Goal: Communication & Community: Answer question/provide support

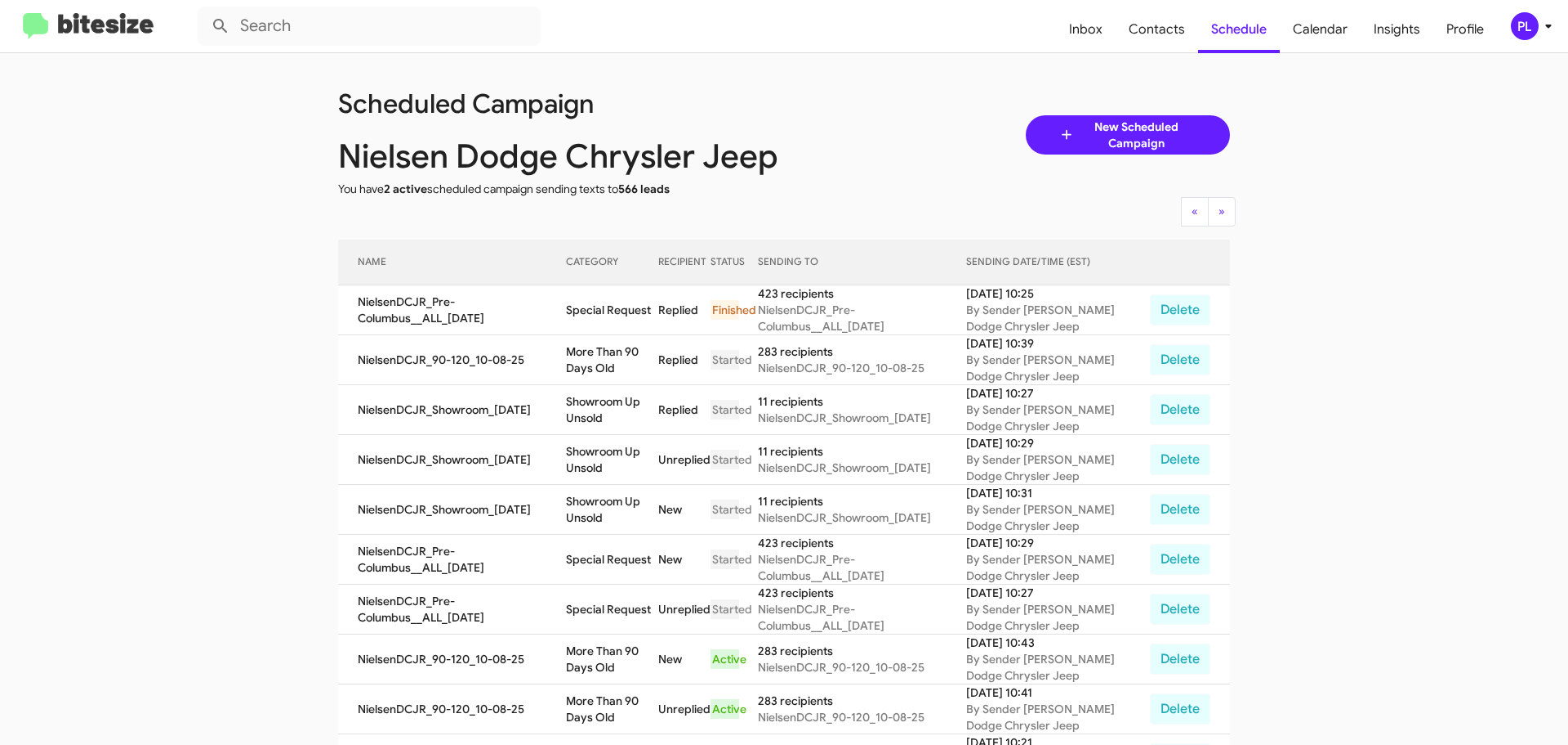
click at [1549, 31] on icon at bounding box center [1549, 26] width 20 height 20
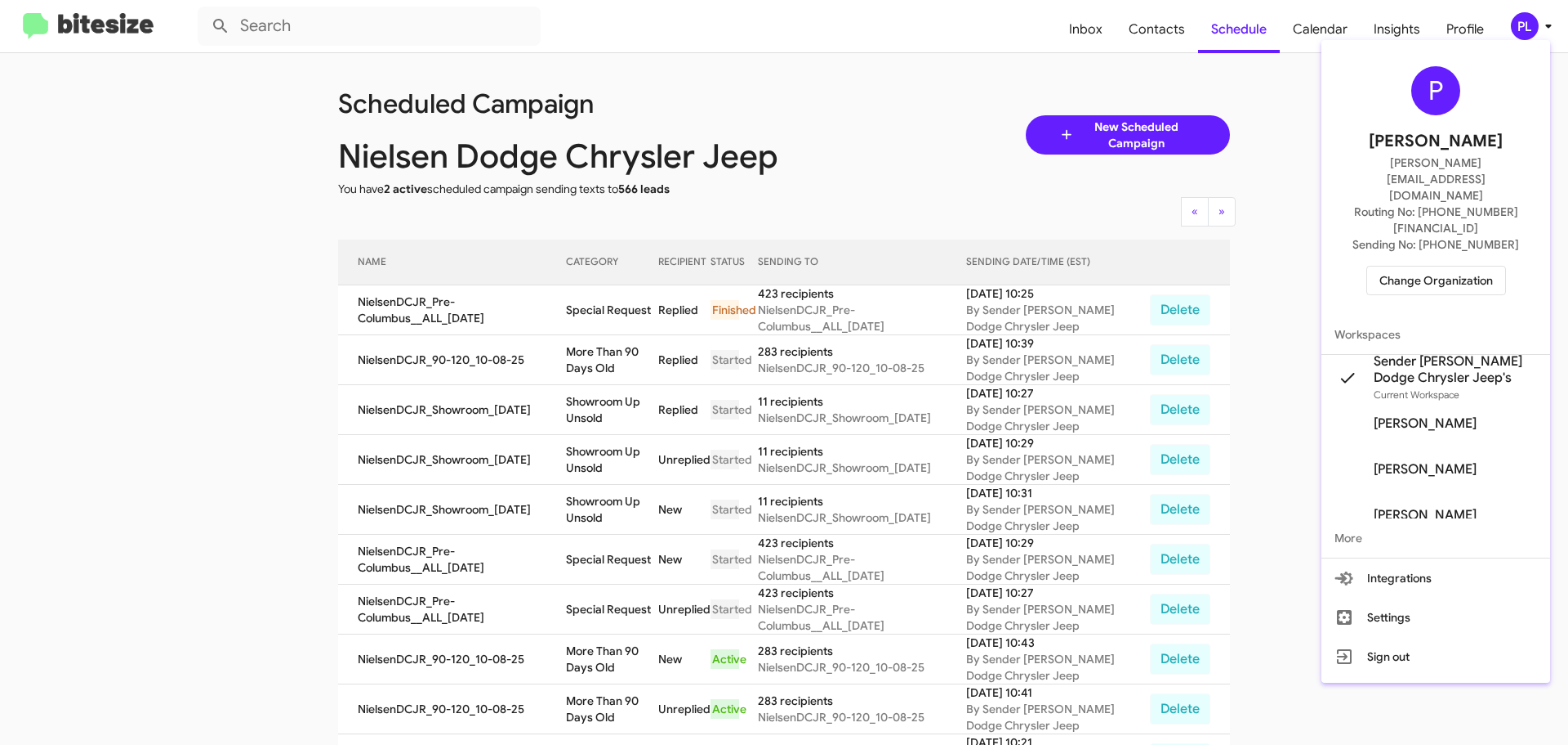
click at [1496, 266] on button "Change Organization" at bounding box center [1436, 280] width 140 height 29
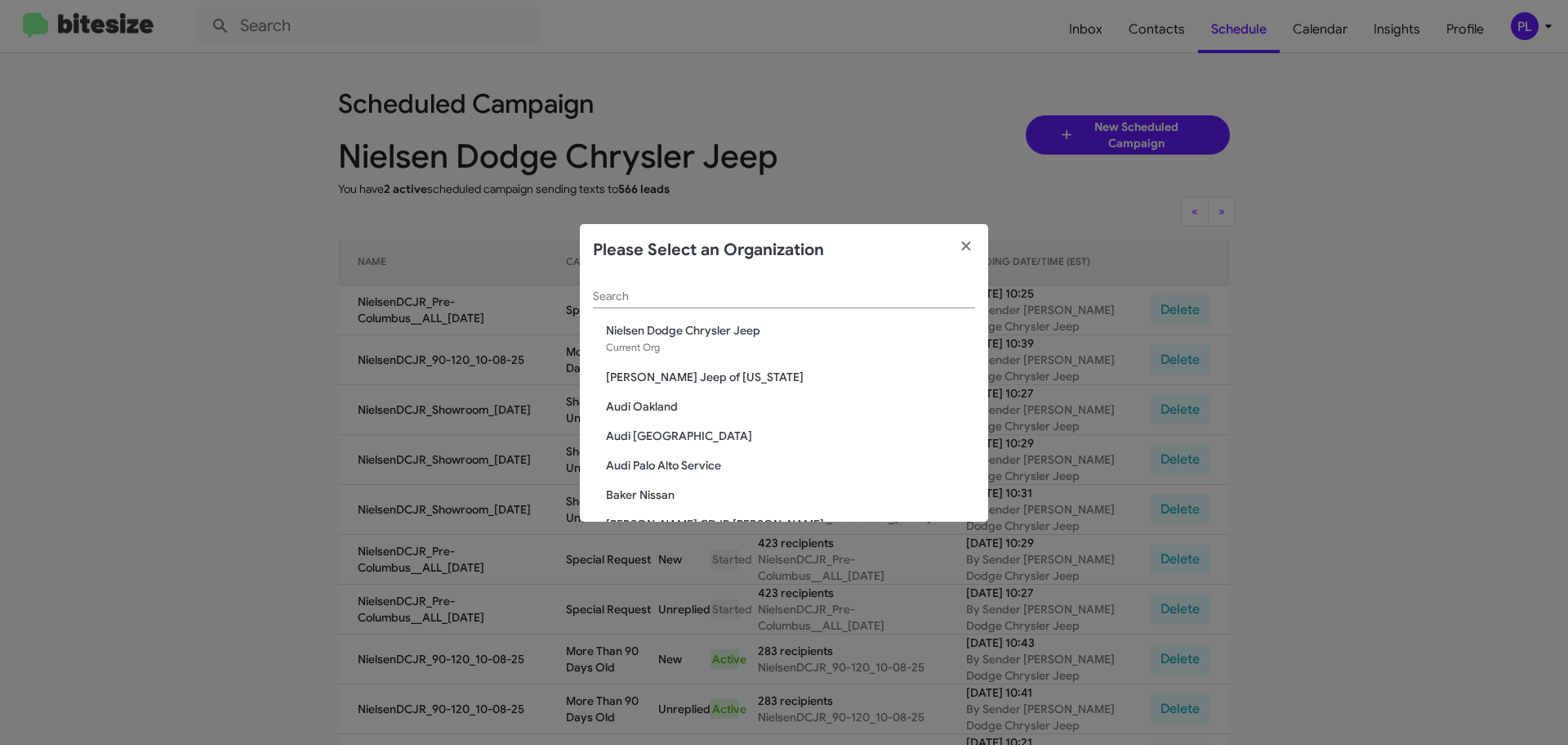
click at [892, 295] on input "Search" at bounding box center [784, 297] width 382 height 13
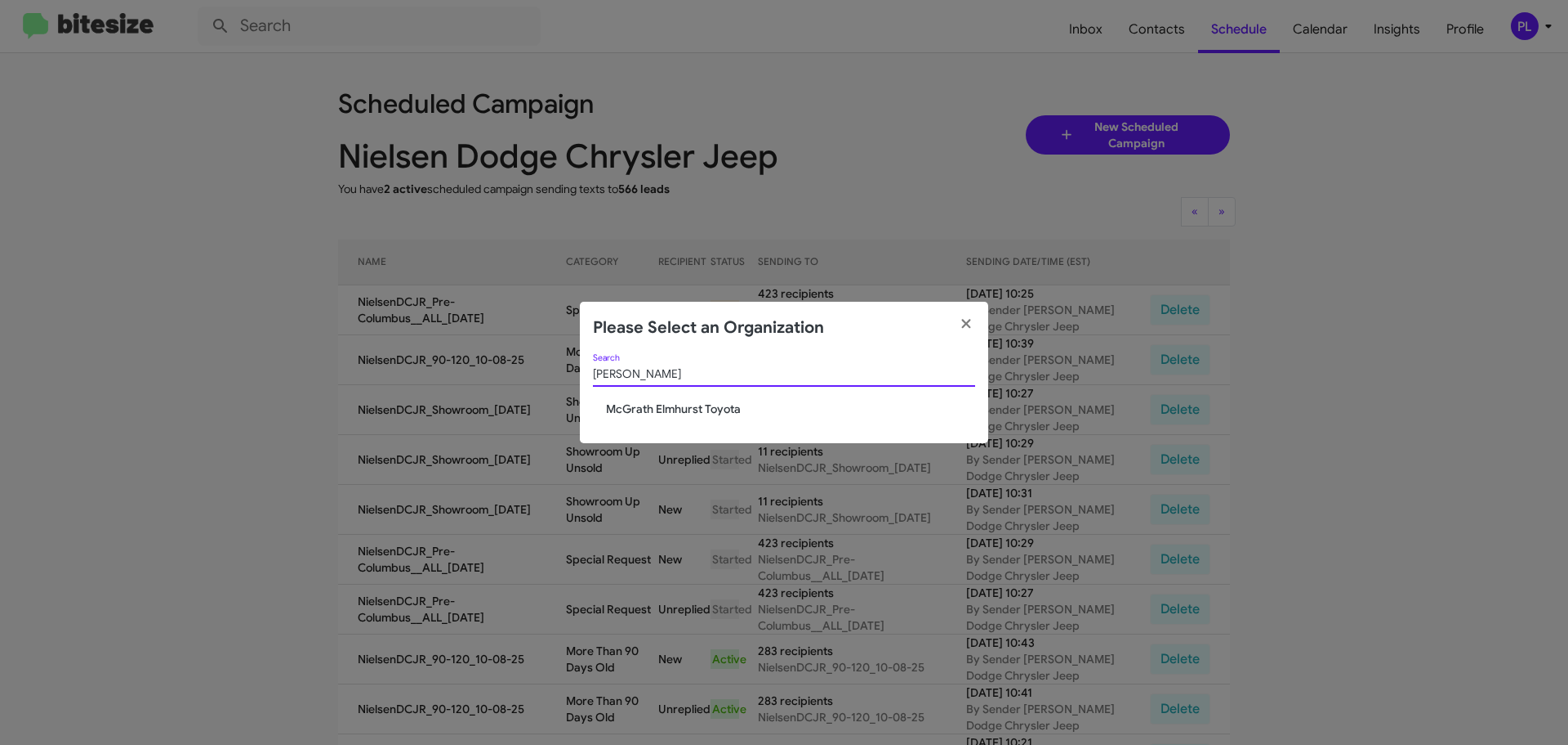
type input "mcgrath"
click at [728, 413] on span "McGrath Elmhurst Toyota" at bounding box center [790, 408] width 369 height 16
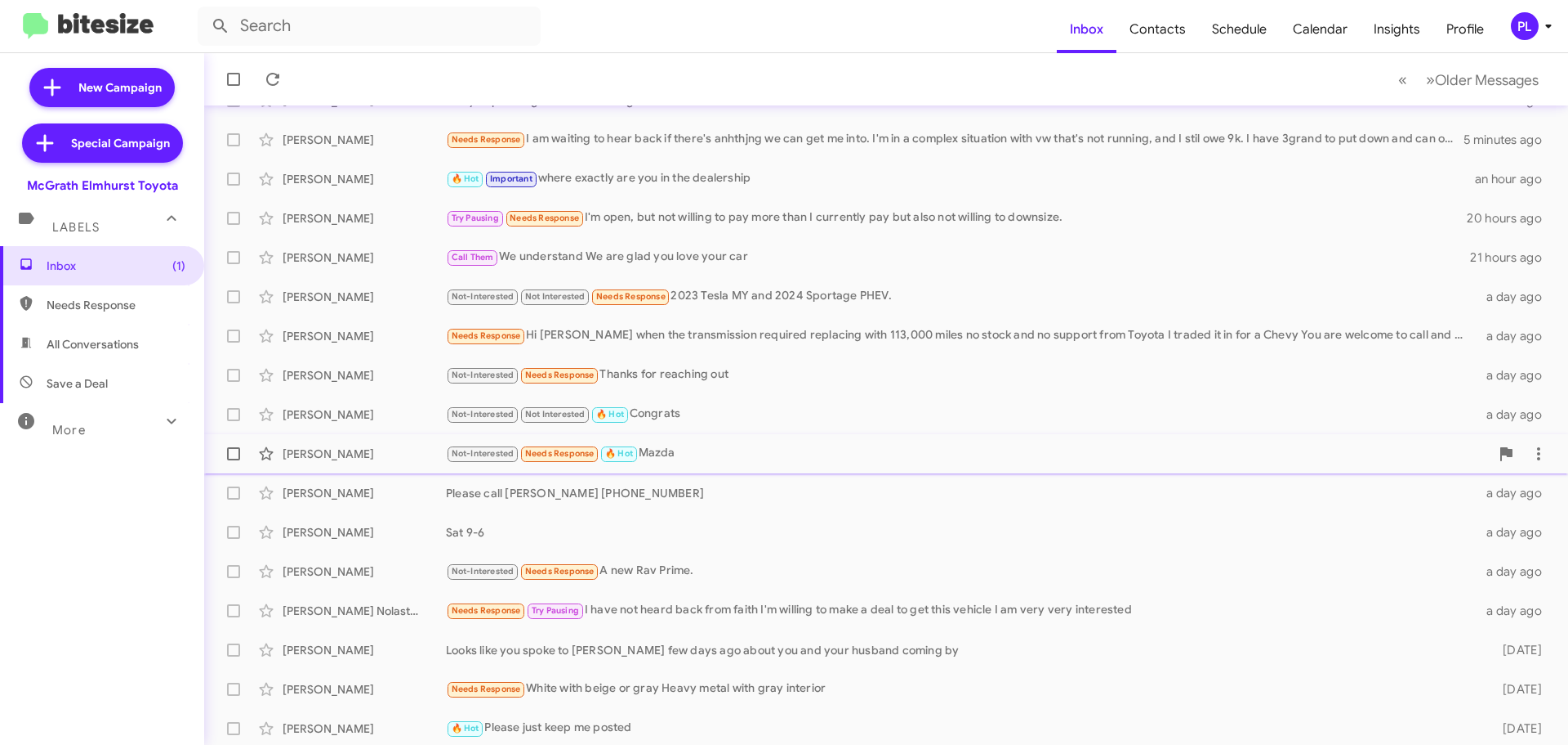
scroll to position [164, 0]
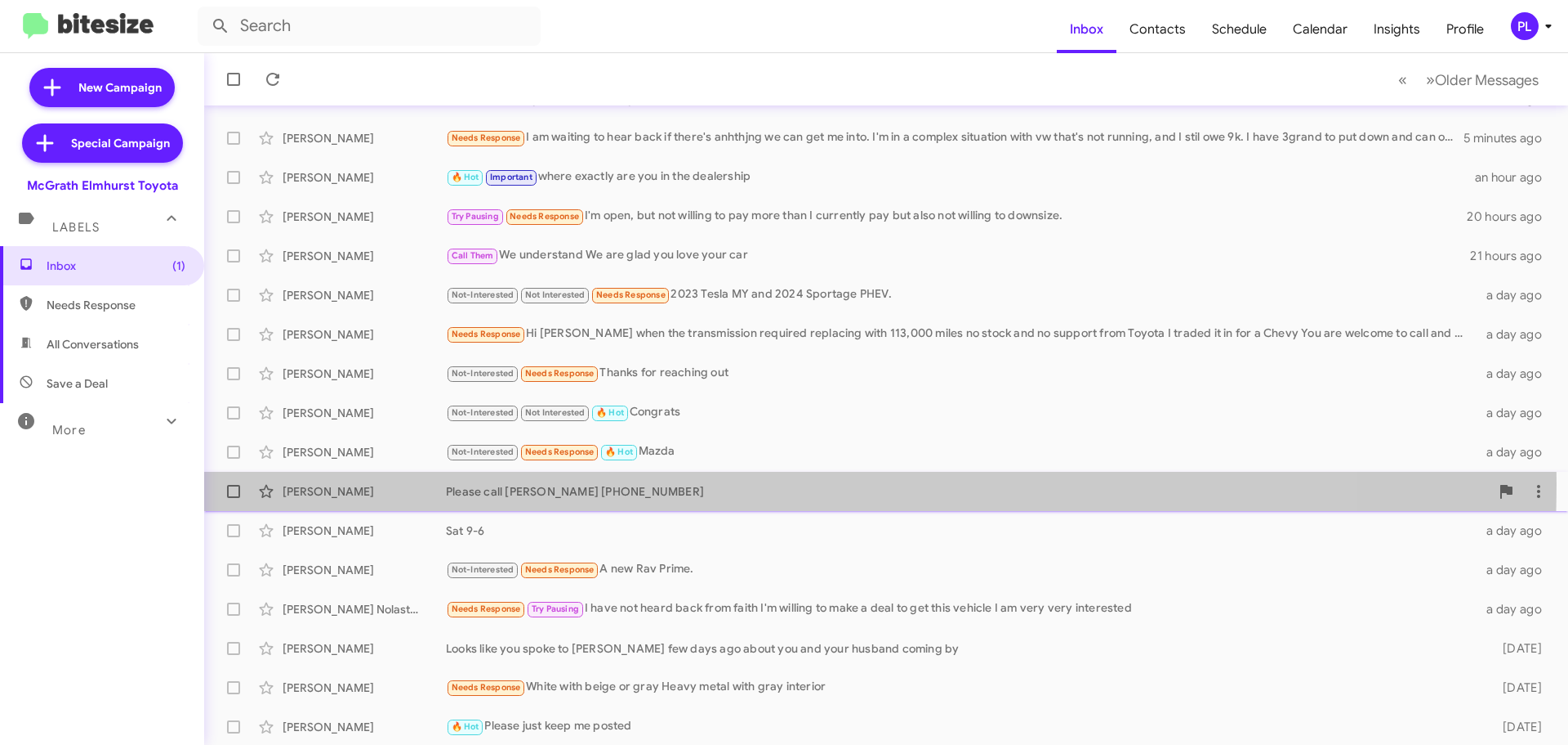
click at [627, 483] on div "Please call Andrea 630-782-2296" at bounding box center [968, 491] width 1044 height 16
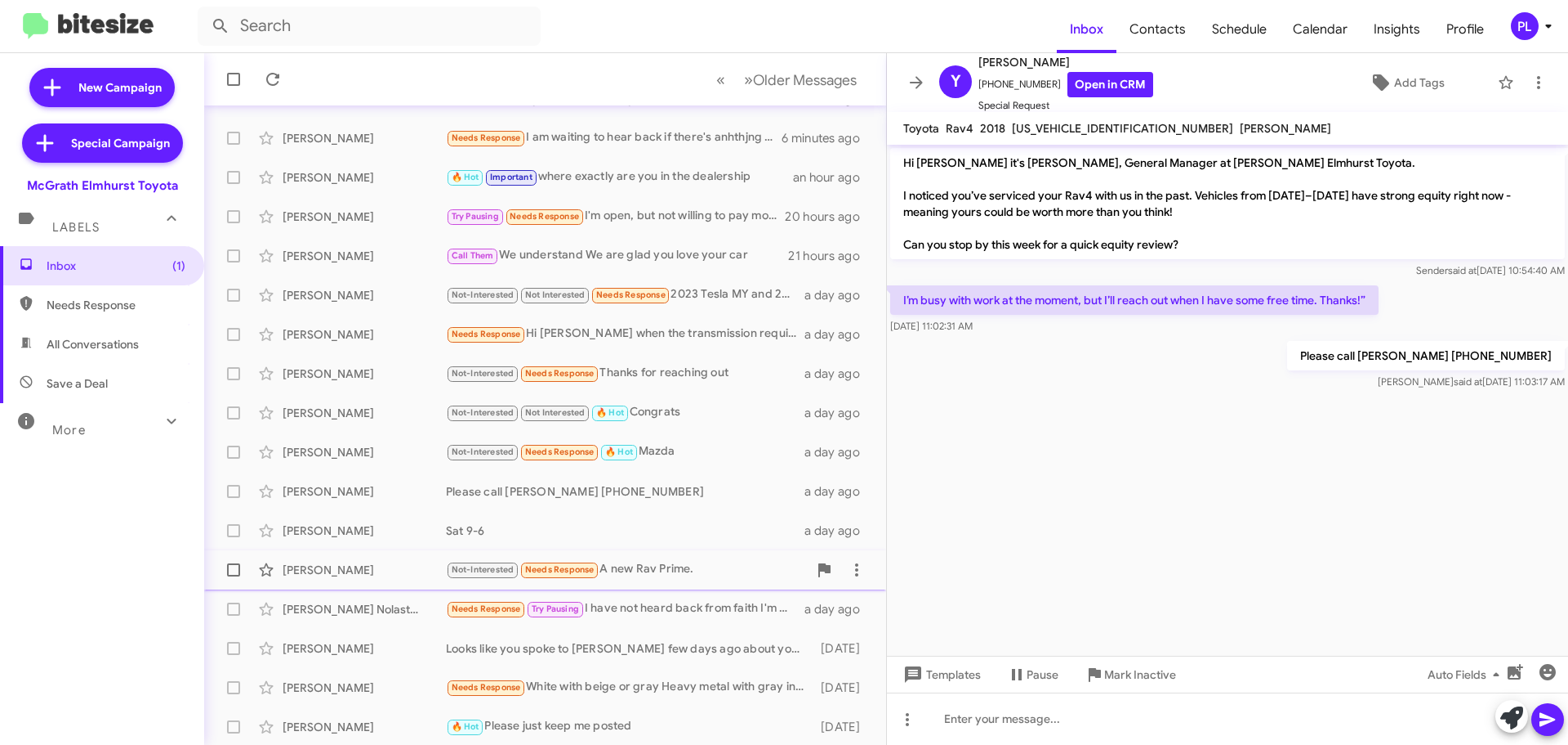
click at [697, 570] on div "Not-Interested Needs Response A new Rav Prime." at bounding box center [627, 569] width 362 height 19
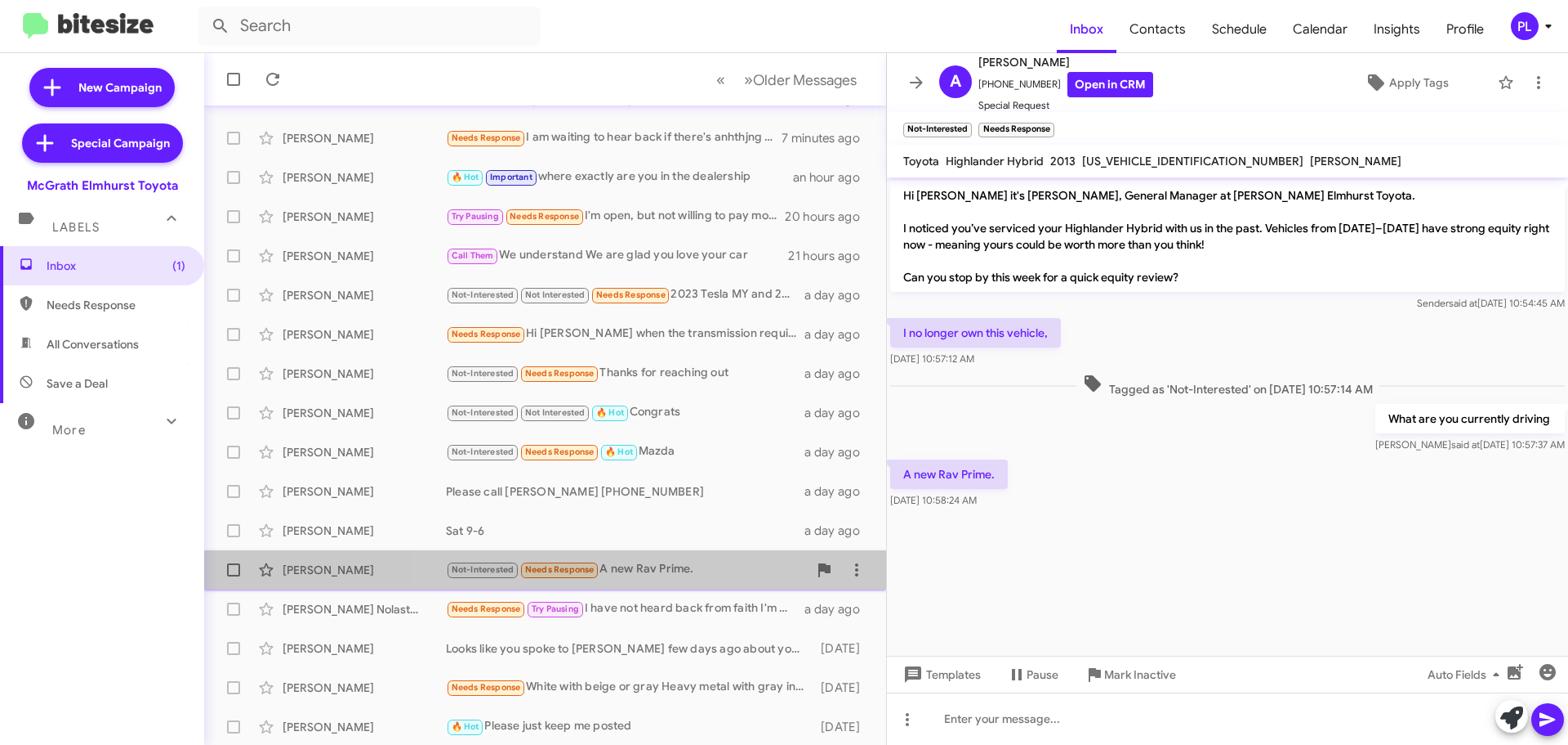
click at [647, 569] on div "Not-Interested Needs Response A new Rav Prime." at bounding box center [627, 569] width 362 height 19
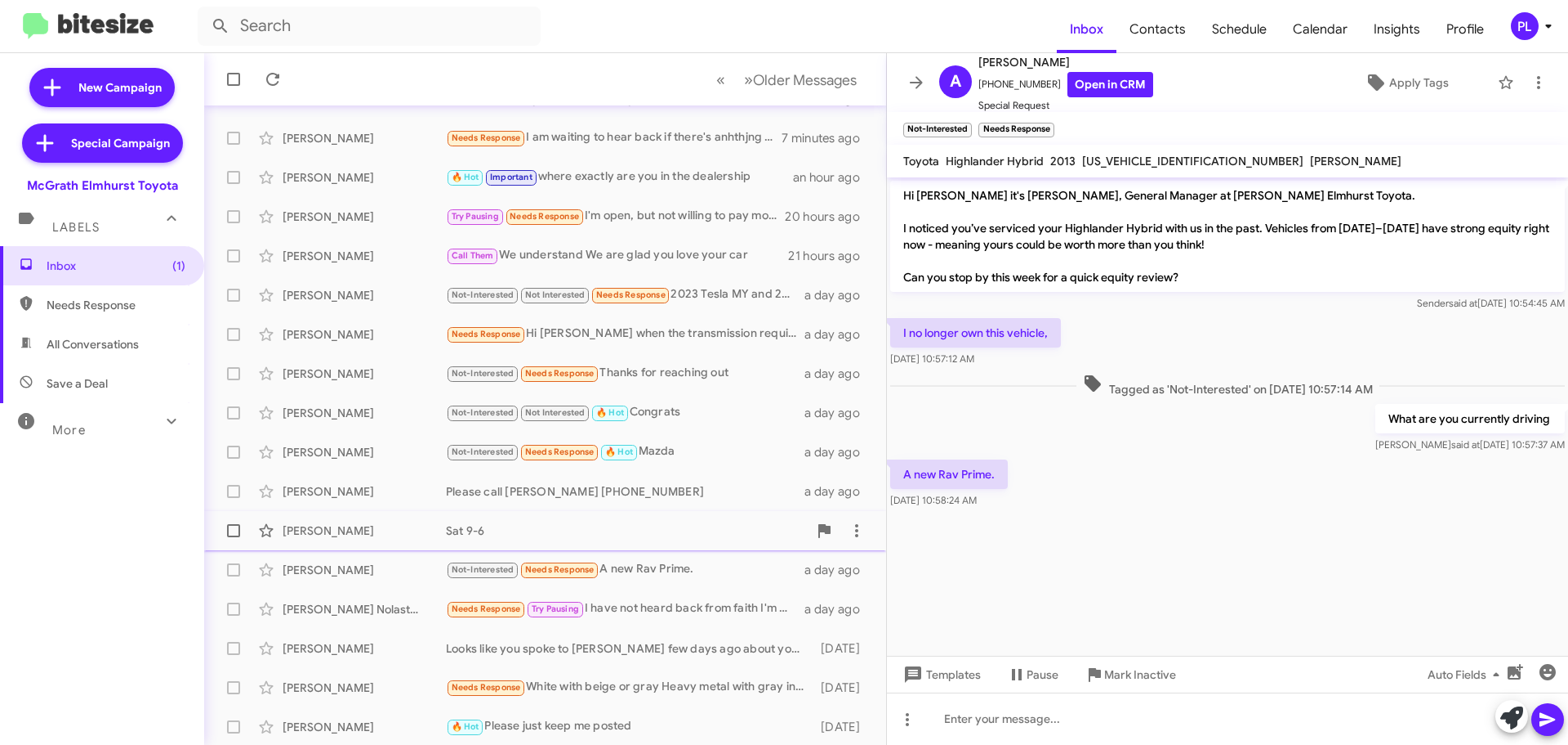
click at [668, 528] on div "Sat 9-6" at bounding box center [627, 530] width 362 height 16
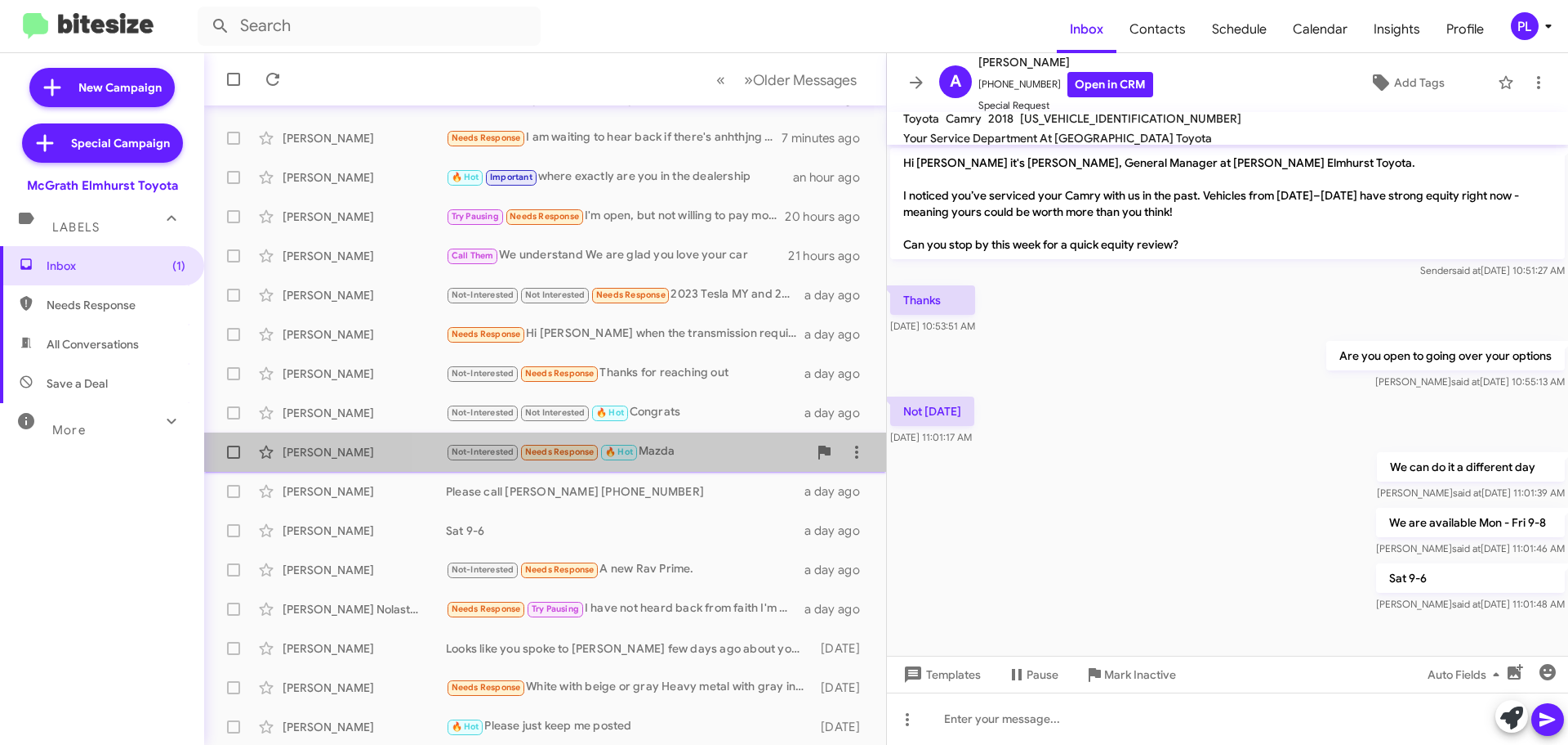
click at [680, 459] on div "Not-Interested Needs Response 🔥 Hot Mazda" at bounding box center [627, 451] width 362 height 19
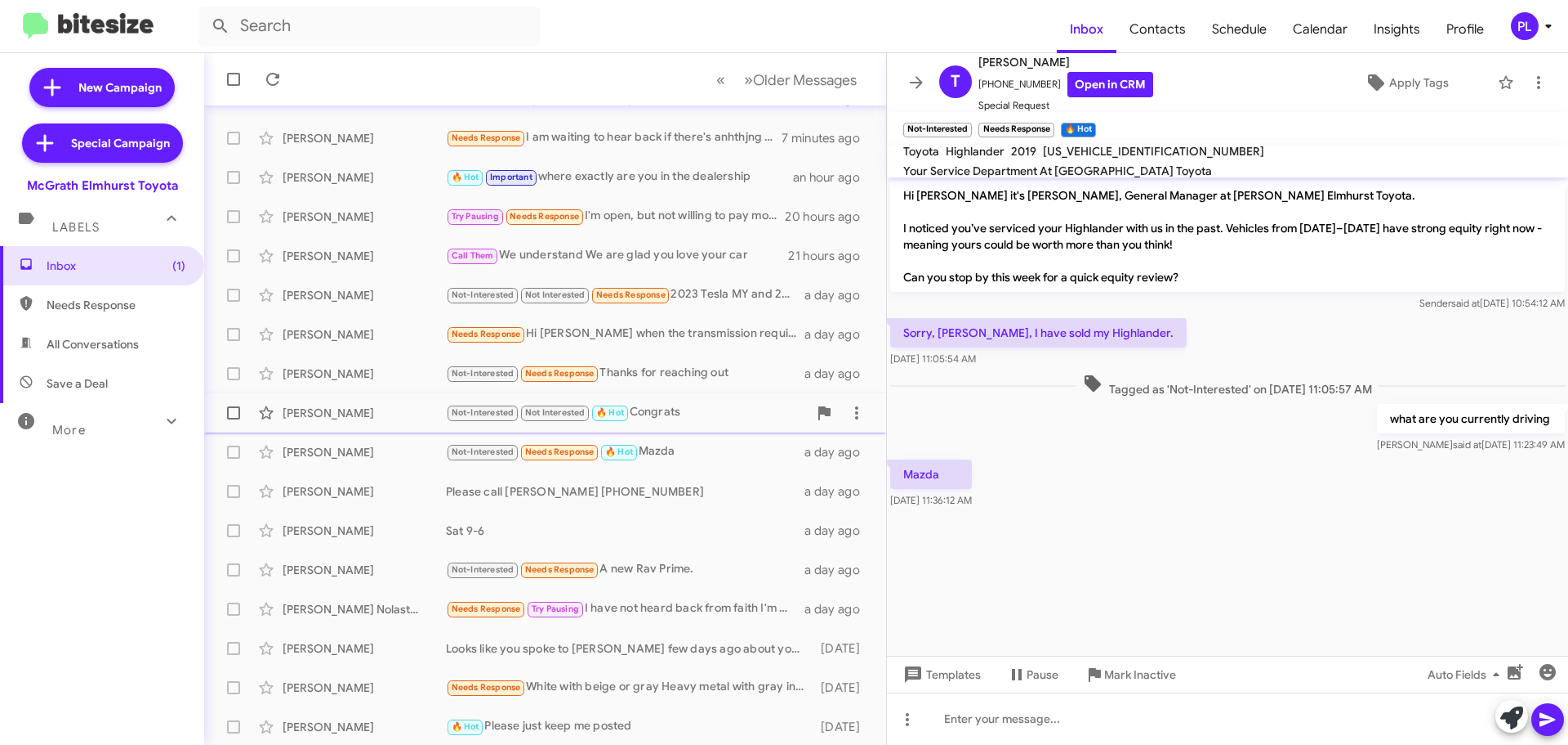
click at [685, 420] on div "Not-Interested Not Interested 🔥 Hot Congrats" at bounding box center [627, 411] width 362 height 19
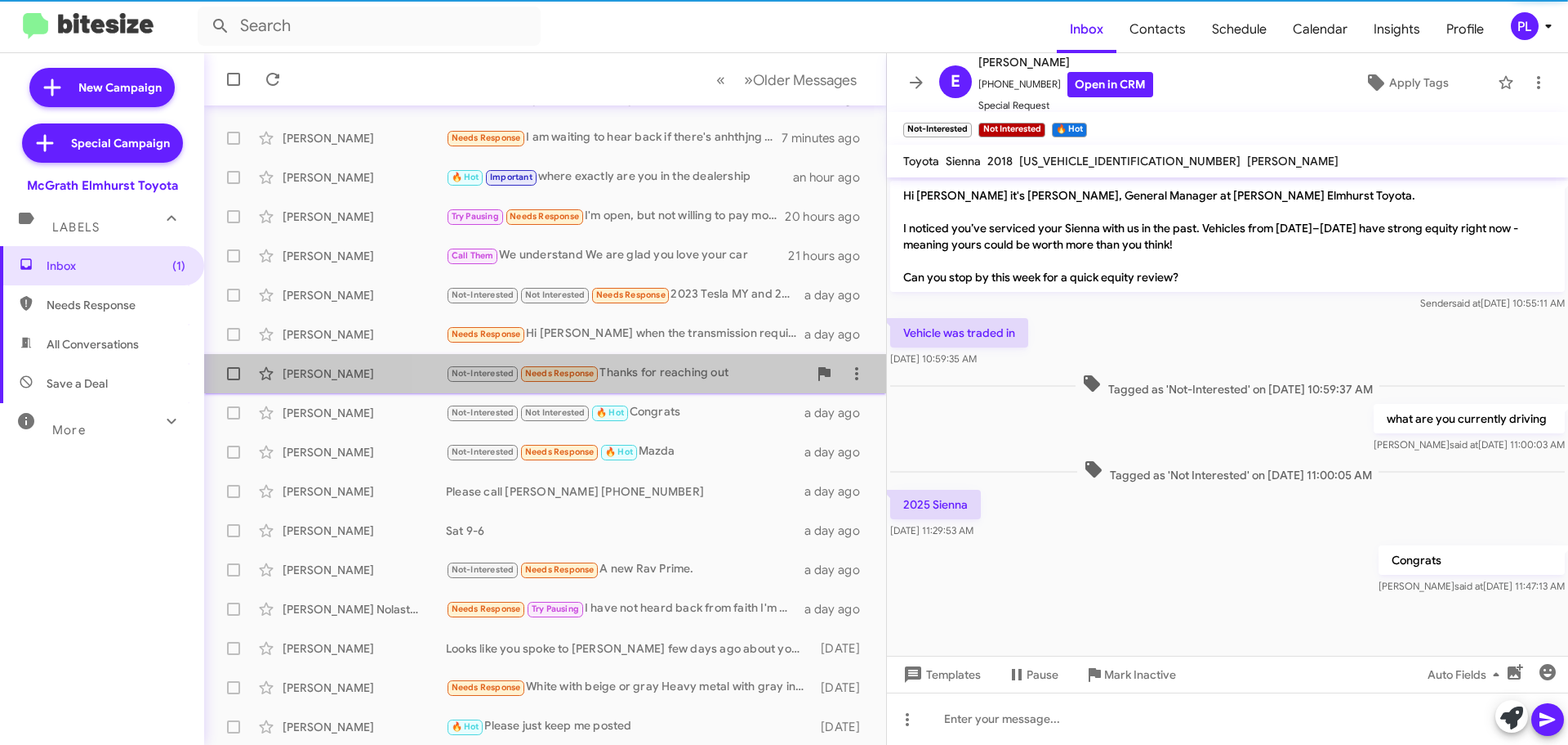
click at [684, 380] on div "Not-Interested Needs Response Thanks for reaching out" at bounding box center [627, 372] width 362 height 19
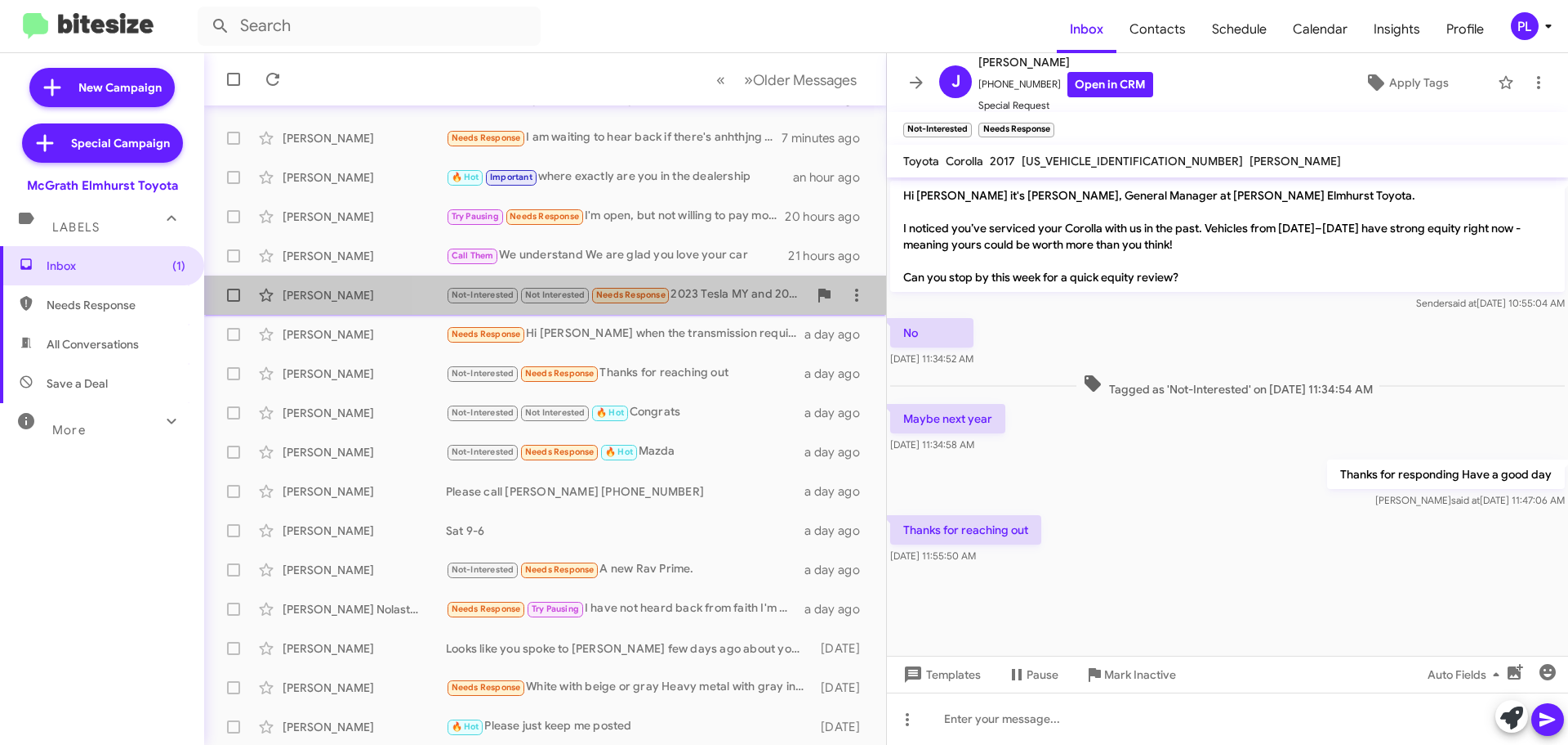
click at [682, 296] on div "Not-Interested Not Interested Needs Response 2023 Tesla MY and 2024 Sportage PH…" at bounding box center [627, 295] width 362 height 19
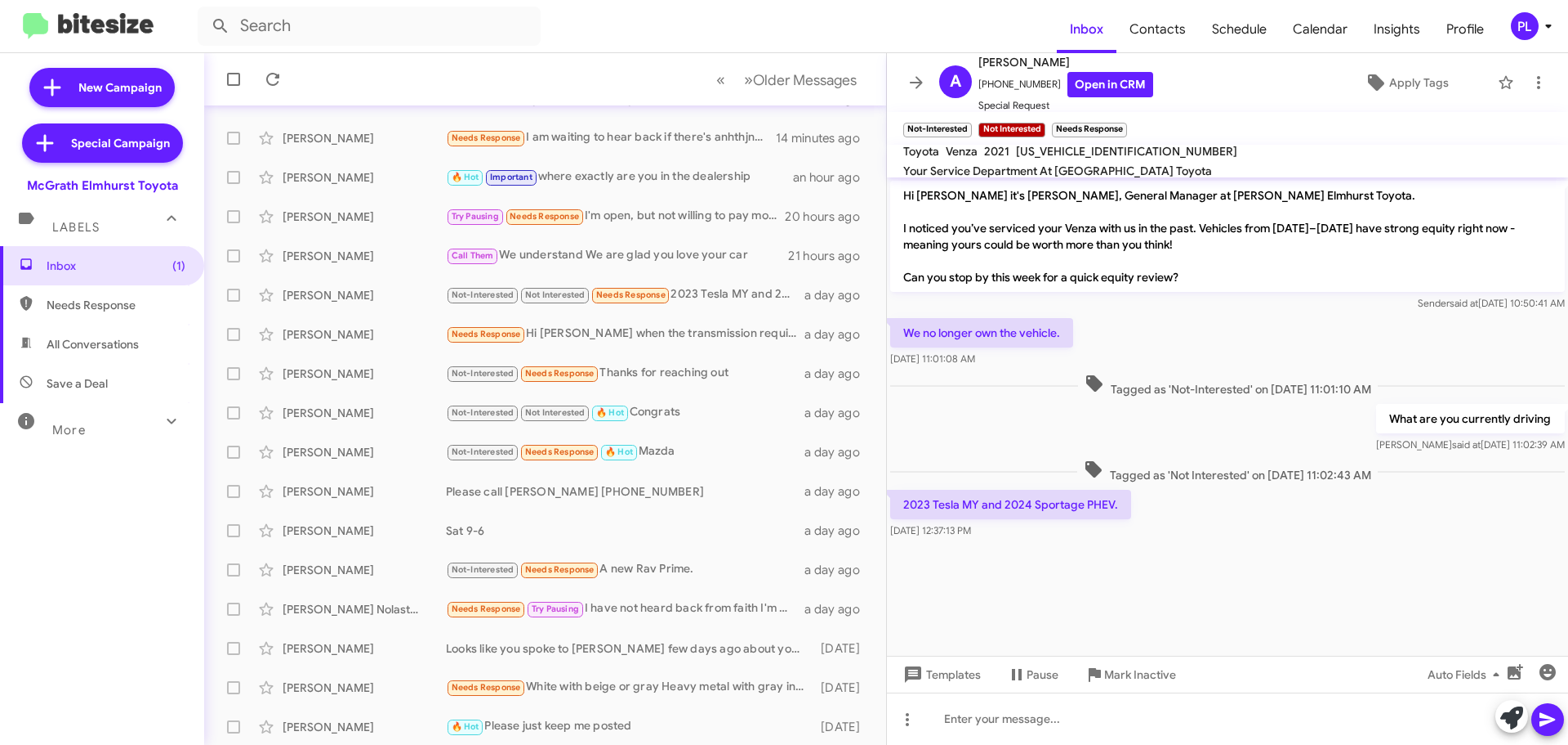
click at [1541, 29] on icon at bounding box center [1549, 26] width 20 height 20
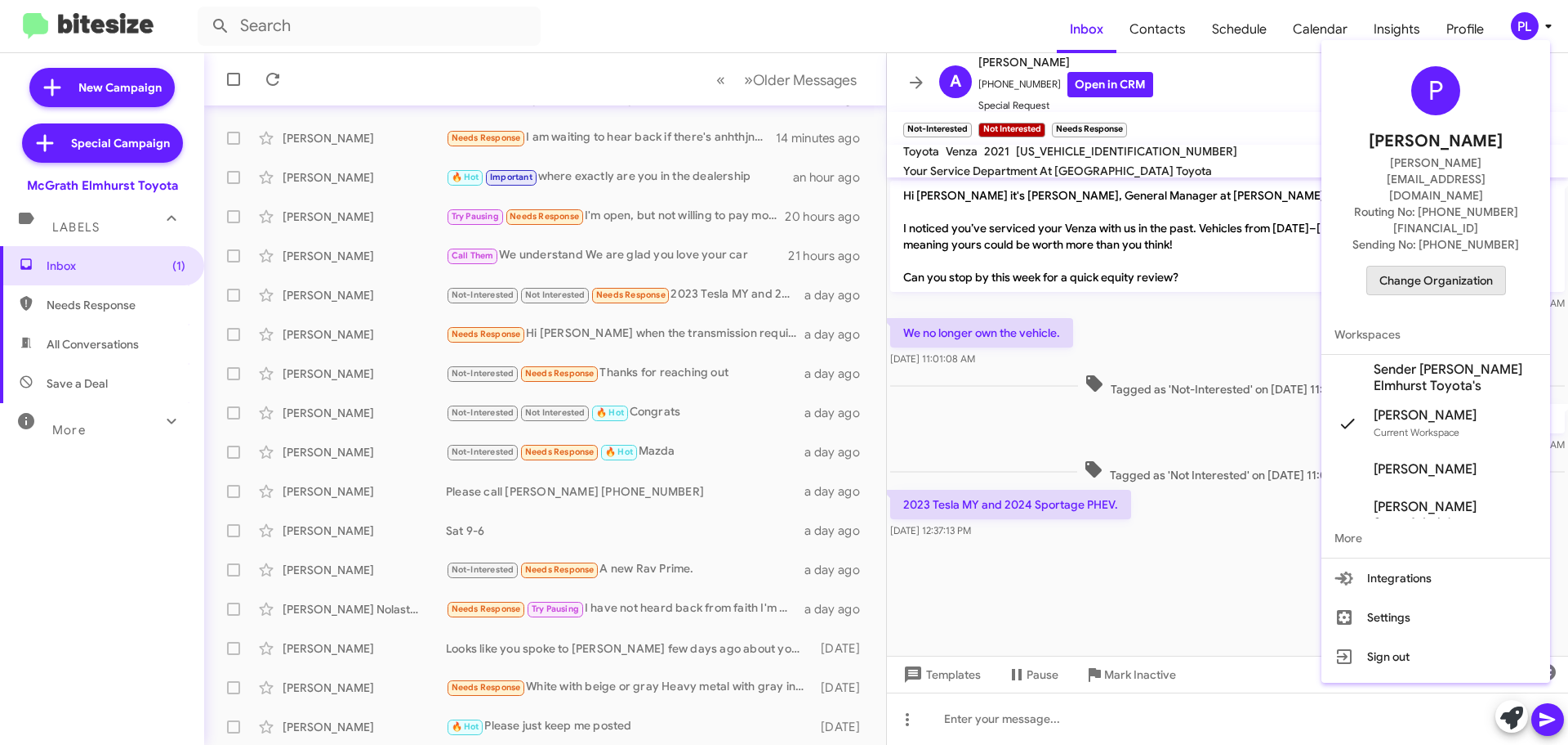
click at [1467, 267] on span "Change Organization" at bounding box center [1436, 281] width 114 height 28
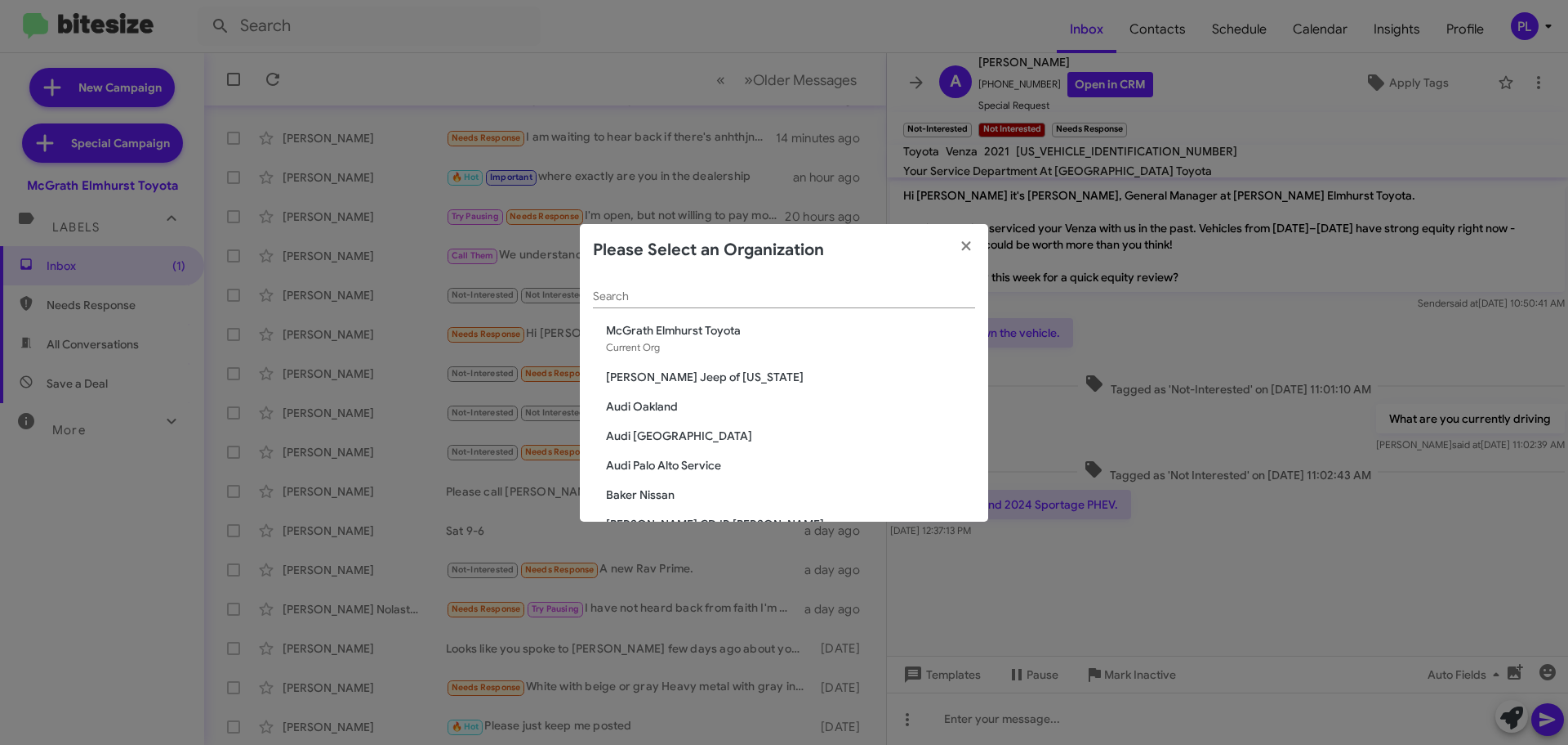
click at [677, 328] on span "McGrath Elmhurst Toyota" at bounding box center [790, 330] width 369 height 16
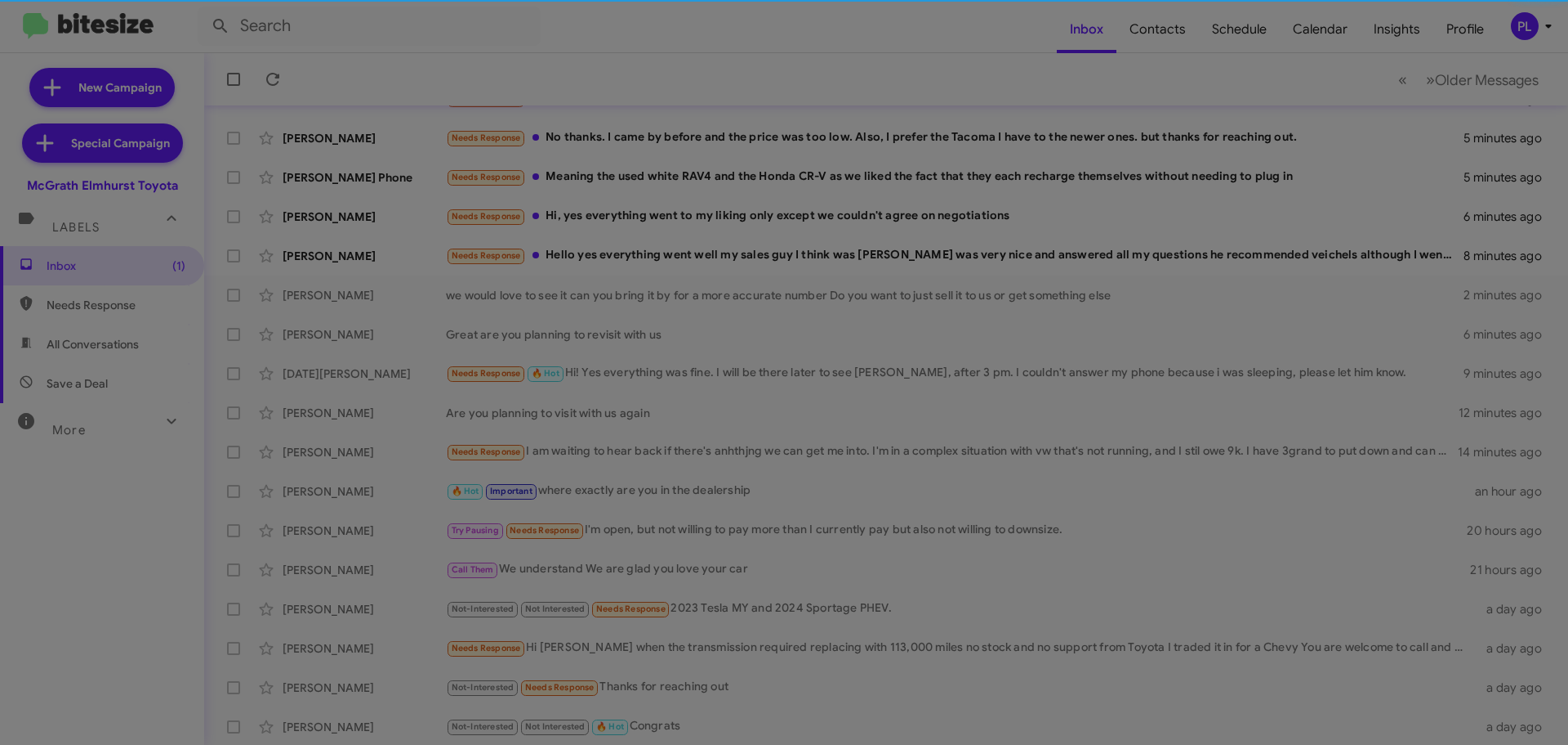
scroll to position [205, 0]
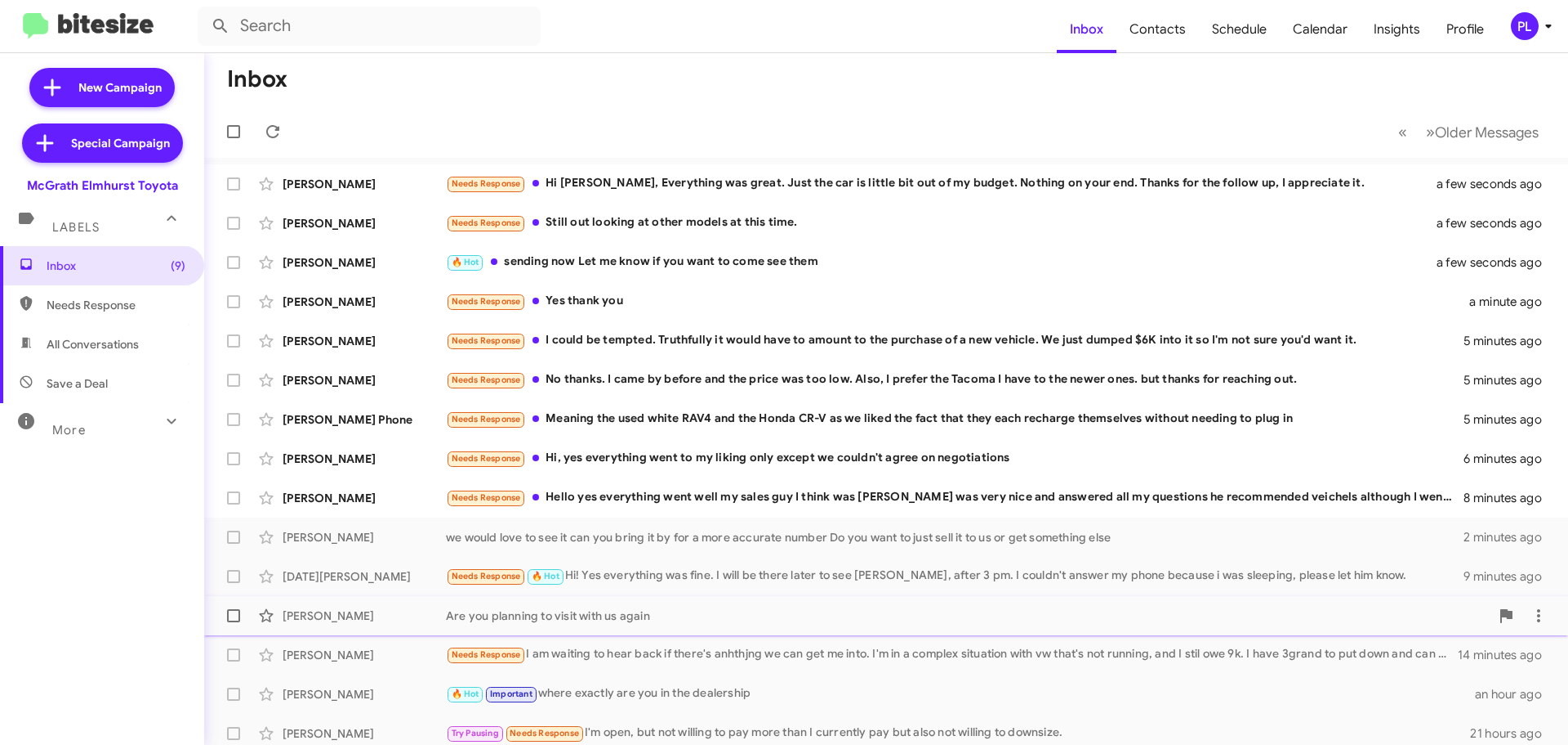
click at [609, 617] on div "Are you planning to visit with us again" at bounding box center [968, 615] width 1044 height 16
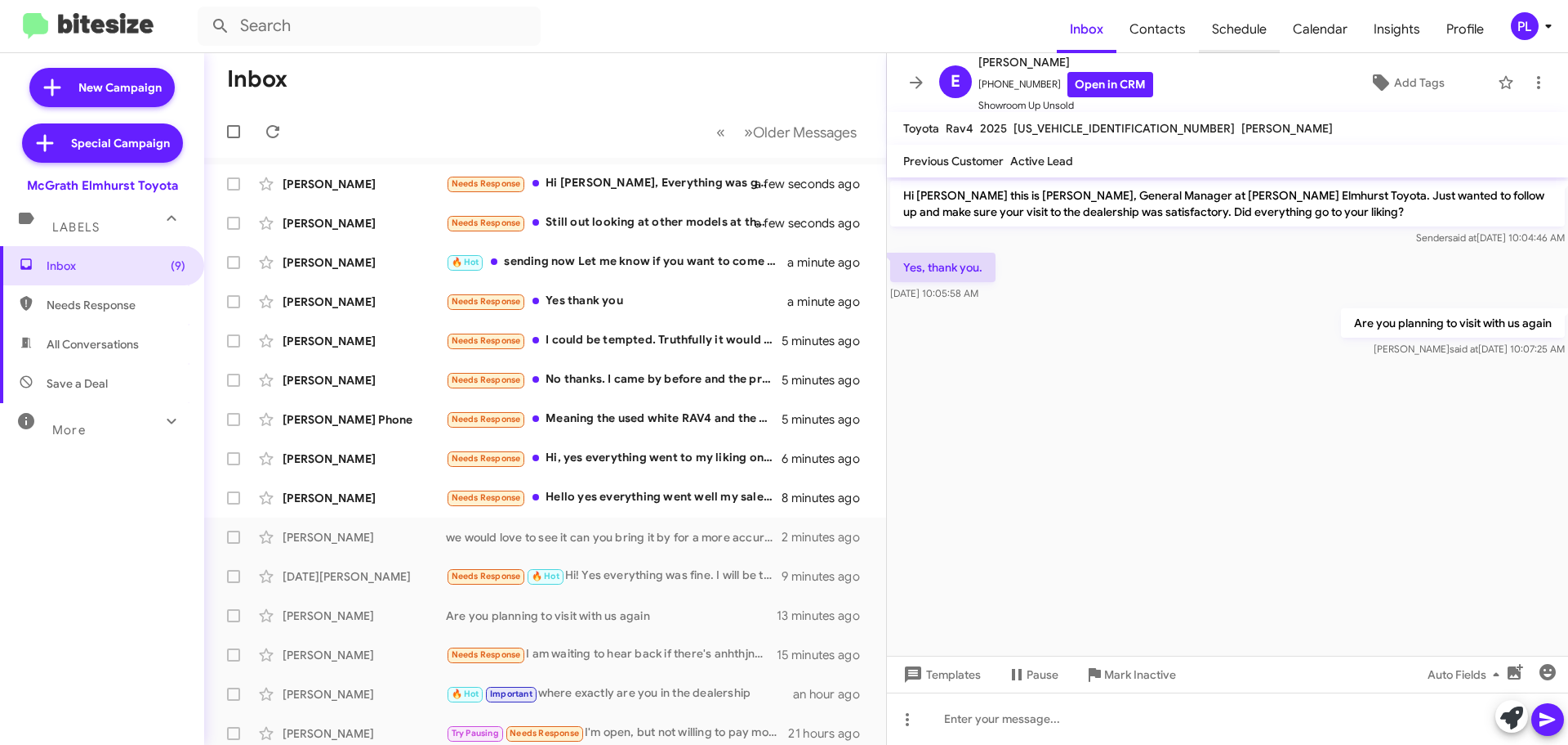
click at [1246, 27] on span "Schedule" at bounding box center [1239, 29] width 81 height 47
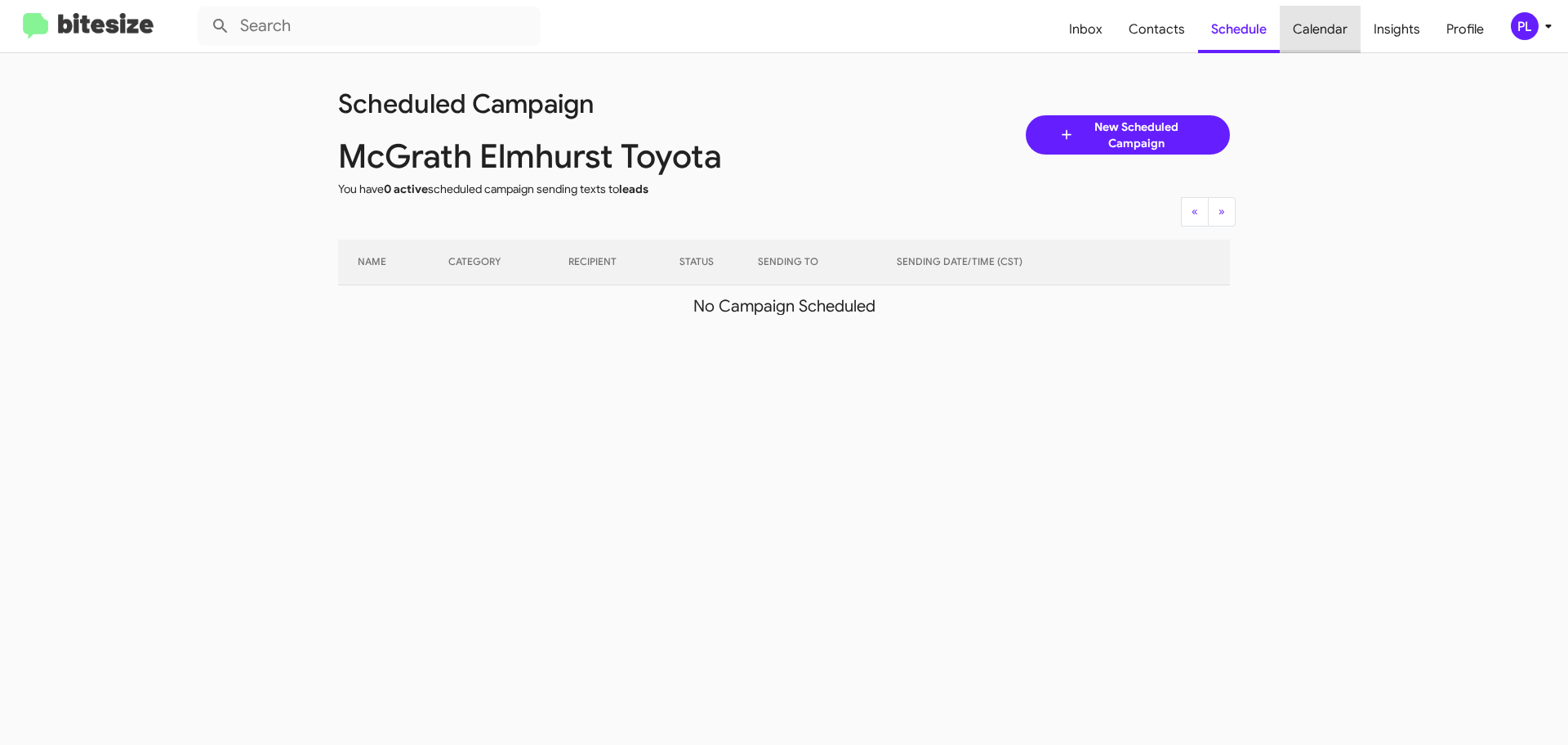
click at [1330, 16] on span "Calendar" at bounding box center [1319, 29] width 81 height 47
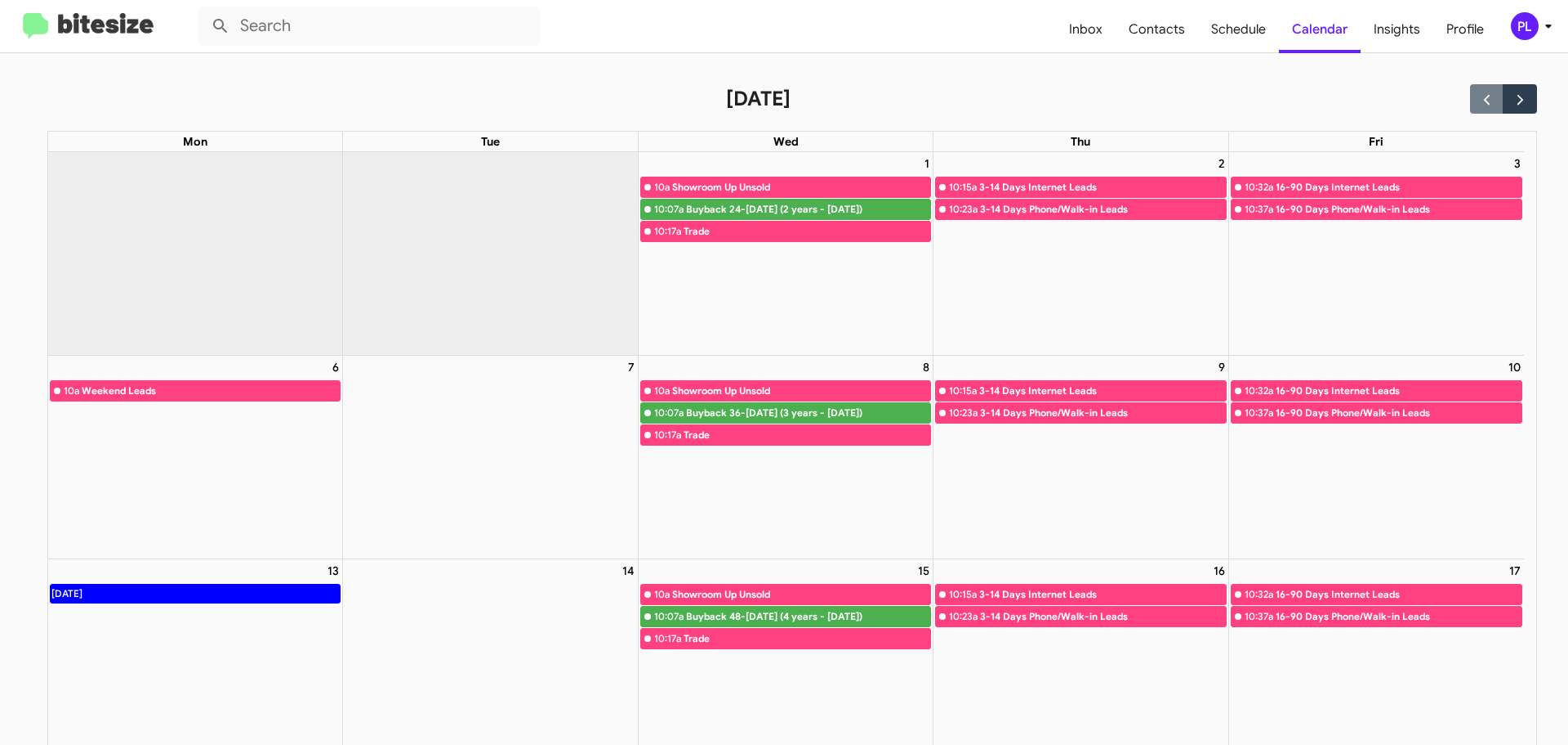
click at [1542, 28] on icon at bounding box center [1549, 26] width 20 height 20
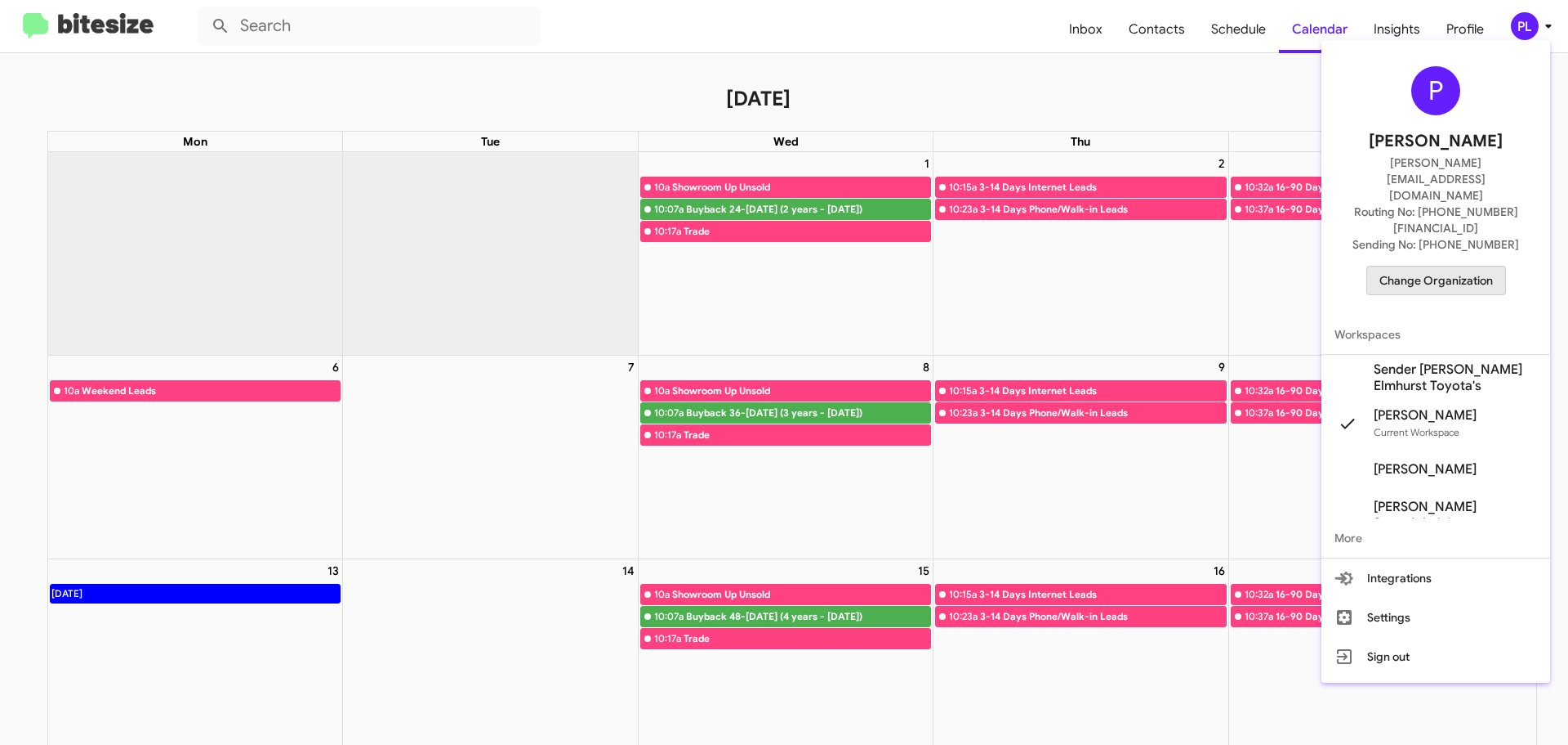
click at [1455, 267] on span "Change Organization" at bounding box center [1436, 281] width 114 height 28
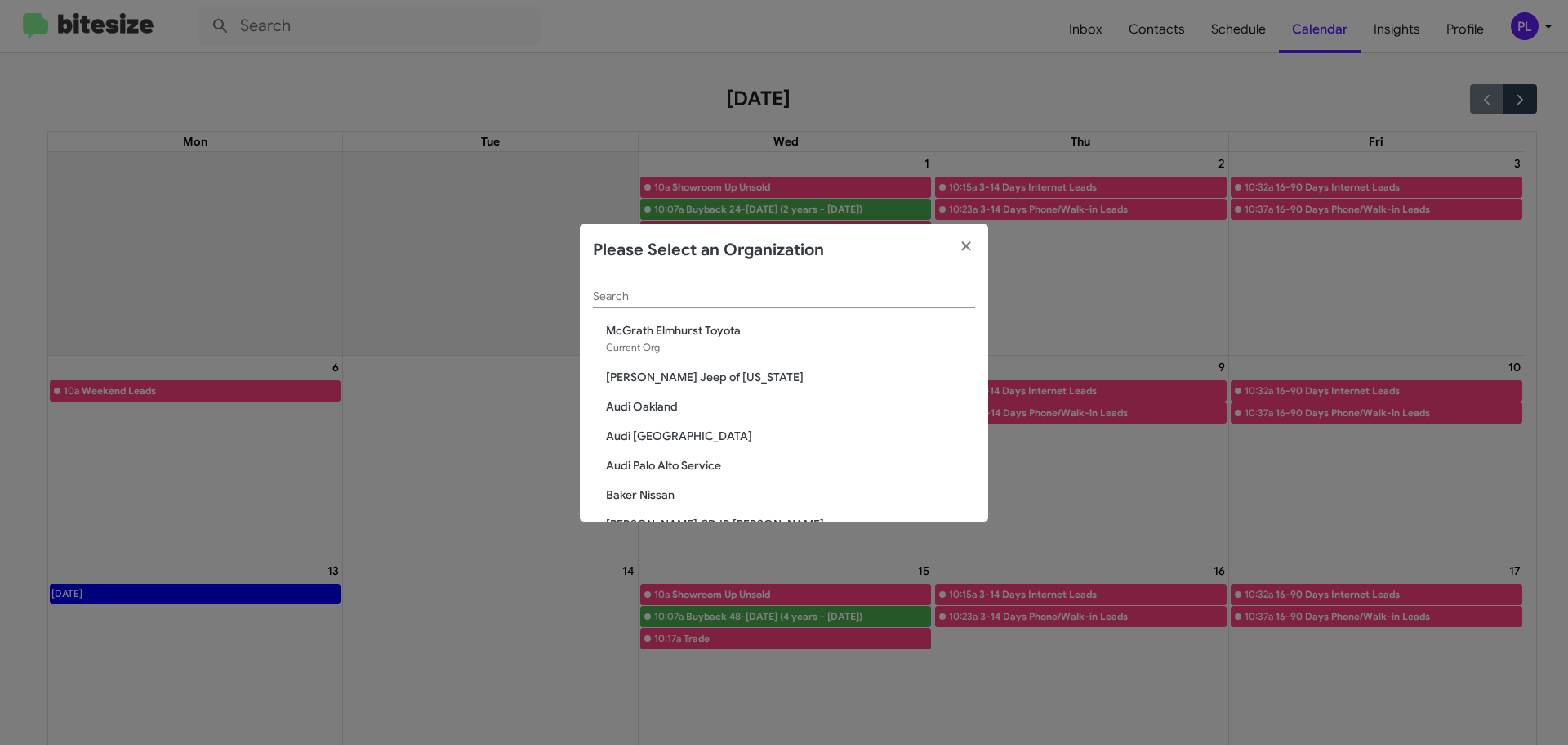
click at [723, 298] on input "Search" at bounding box center [784, 297] width 382 height 13
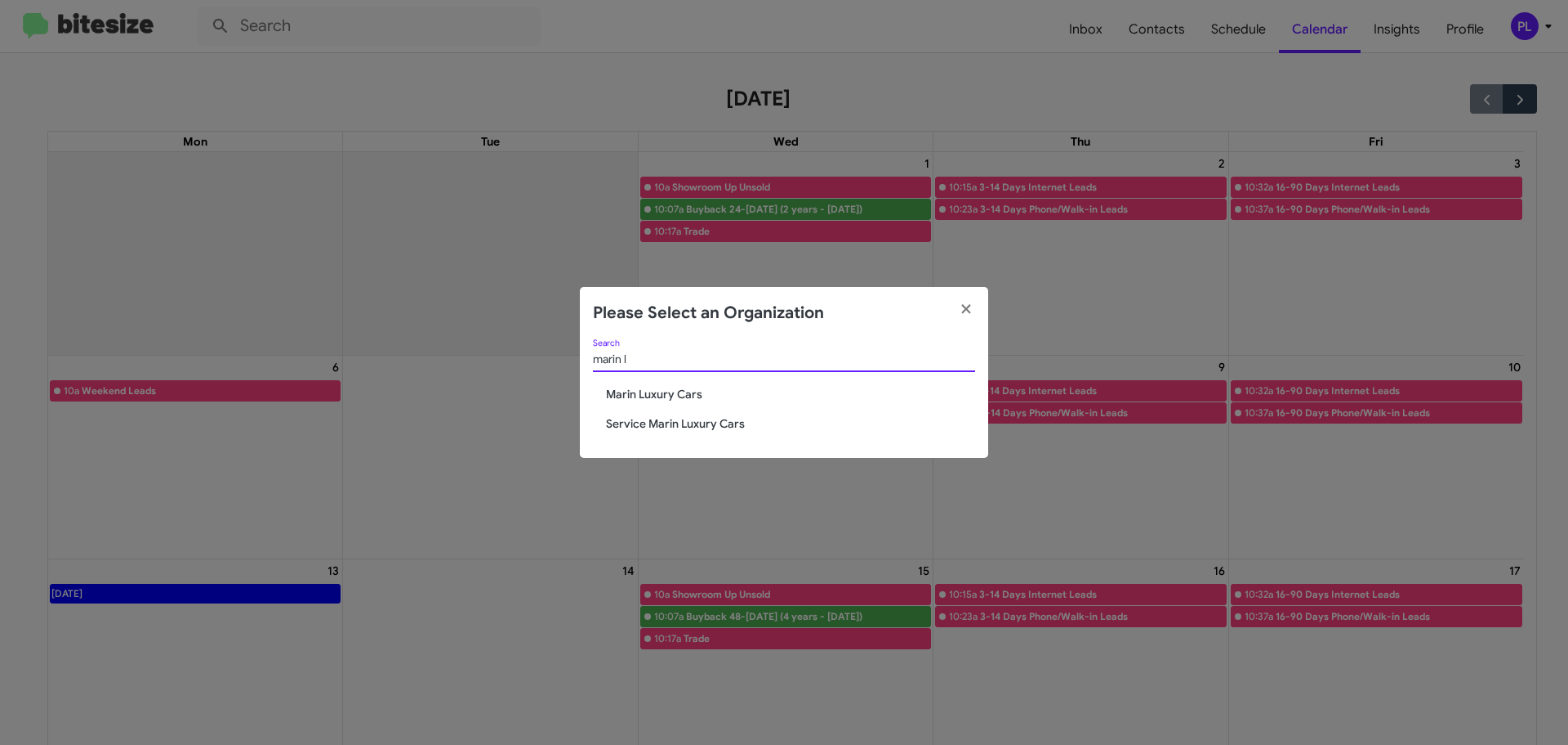
type input "marin l"
click at [660, 396] on span "Marin Luxury Cars" at bounding box center [790, 393] width 369 height 16
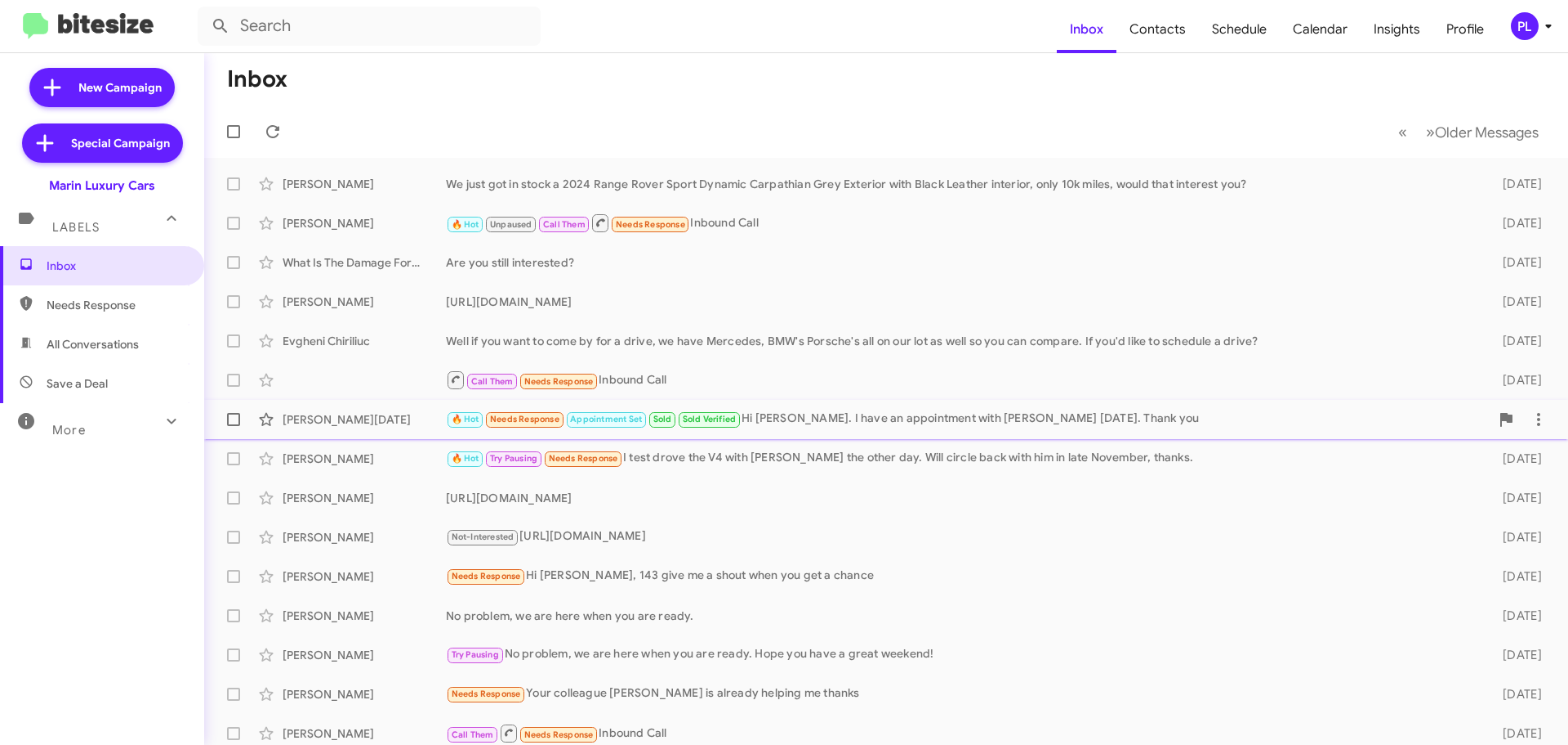
click at [781, 425] on div "🔥 Hot Needs Response Appointment Set Sold Sold Verified Hi [PERSON_NAME]. I hav…" at bounding box center [968, 418] width 1044 height 19
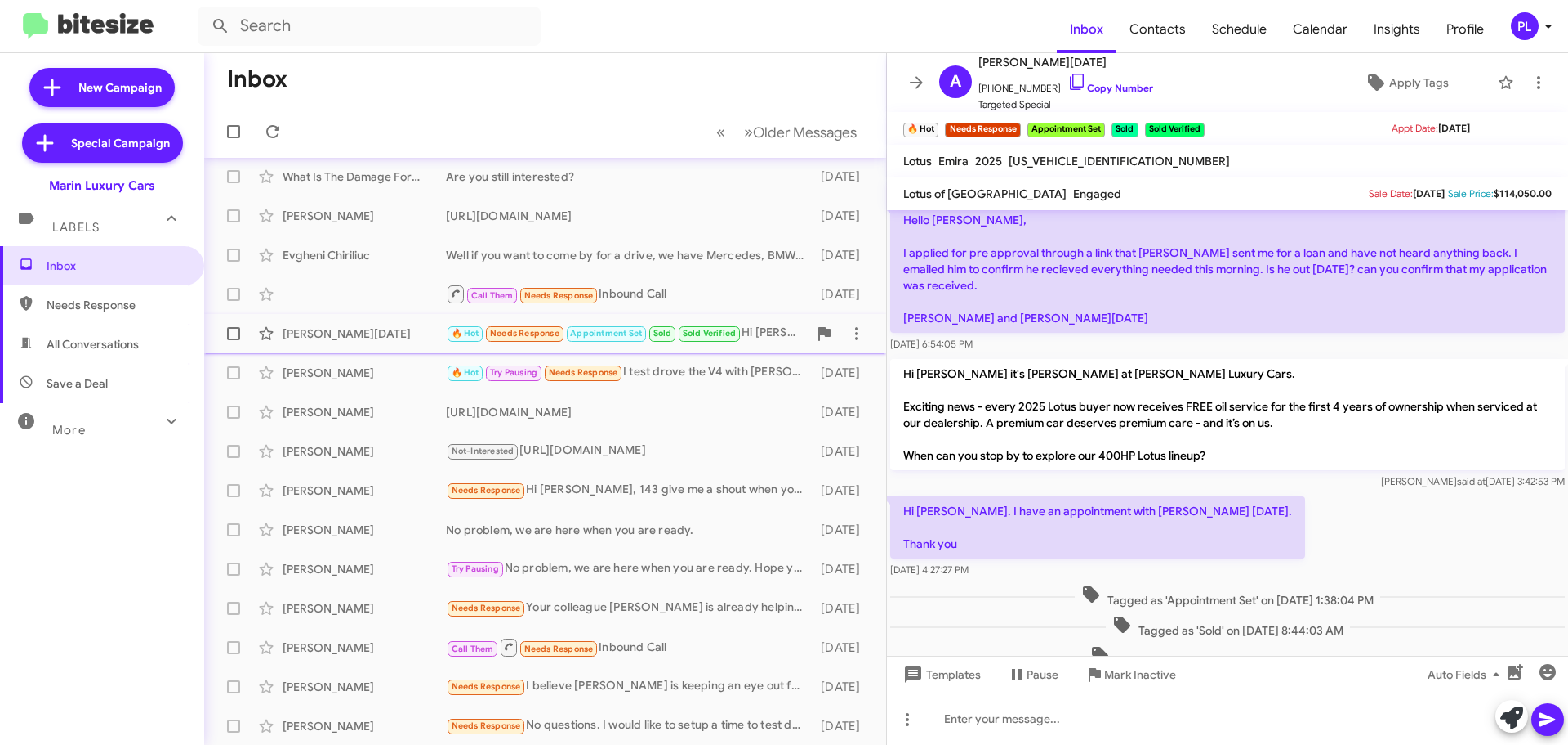
scroll to position [205, 0]
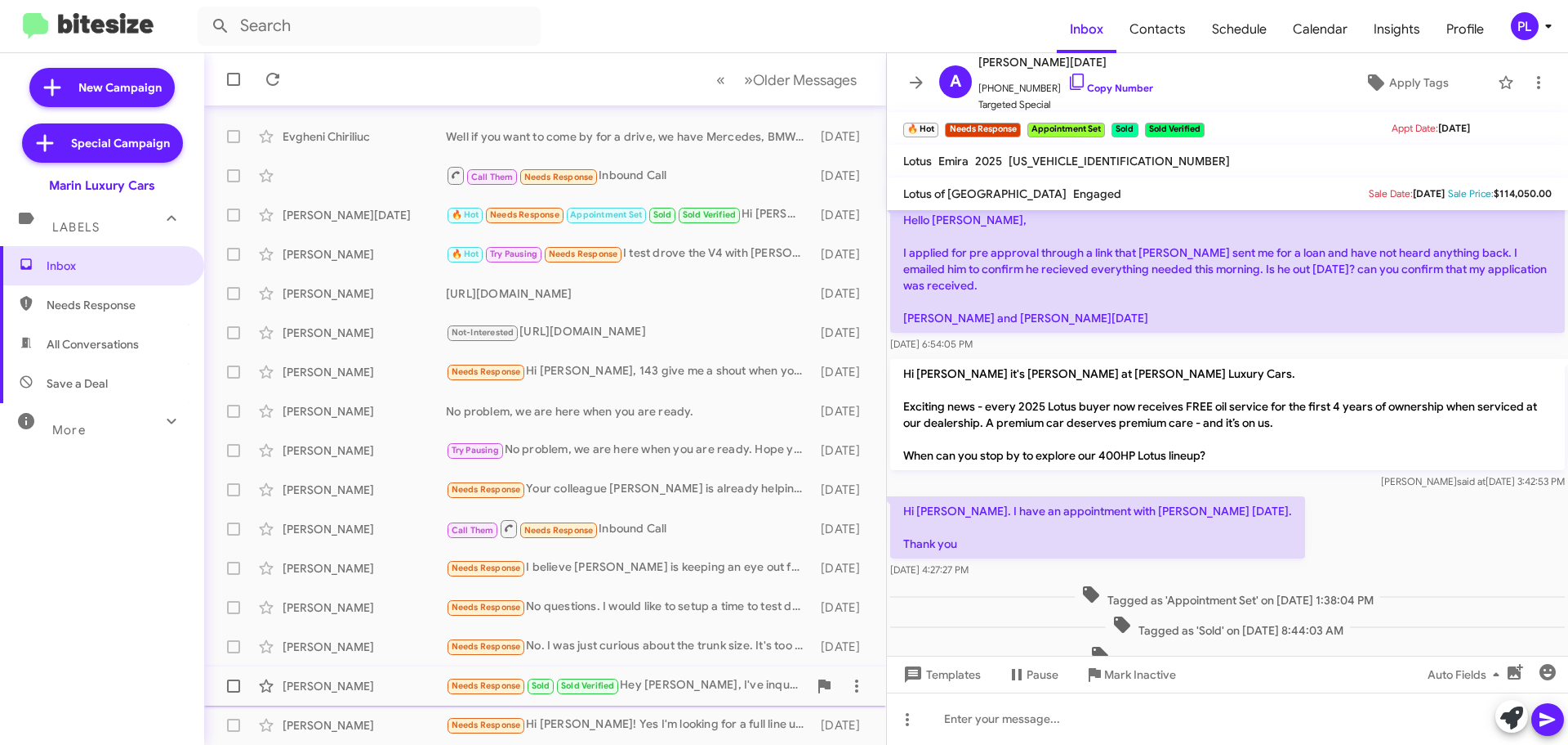
click at [661, 683] on div "Needs Response Sold Sold Verified Hey Conley, I've inquired about a few in the …" at bounding box center [627, 685] width 362 height 19
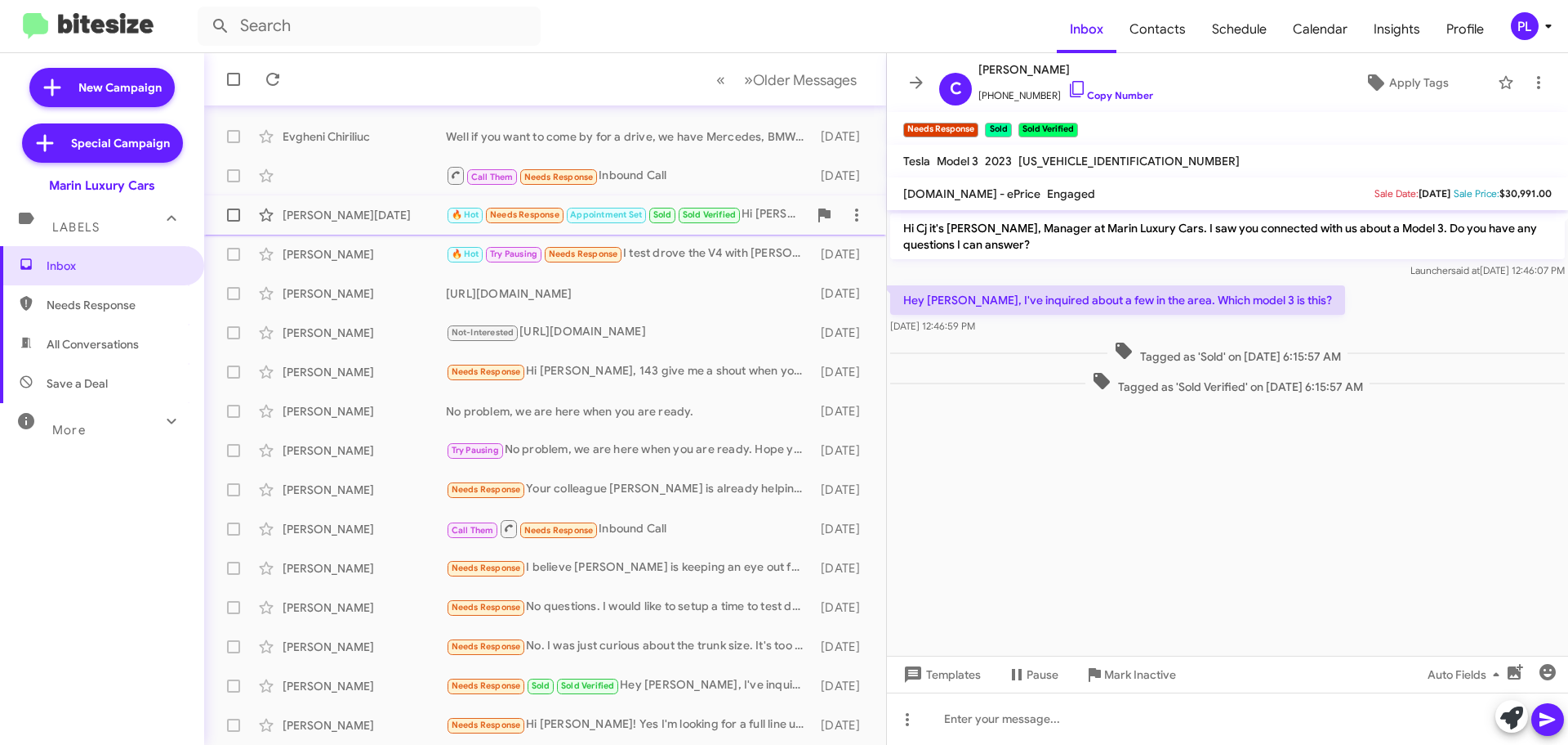
click at [665, 223] on small "Sold" at bounding box center [663, 216] width 26 height 16
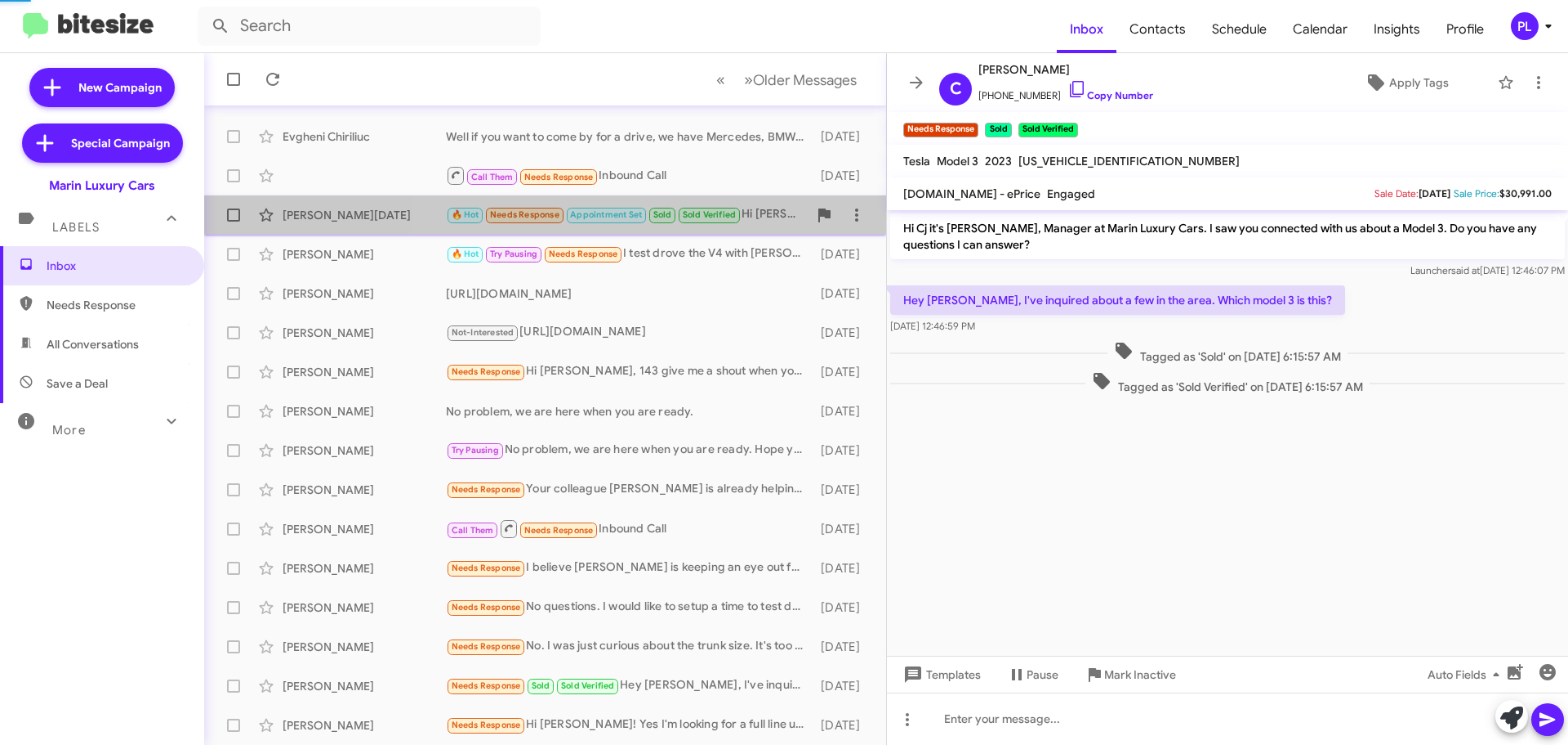
scroll to position [169, 0]
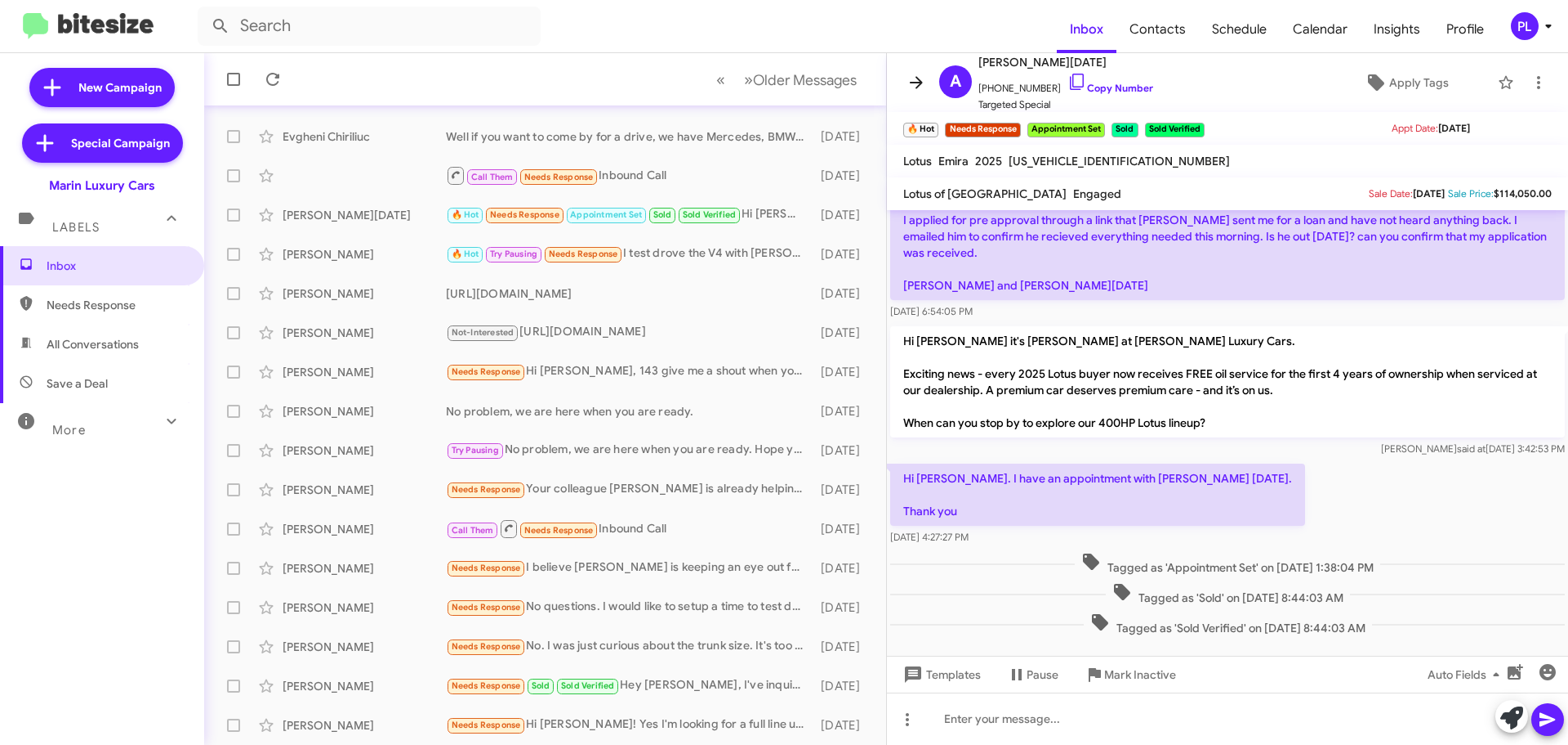
click at [916, 83] on icon at bounding box center [916, 82] width 13 height 12
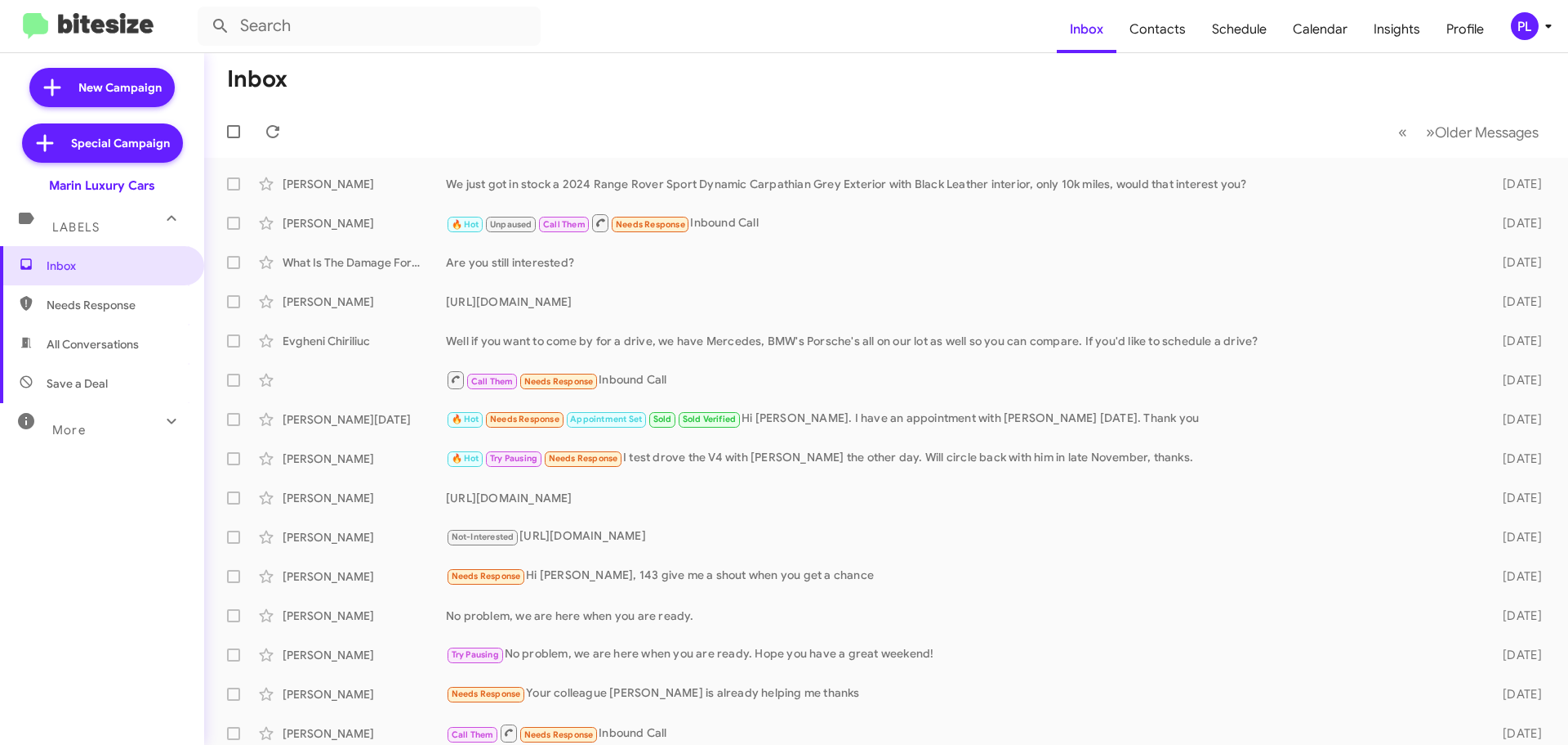
click at [1545, 25] on icon at bounding box center [1549, 26] width 20 height 20
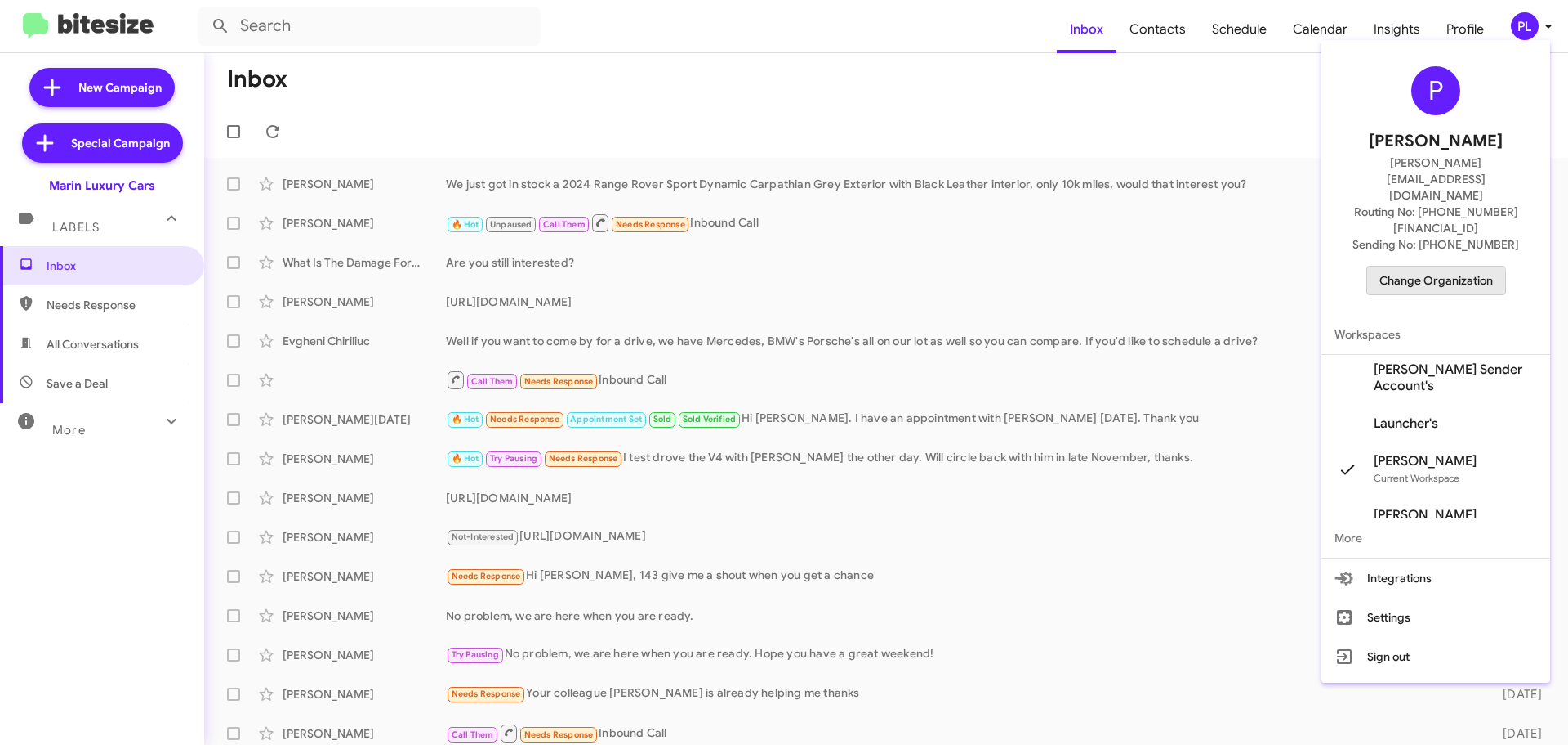
click at [1425, 267] on span "Change Organization" at bounding box center [1436, 281] width 114 height 28
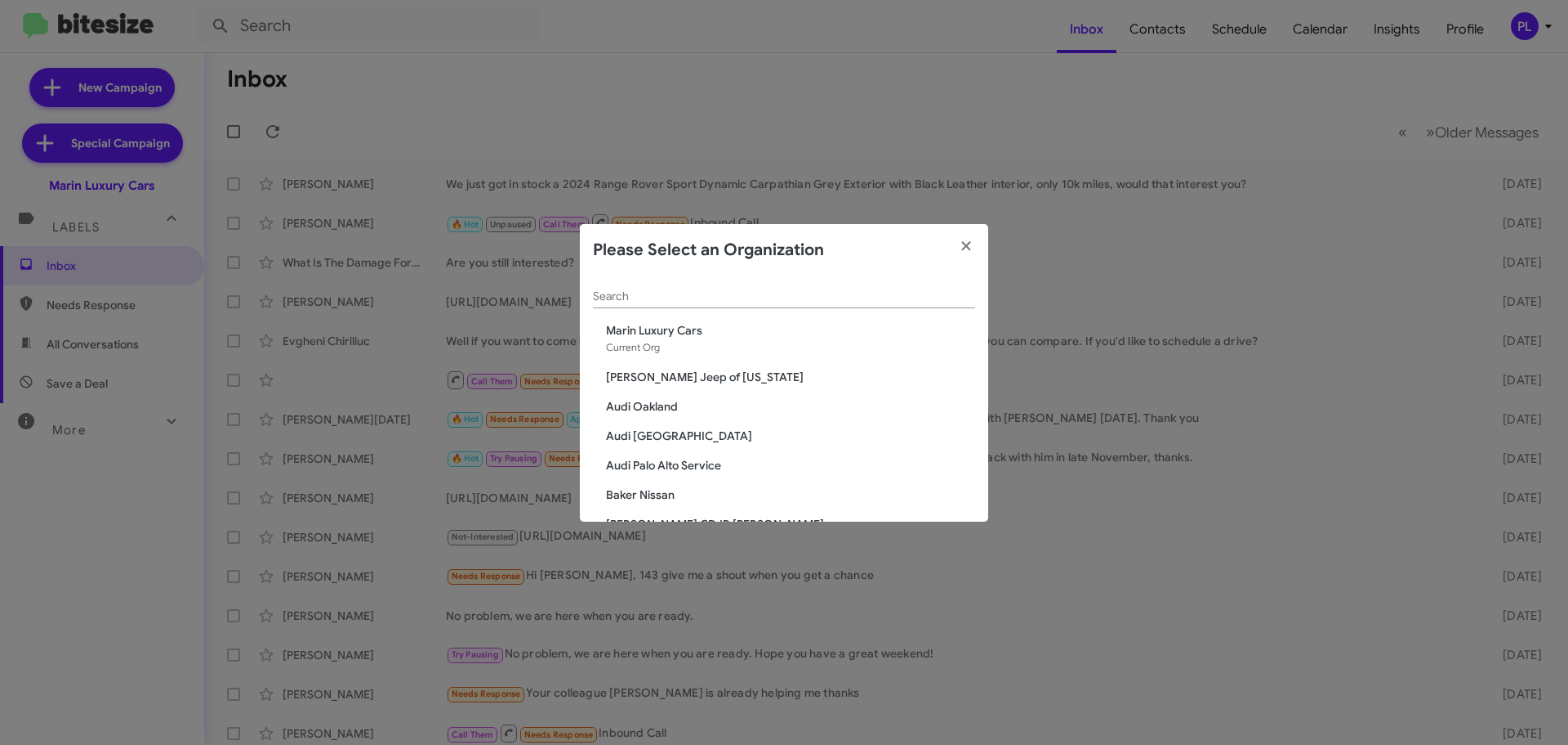
click at [693, 301] on input "Search" at bounding box center [784, 297] width 382 height 13
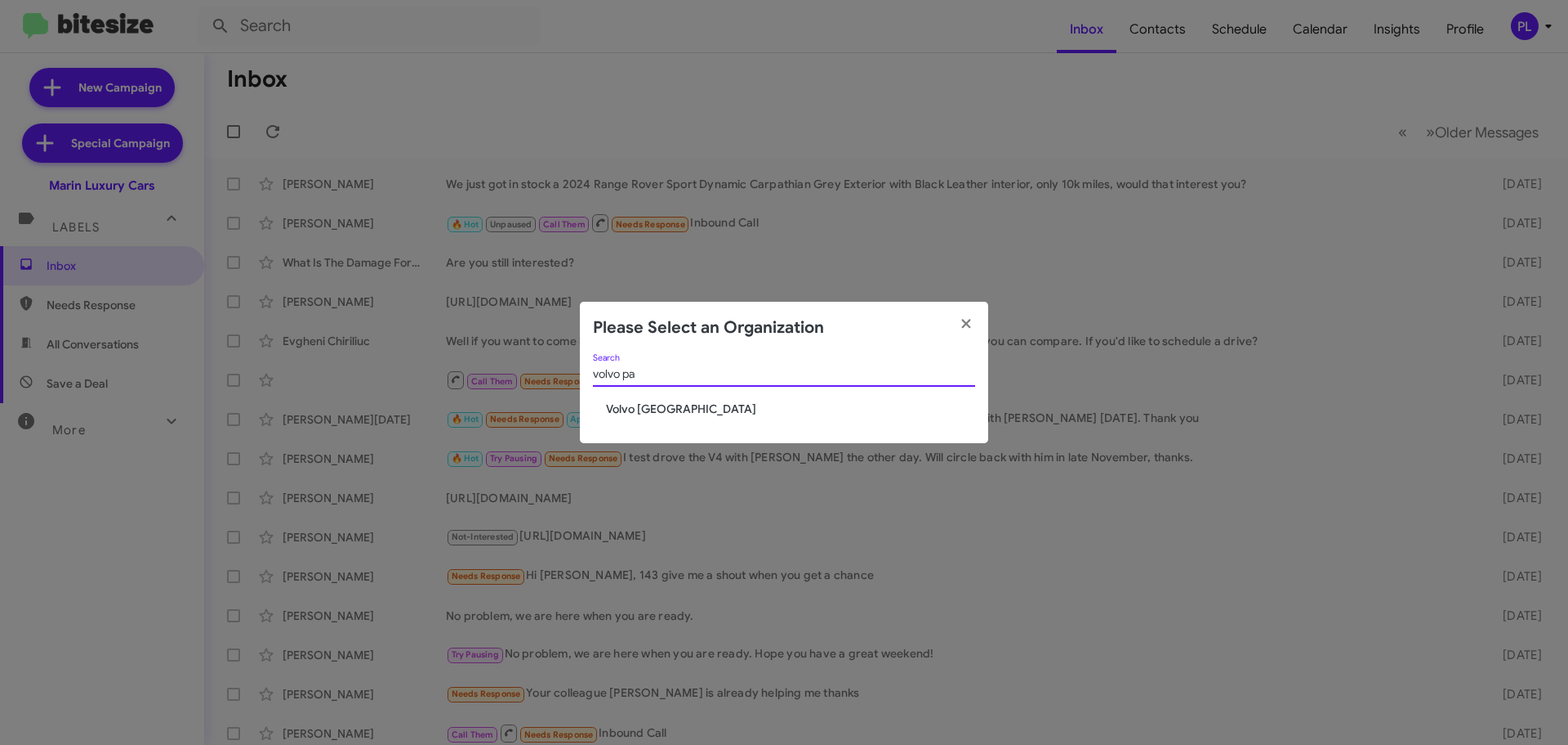
type input "volvo pa"
click at [668, 408] on span "Volvo Palo Alto" at bounding box center [790, 408] width 369 height 16
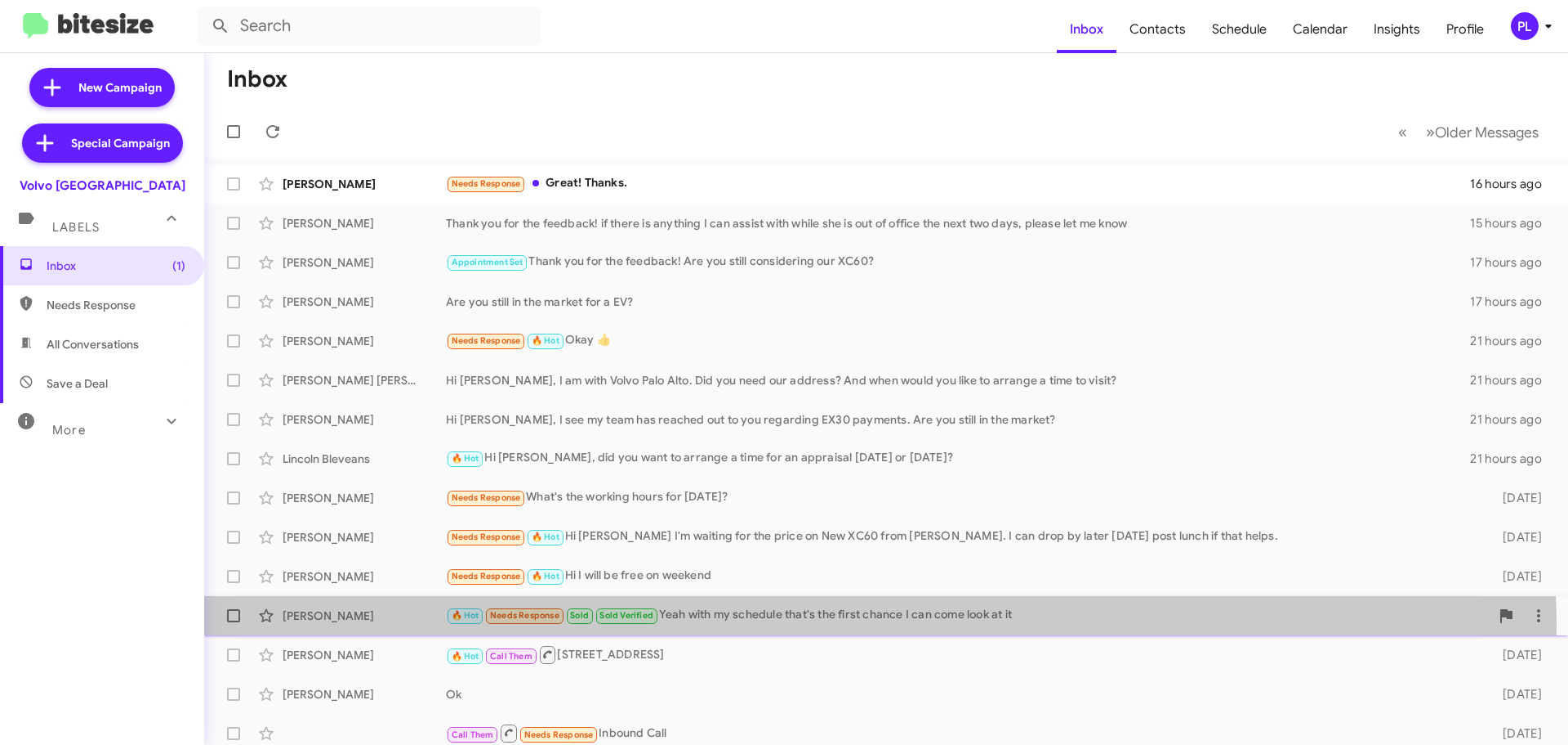
click at [792, 626] on div "[PERSON_NAME] 🔥 Hot Needs Response Sold Sold Verified Yeah with my schedule tha…" at bounding box center [886, 615] width 1338 height 33
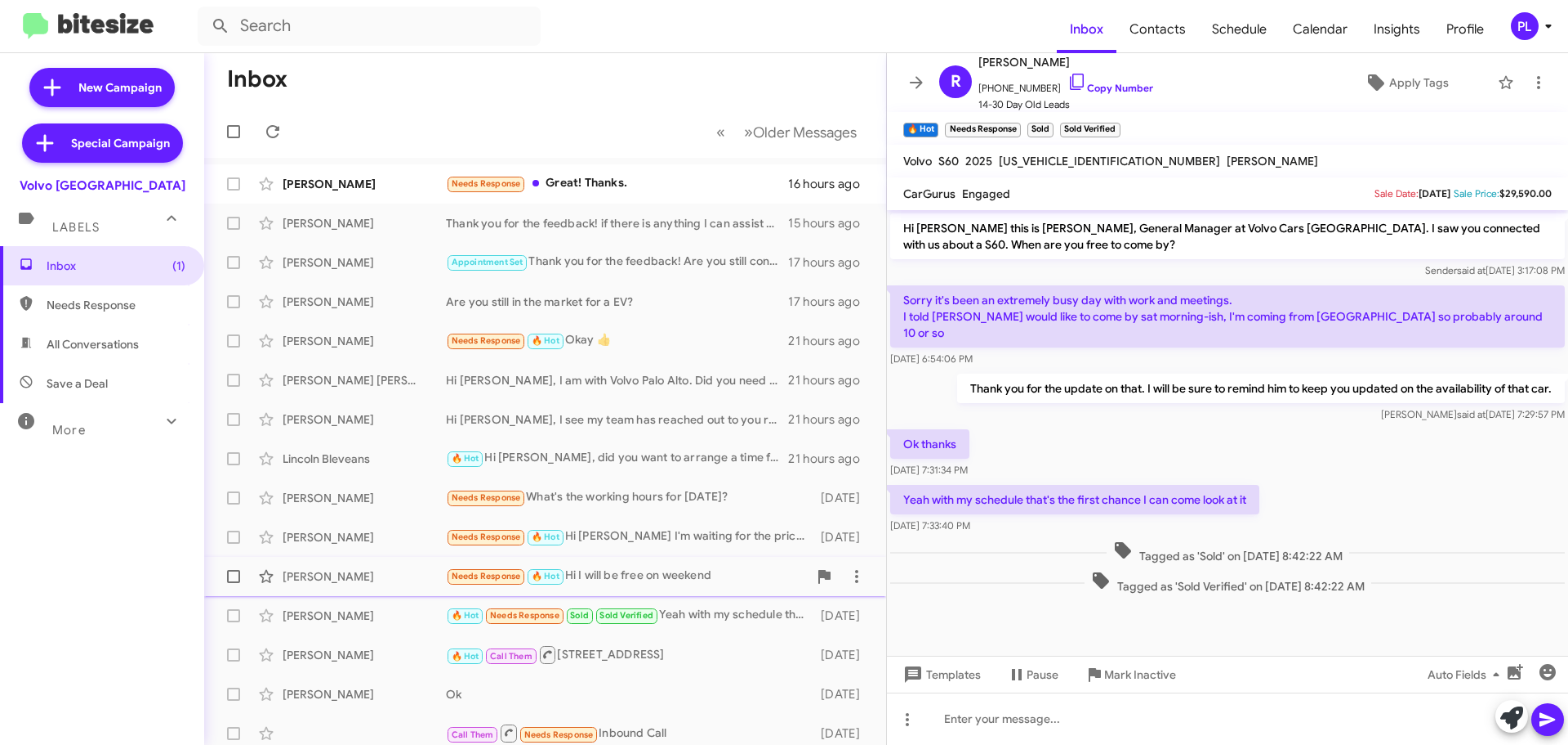
click at [659, 570] on div "Needs Response 🔥 Hot Hi I will be free on weekend" at bounding box center [627, 575] width 362 height 19
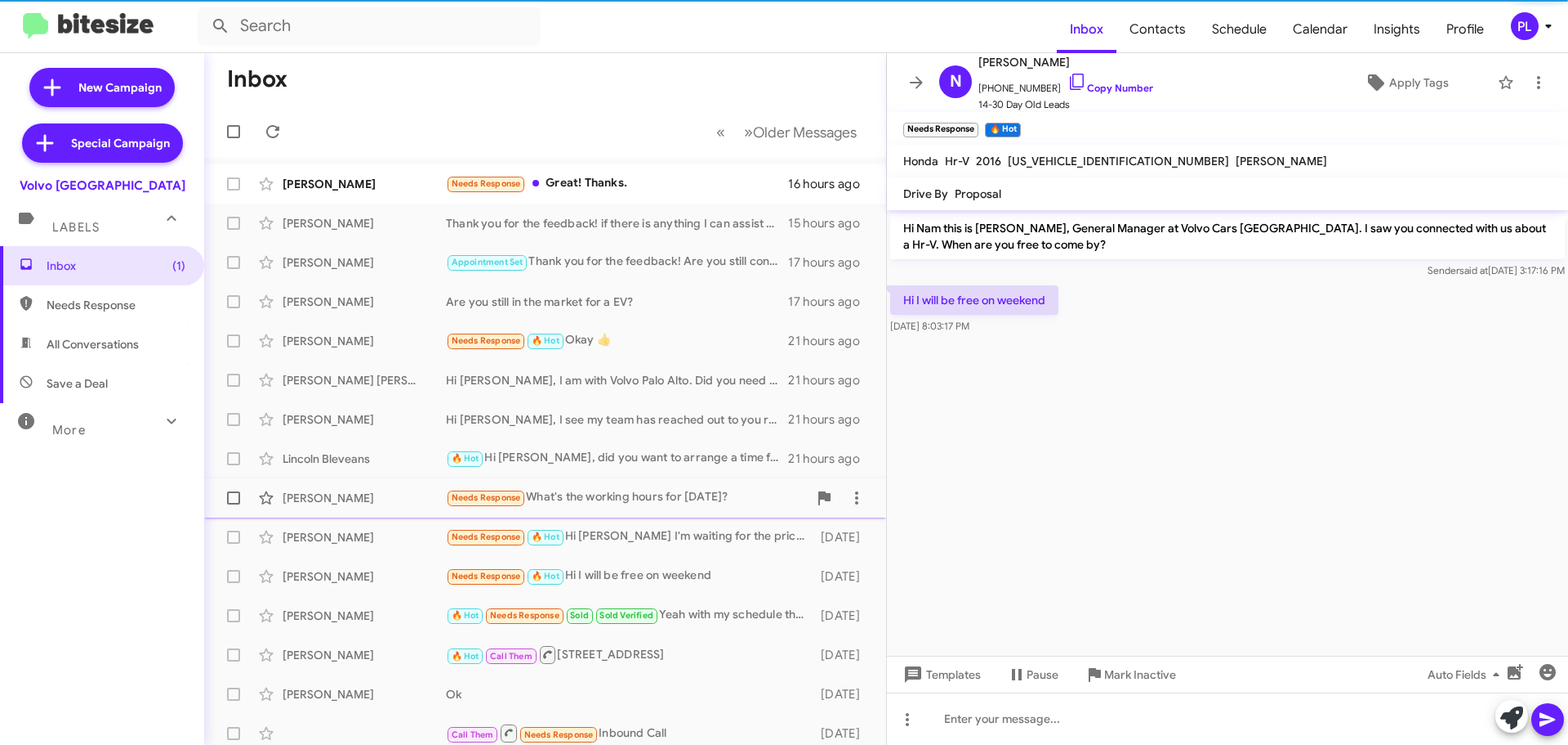
click at [656, 511] on div "[PERSON_NAME][DEMOGRAPHIC_DATA] Needs Response What's the working hours for [DA…" at bounding box center [545, 497] width 656 height 33
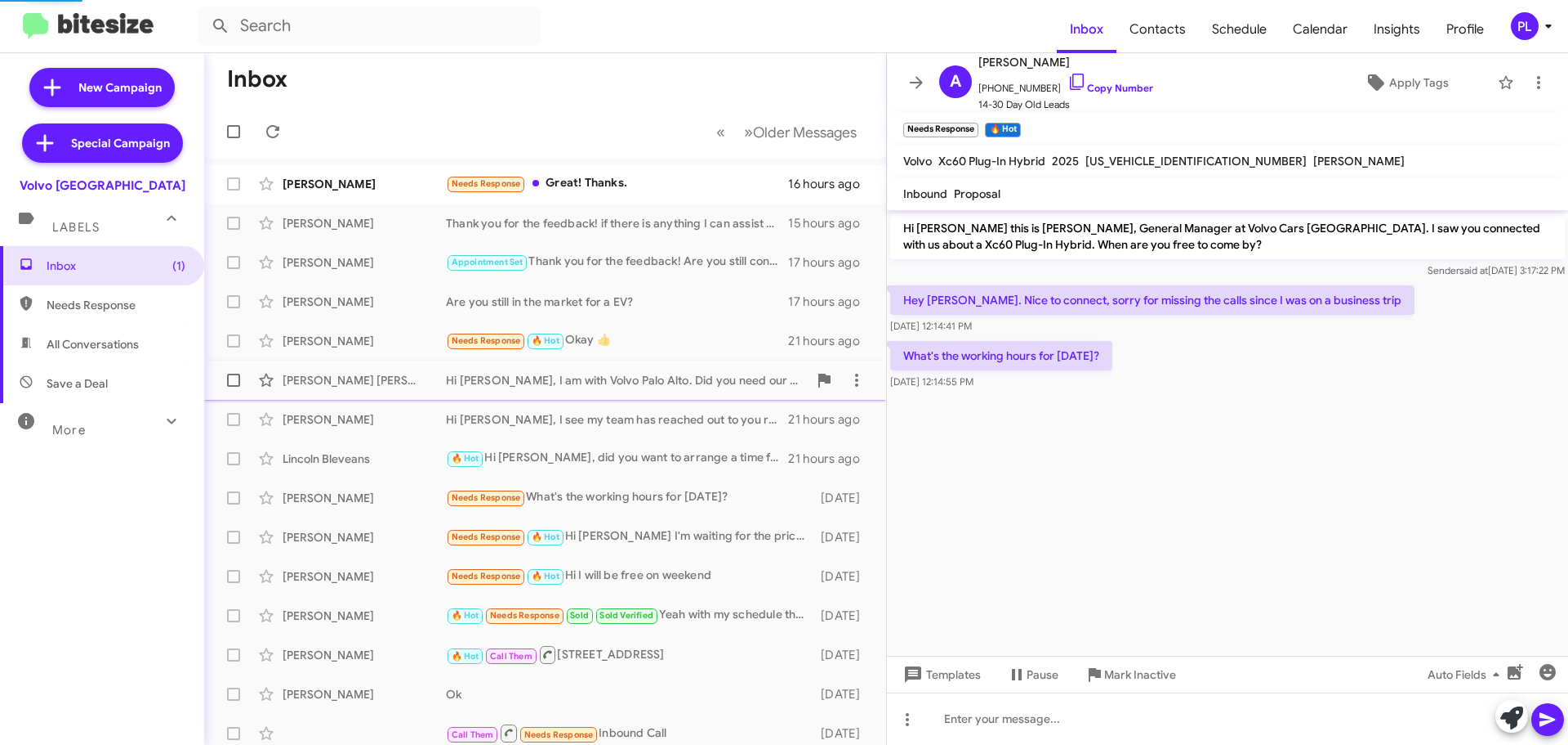
click at [642, 395] on div "[PERSON_NAME] [PERSON_NAME] Hi [PERSON_NAME], I am with Volvo [GEOGRAPHIC_DATA]…" at bounding box center [545, 379] width 656 height 33
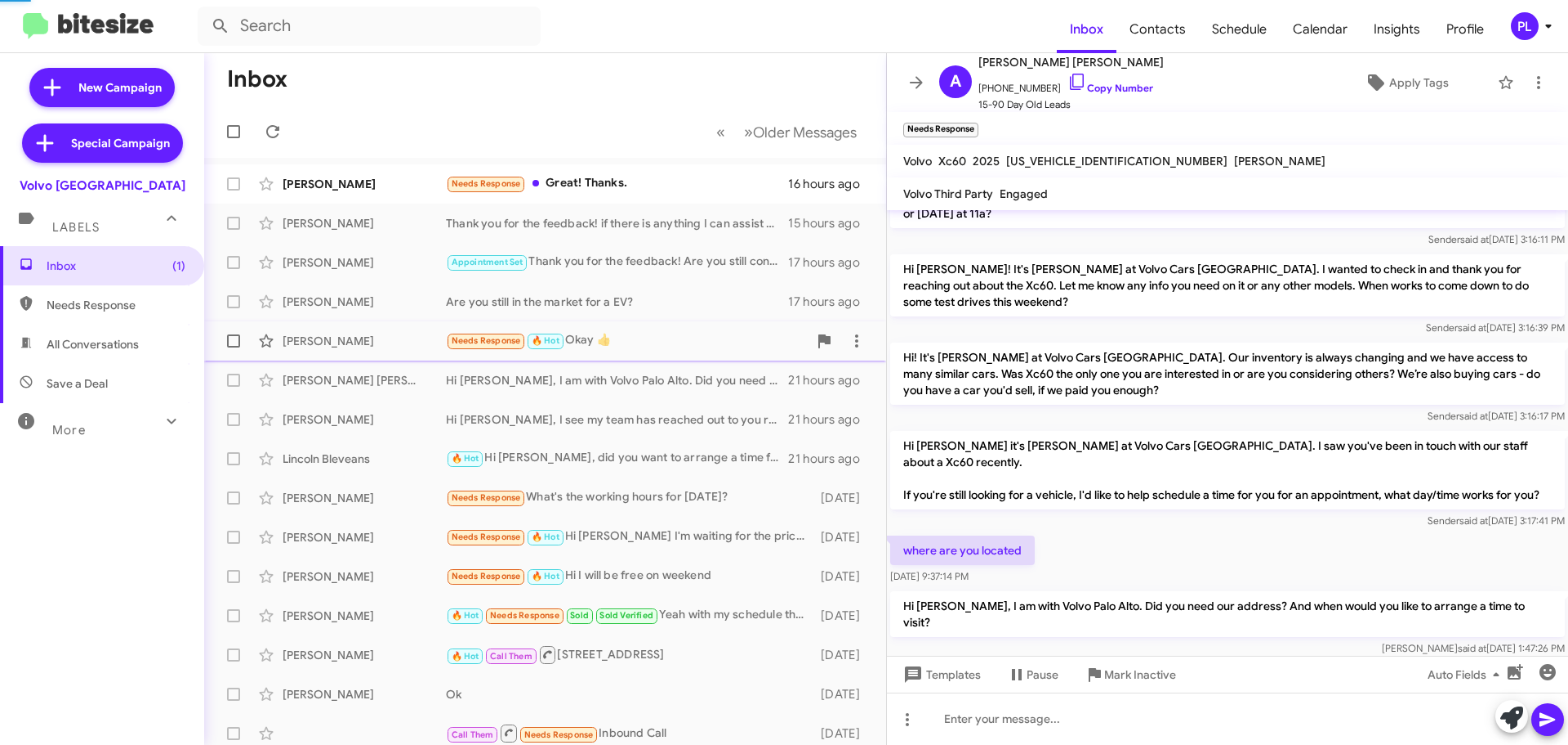
scroll to position [87, 0]
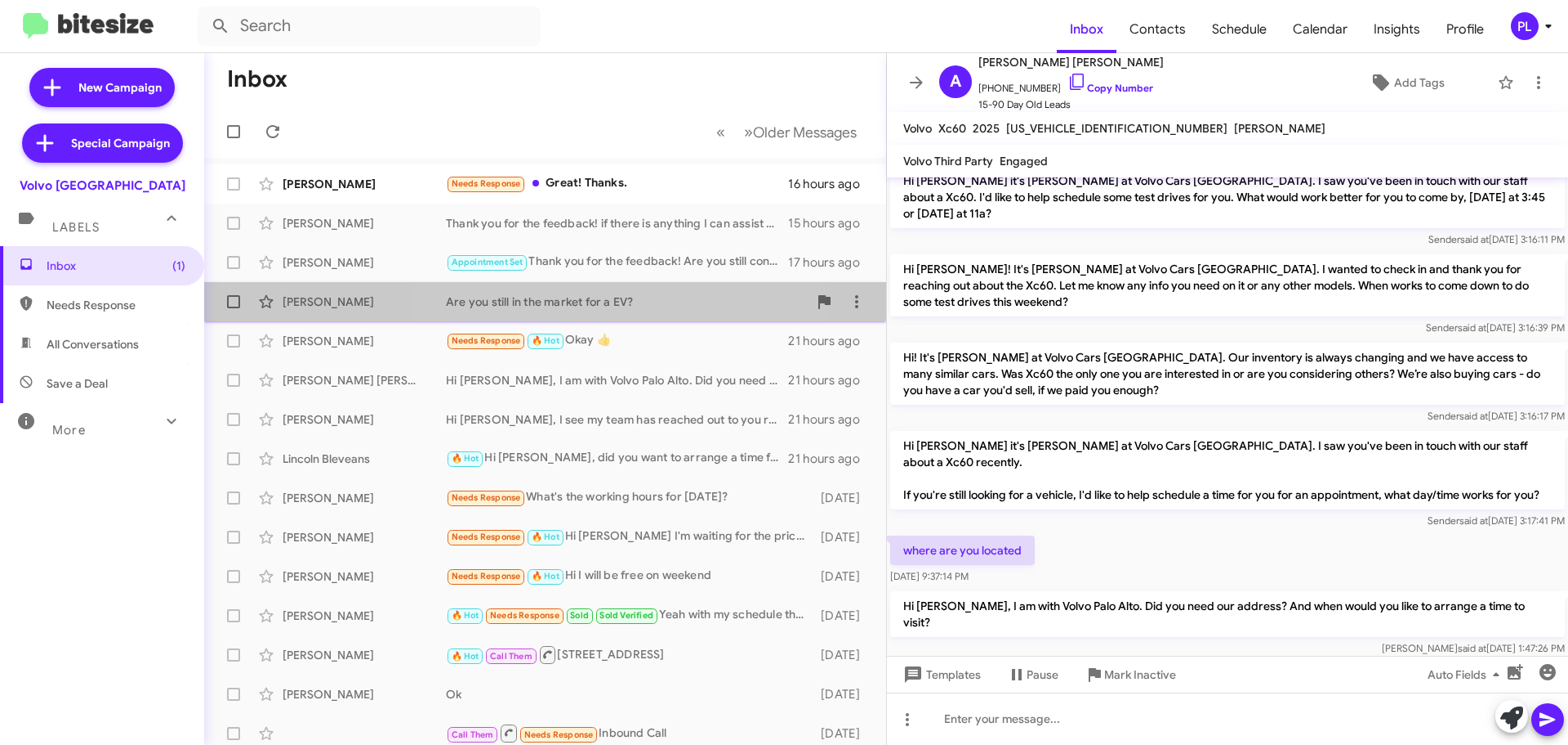
click at [622, 300] on div "Are you still in the market for a EV?" at bounding box center [627, 302] width 362 height 16
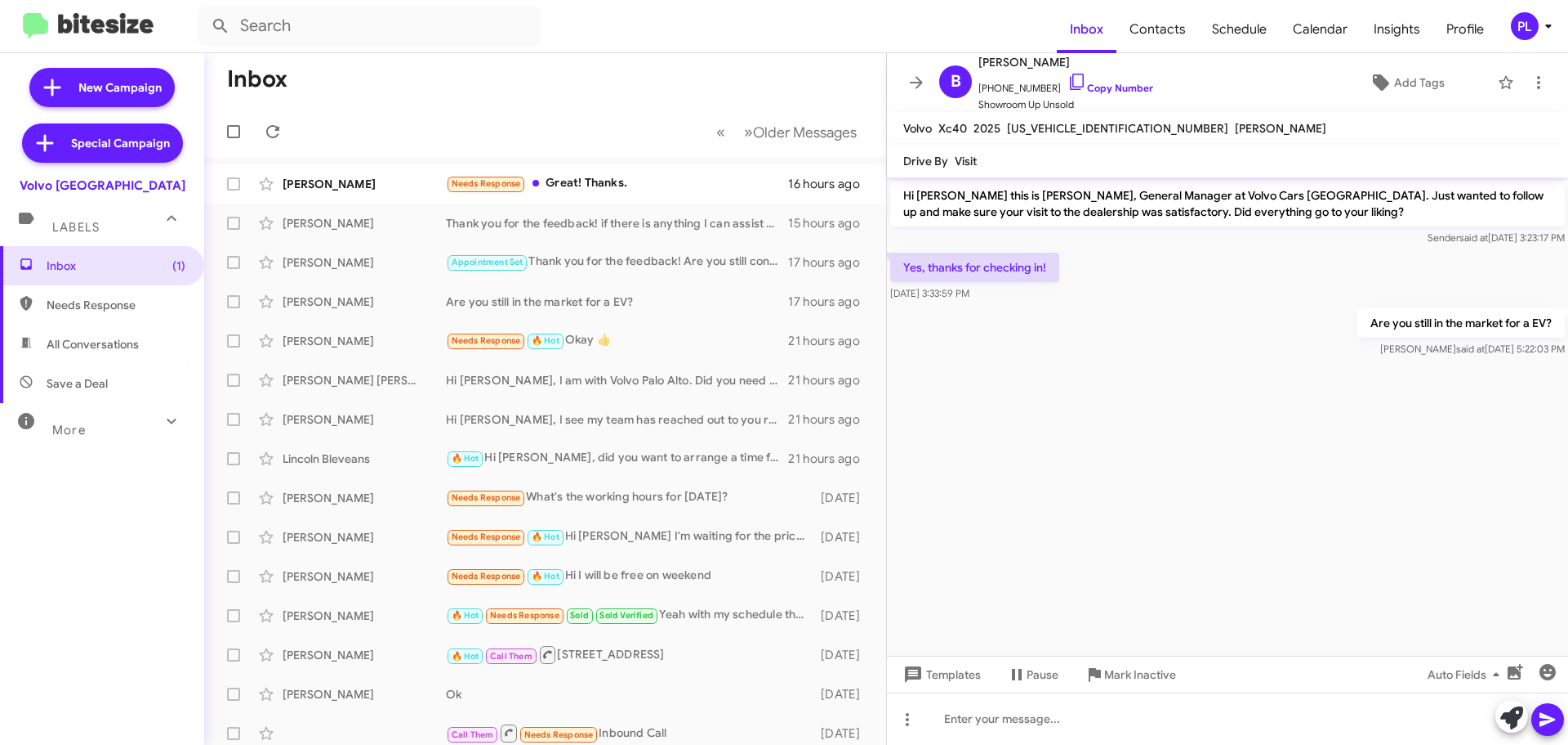
click at [1529, 24] on div "PL" at bounding box center [1525, 26] width 28 height 28
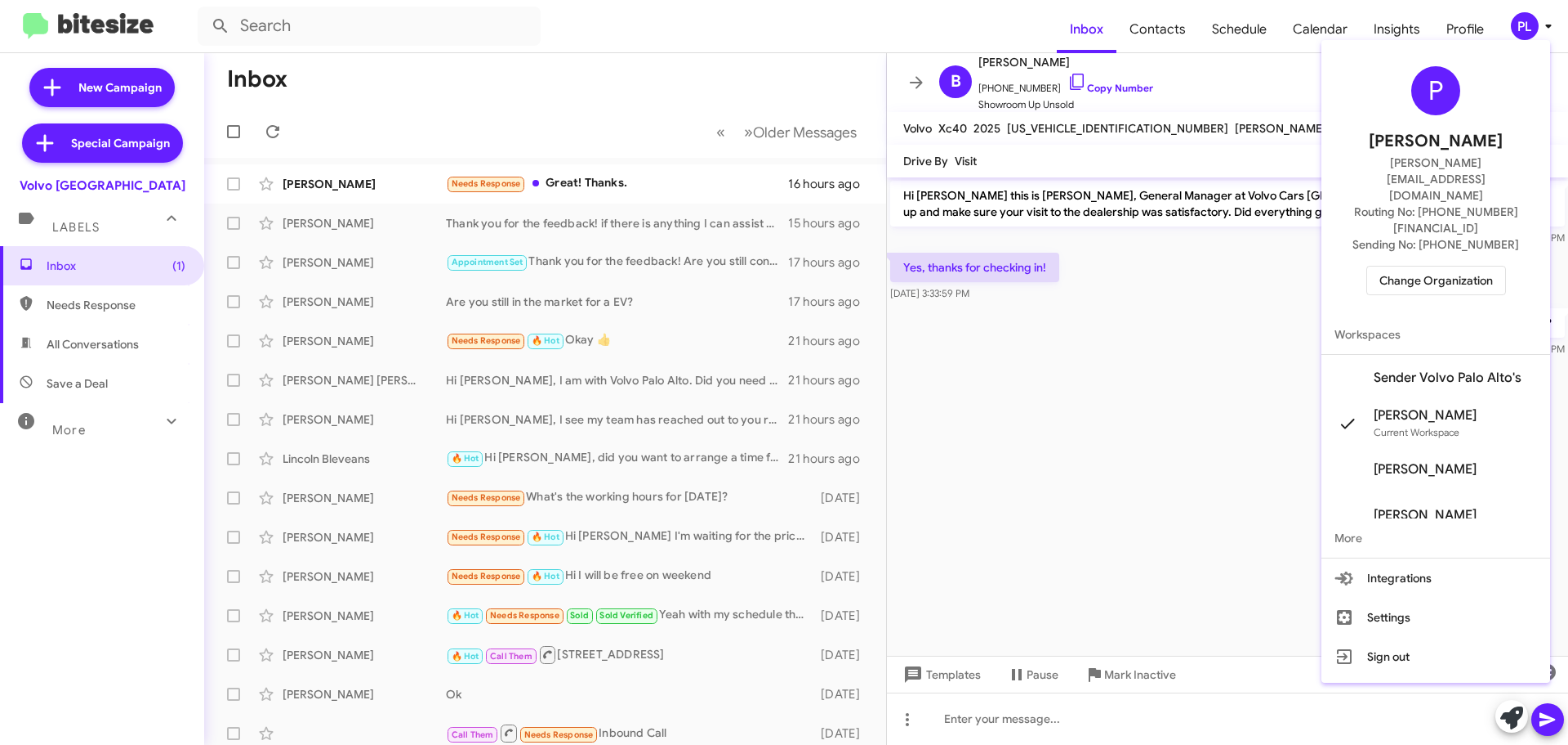
click at [1447, 267] on span "Change Organization" at bounding box center [1436, 281] width 114 height 28
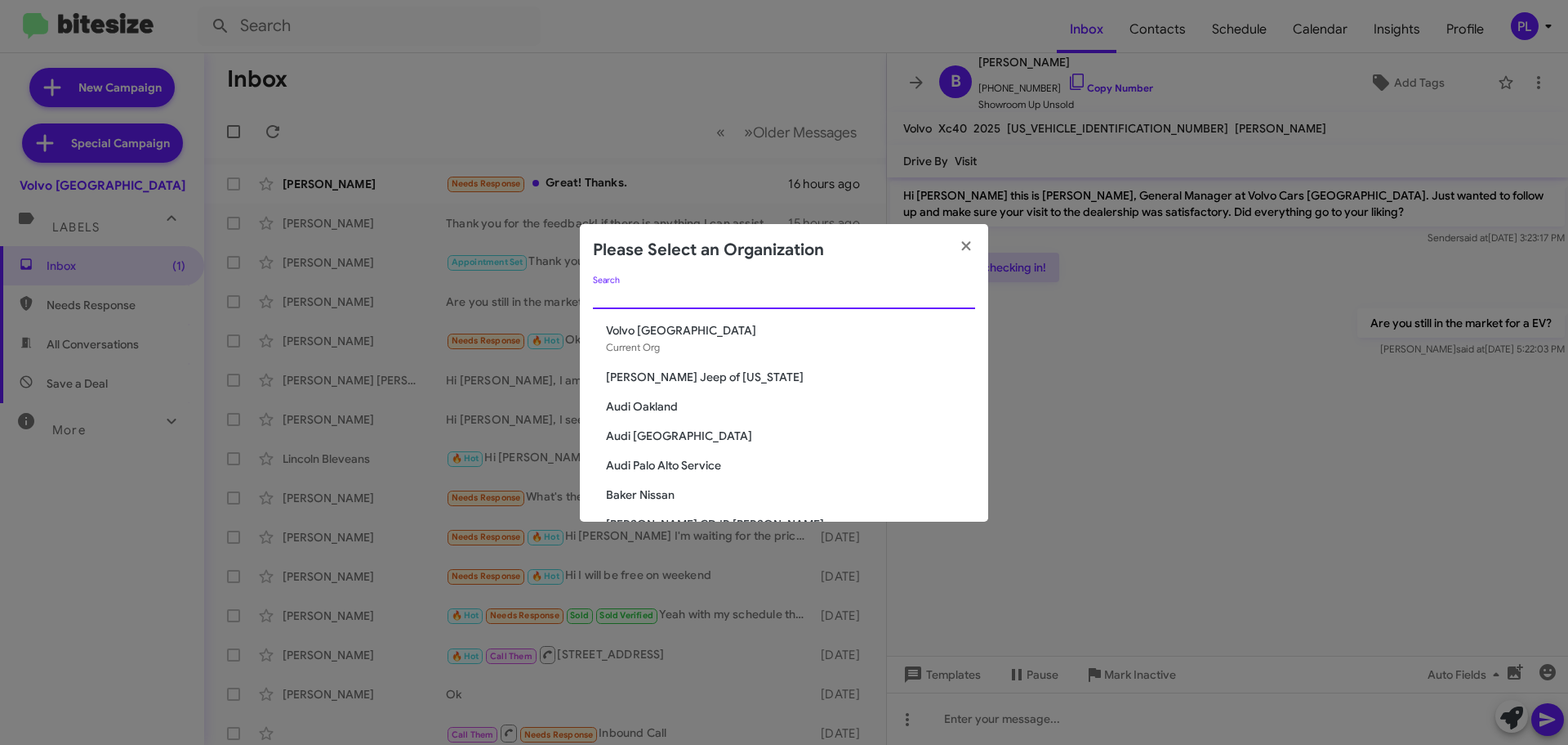
click at [798, 297] on input "Search" at bounding box center [784, 297] width 382 height 13
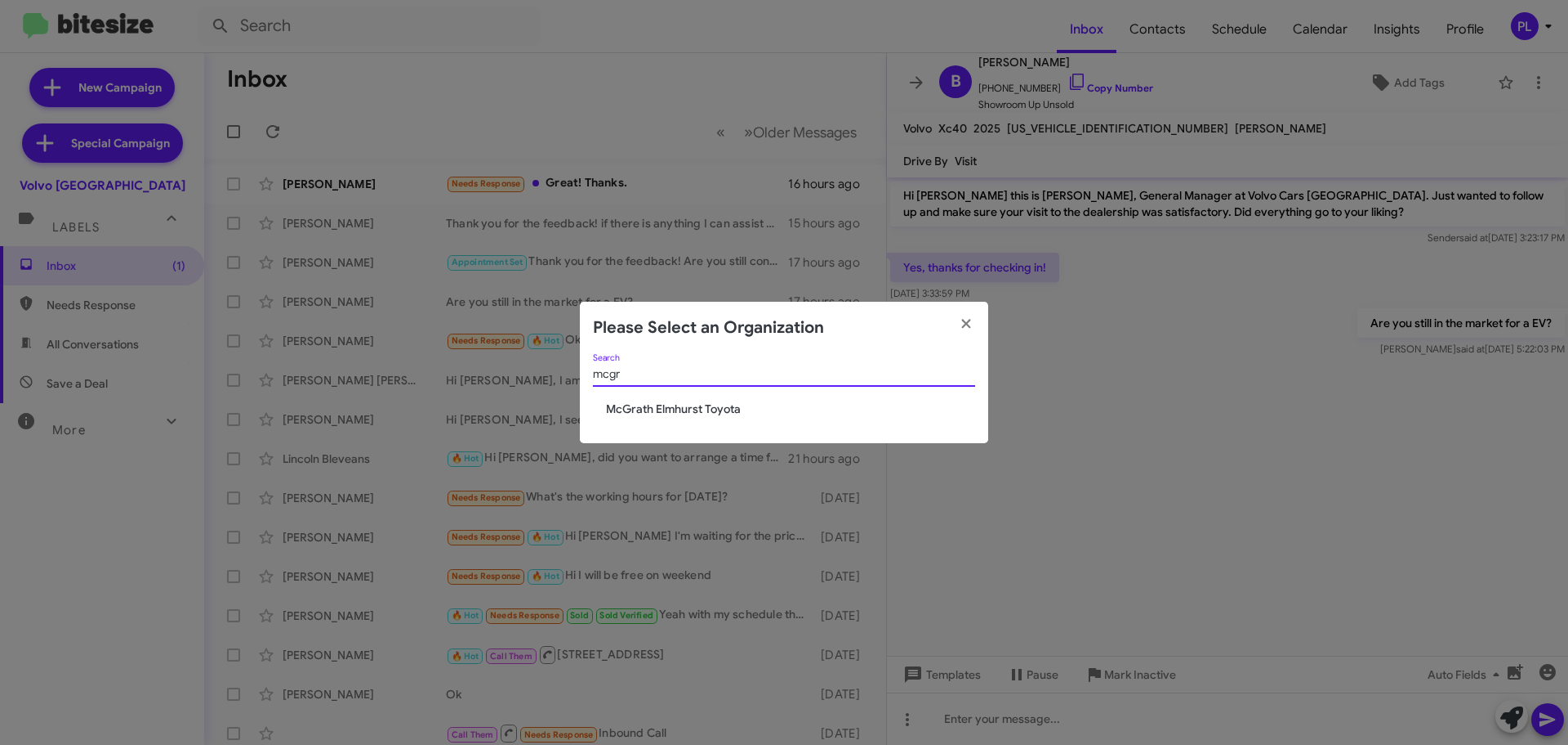
type input "mcgr"
click at [715, 415] on span "McGrath Elmhurst Toyota" at bounding box center [790, 408] width 369 height 16
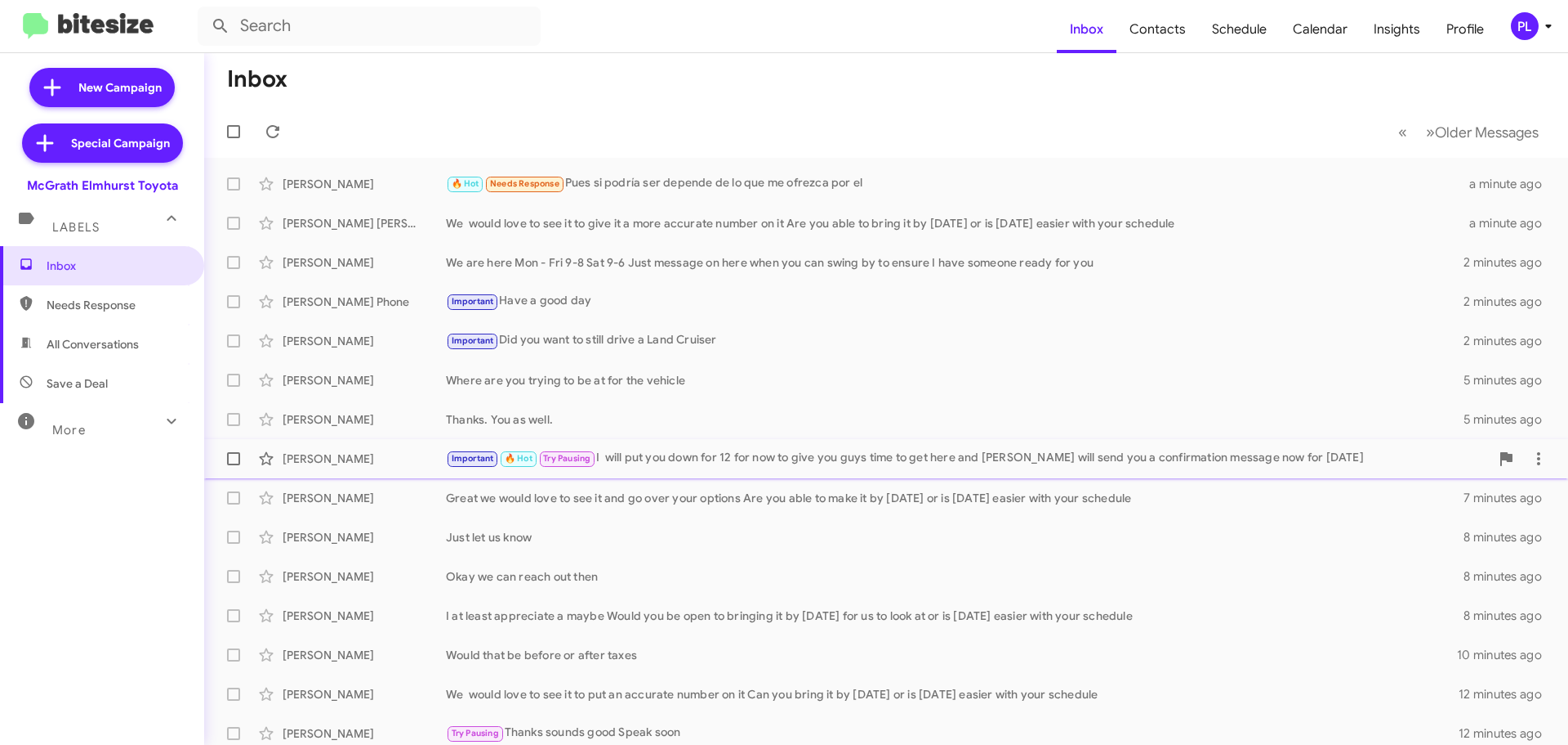
click at [821, 456] on div "Important 🔥 Hot Try Pausing I will put you down for 12 for now to give you guys…" at bounding box center [968, 457] width 1044 height 19
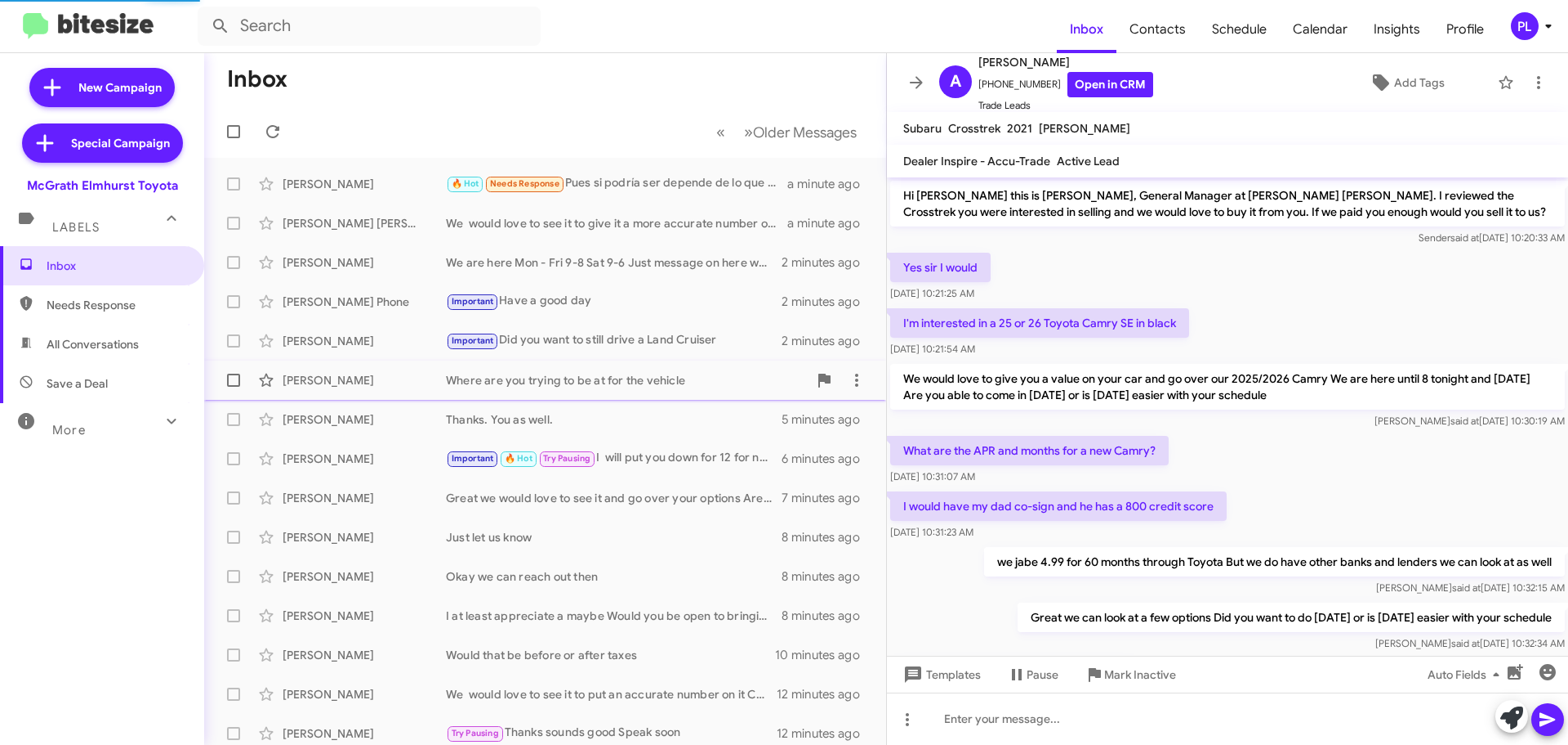
scroll to position [601, 0]
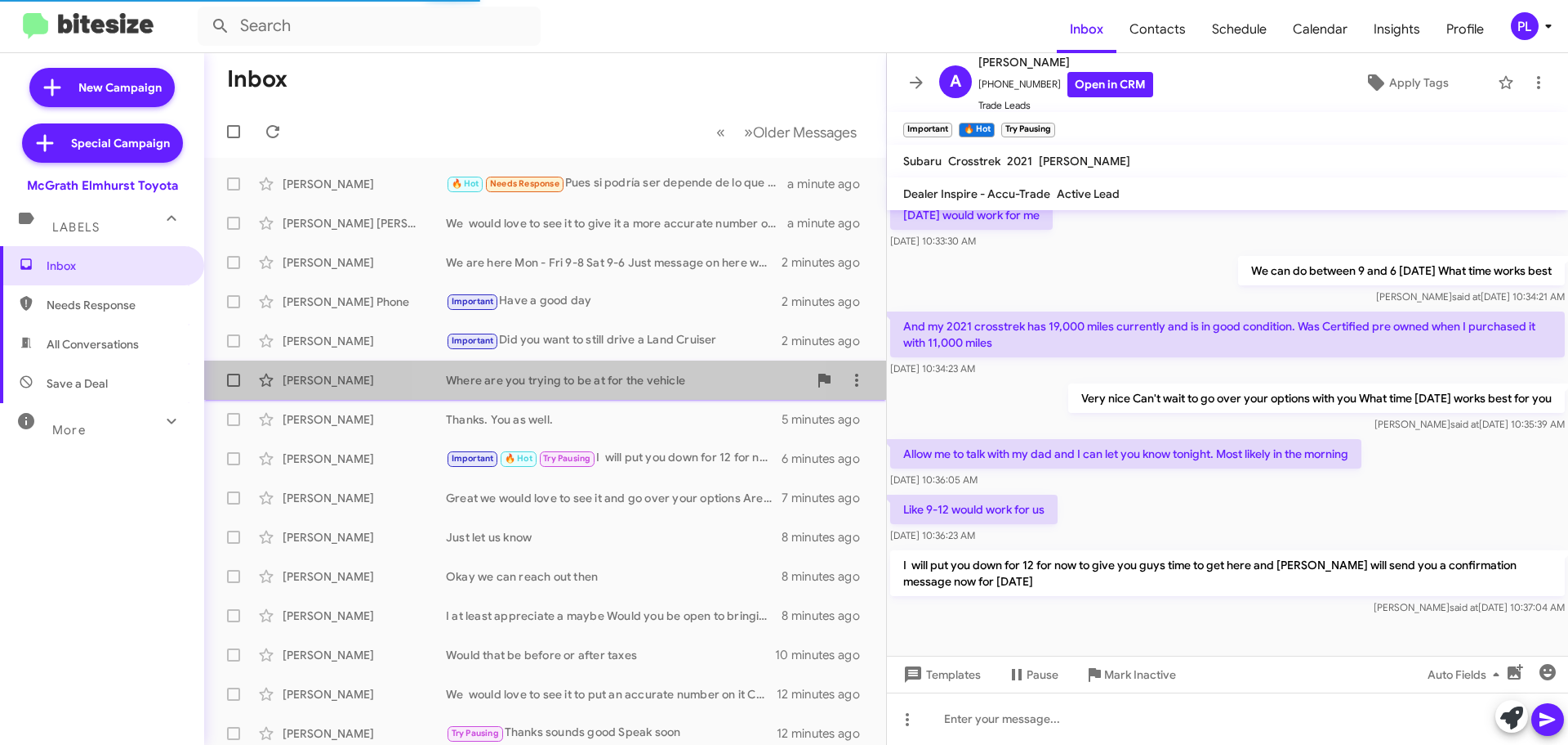
click at [636, 384] on div "Where are you trying to be at for the vehicle" at bounding box center [627, 379] width 362 height 16
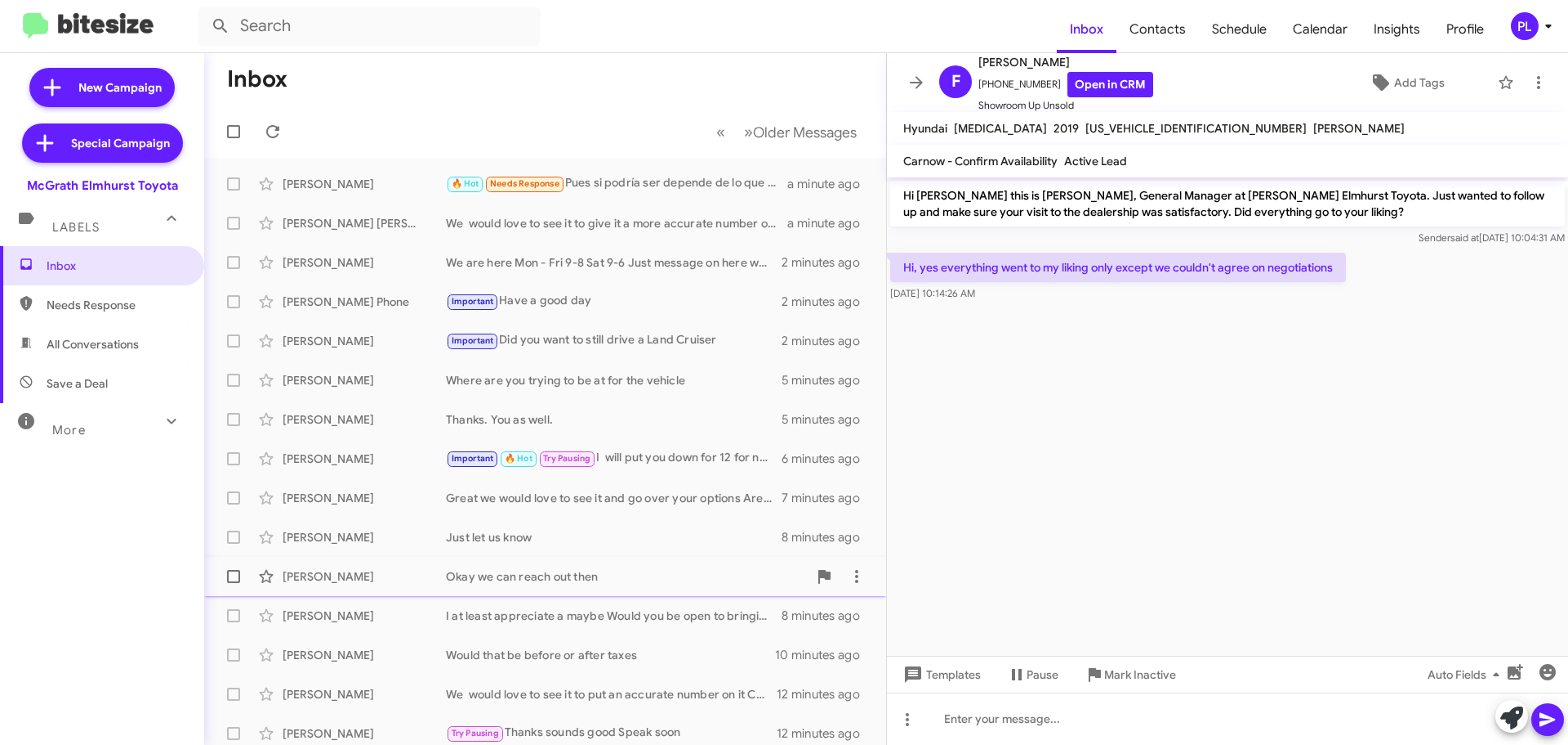
click at [533, 576] on div "Okay we can reach out then" at bounding box center [627, 576] width 362 height 16
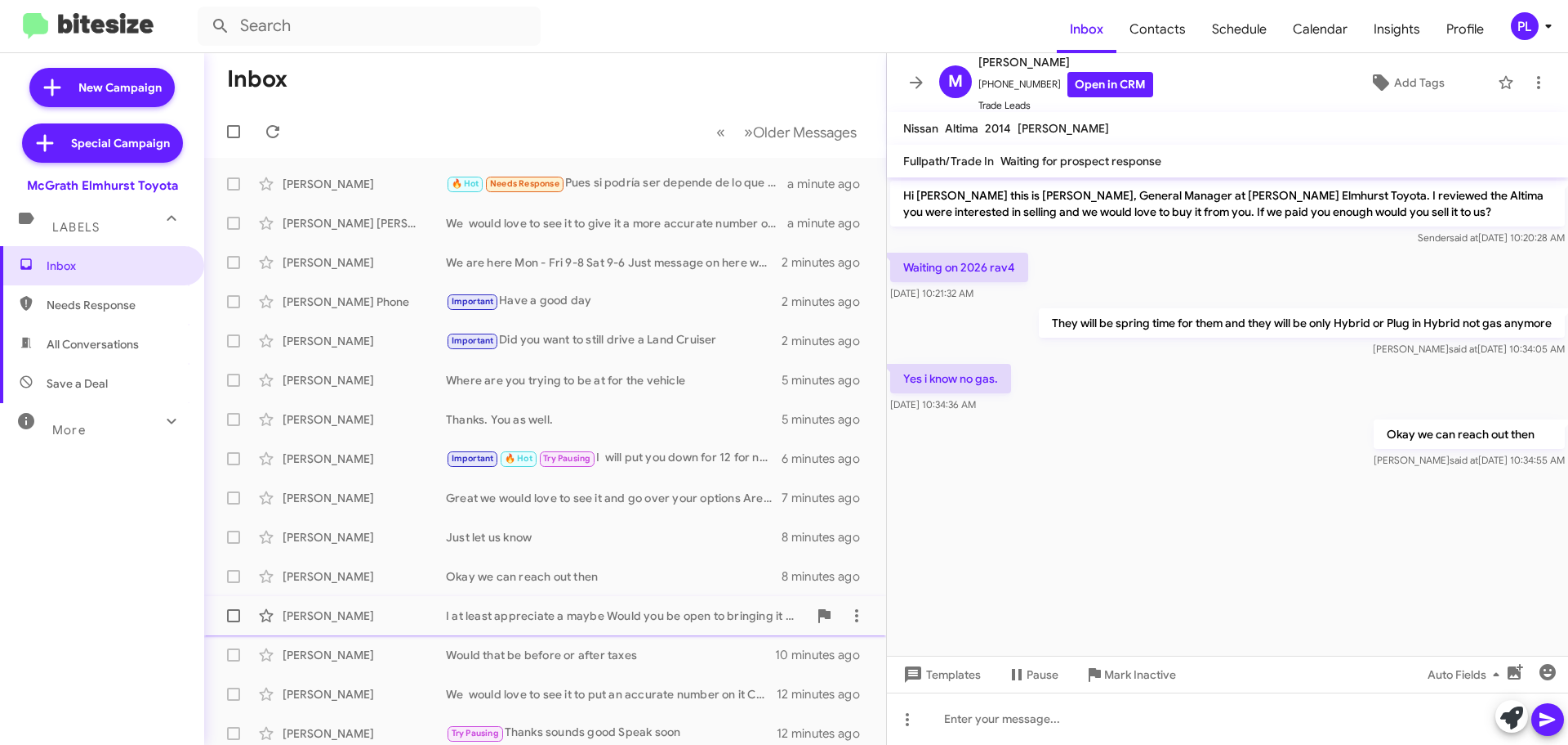
click at [560, 617] on div "I at least appreciate a maybe Would you be open to bringing it by [DATE] for us…" at bounding box center [627, 615] width 362 height 16
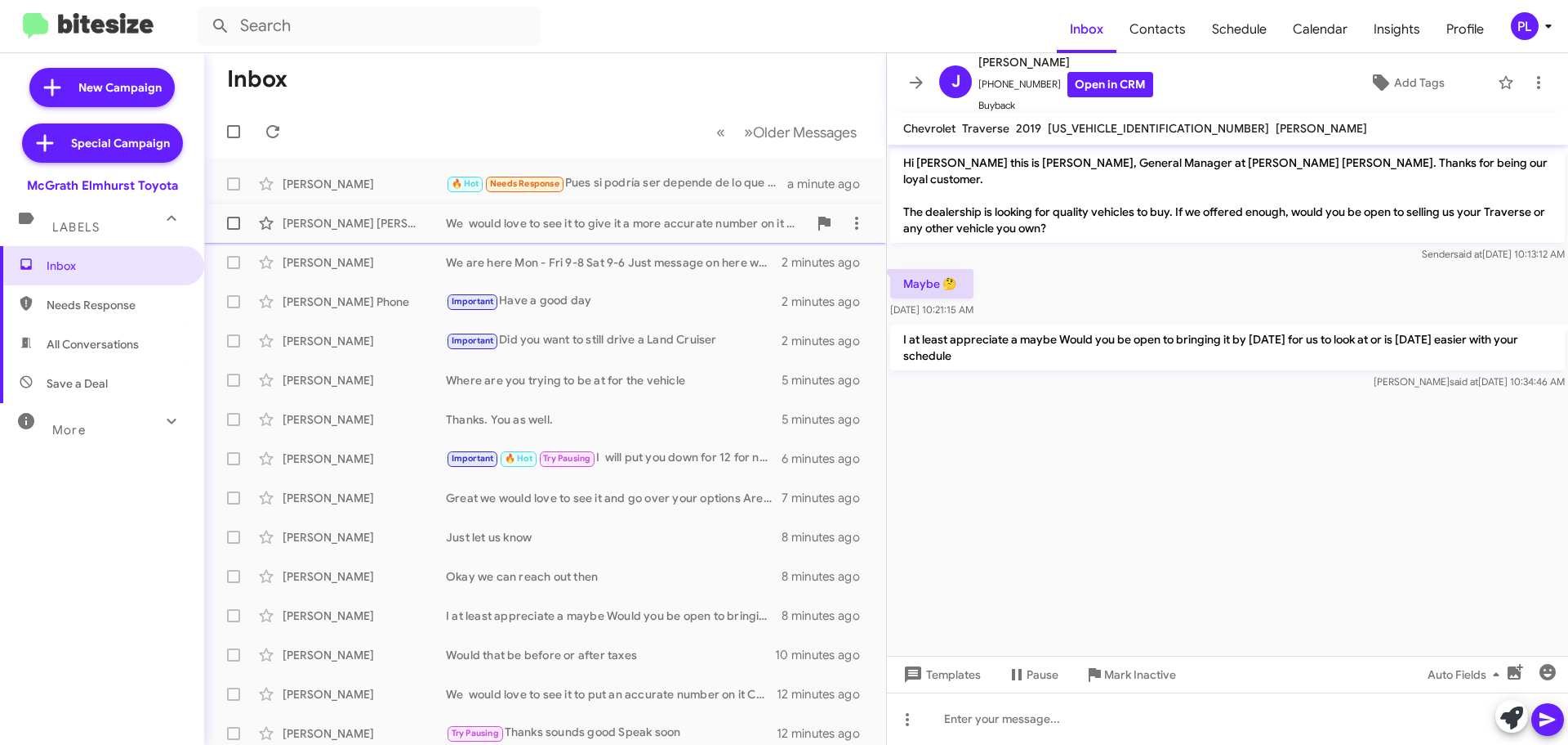
click at [586, 230] on div "We would love to see it to give it a more accurate number on it Are you able to…" at bounding box center [627, 223] width 362 height 16
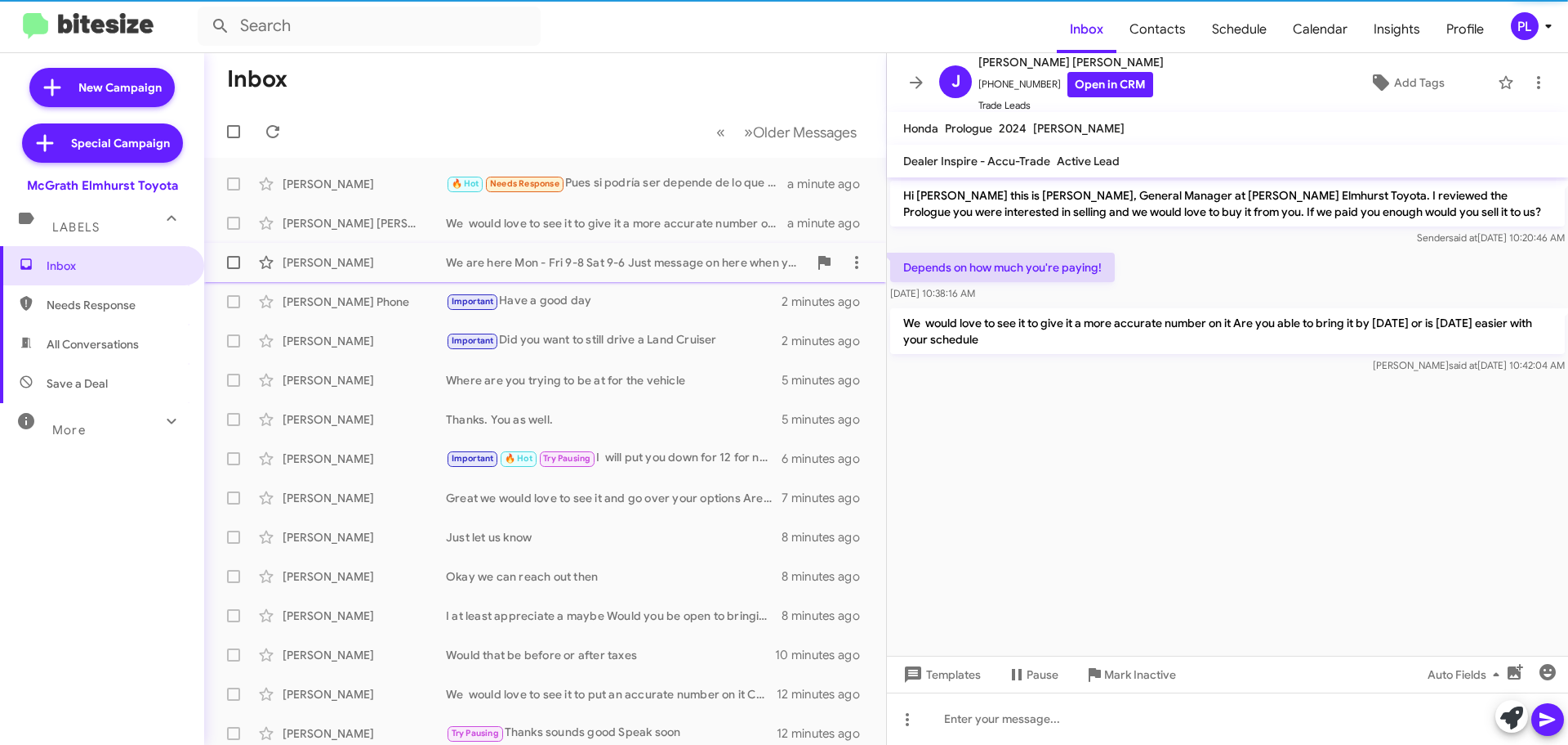
click at [582, 259] on div "We are here Mon - Fri 9-8 Sat 9-6 Just message on here when you can swing by to…" at bounding box center [627, 263] width 362 height 16
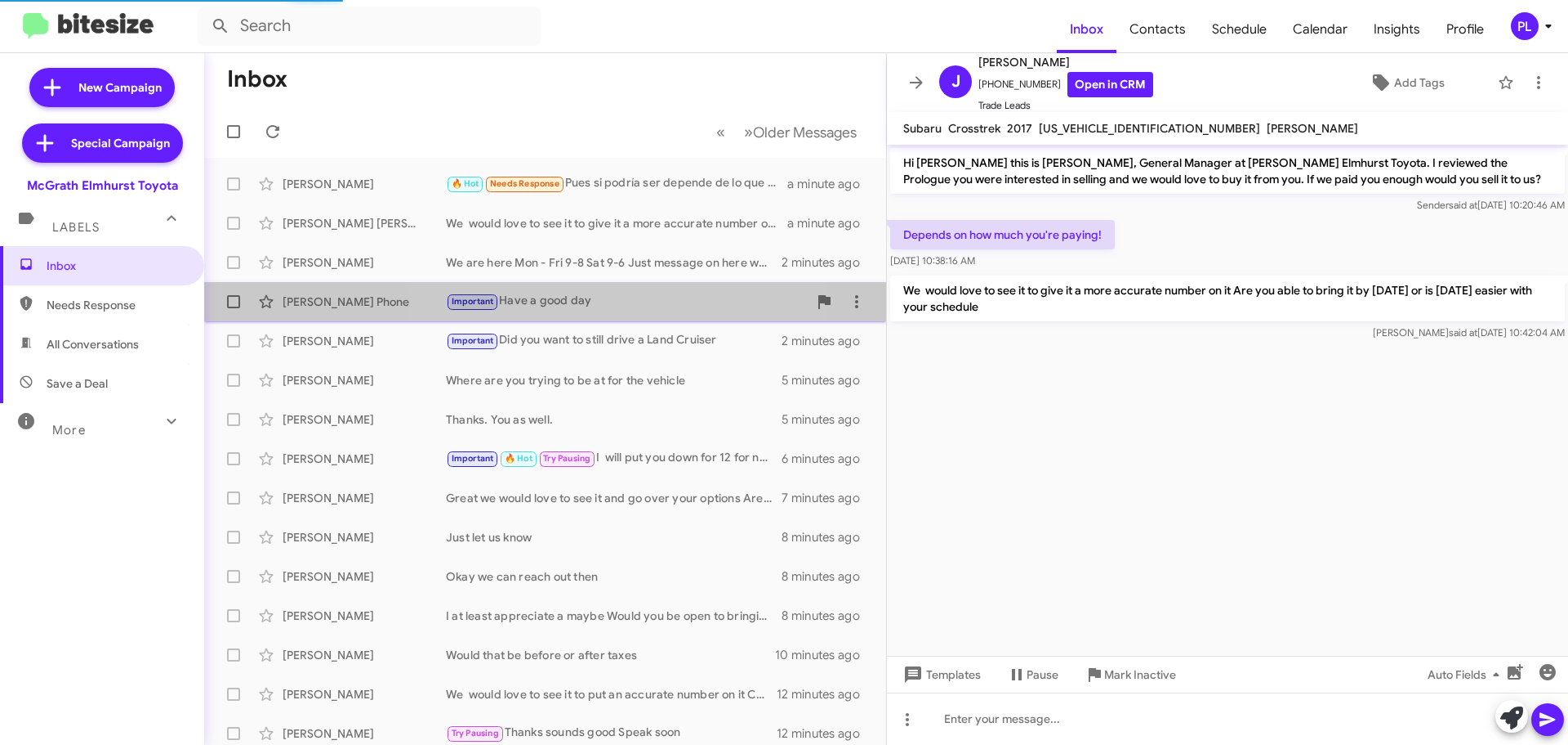
click at [574, 290] on div "[PERSON_NAME] Phone Important Have a good day 2 minutes ago" at bounding box center [545, 302] width 656 height 33
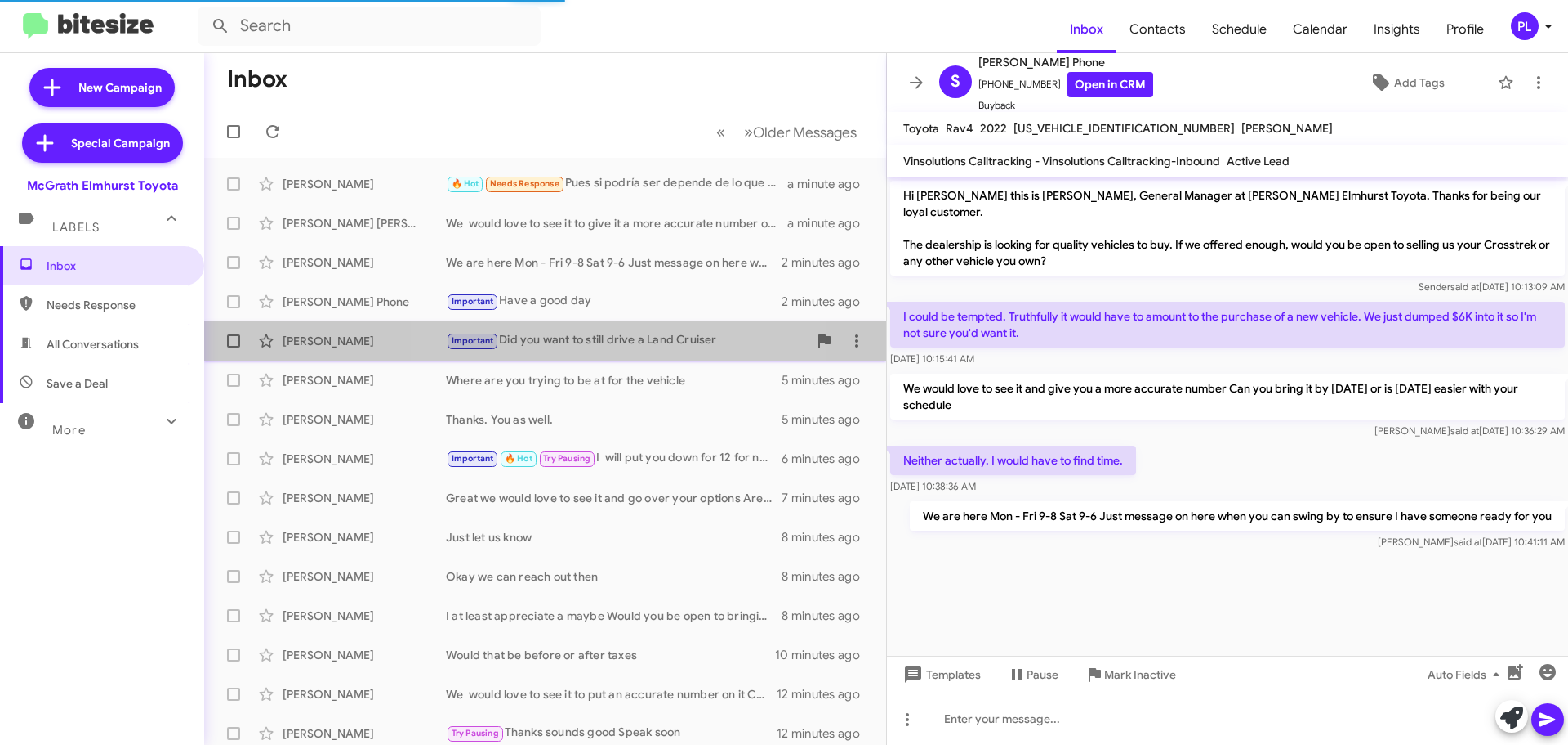
click at [576, 327] on div "[PERSON_NAME] Important Did you want to still drive a Land Cruiser 2 minutes ago" at bounding box center [545, 341] width 656 height 33
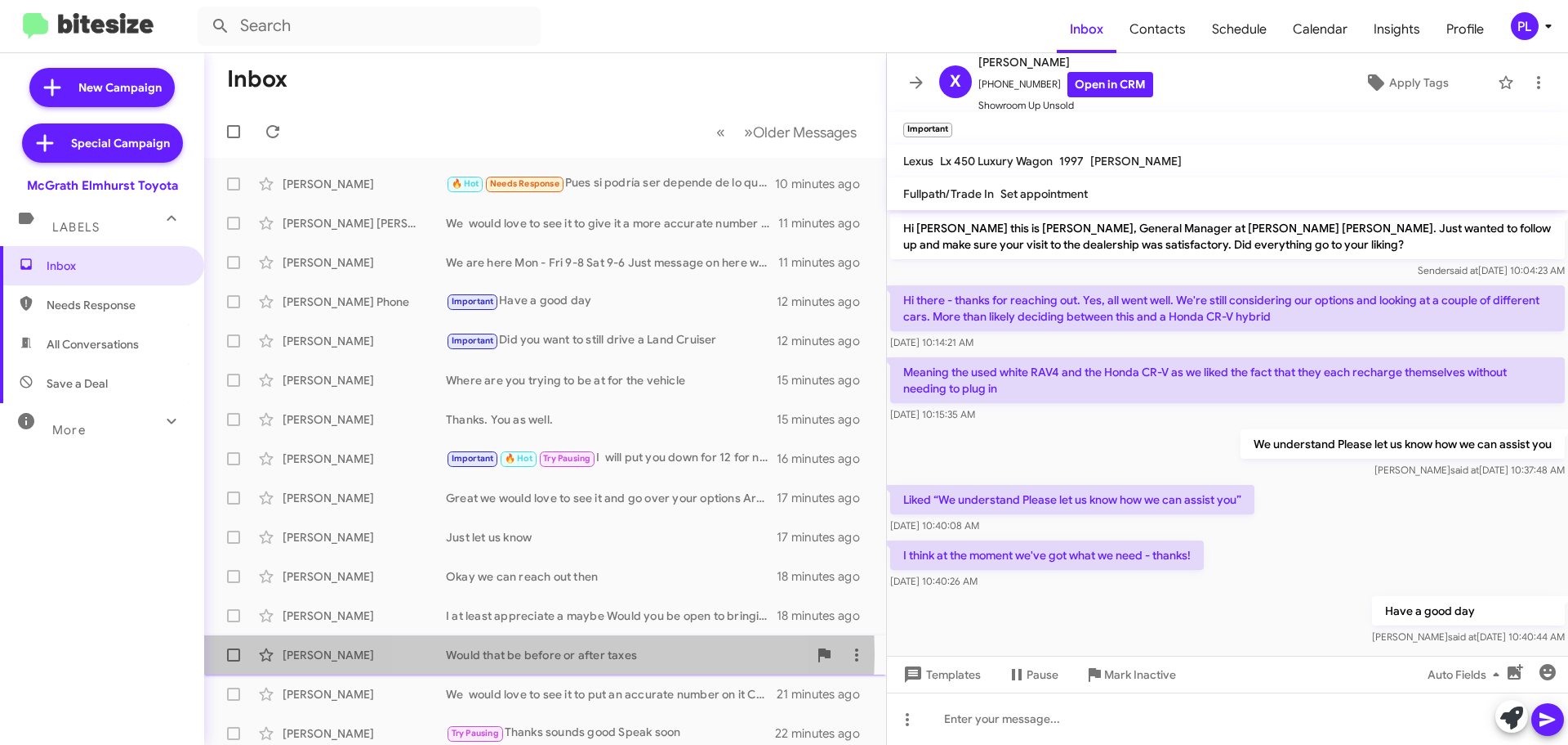
click at [529, 654] on div "Would that be before or after taxes" at bounding box center [627, 654] width 362 height 16
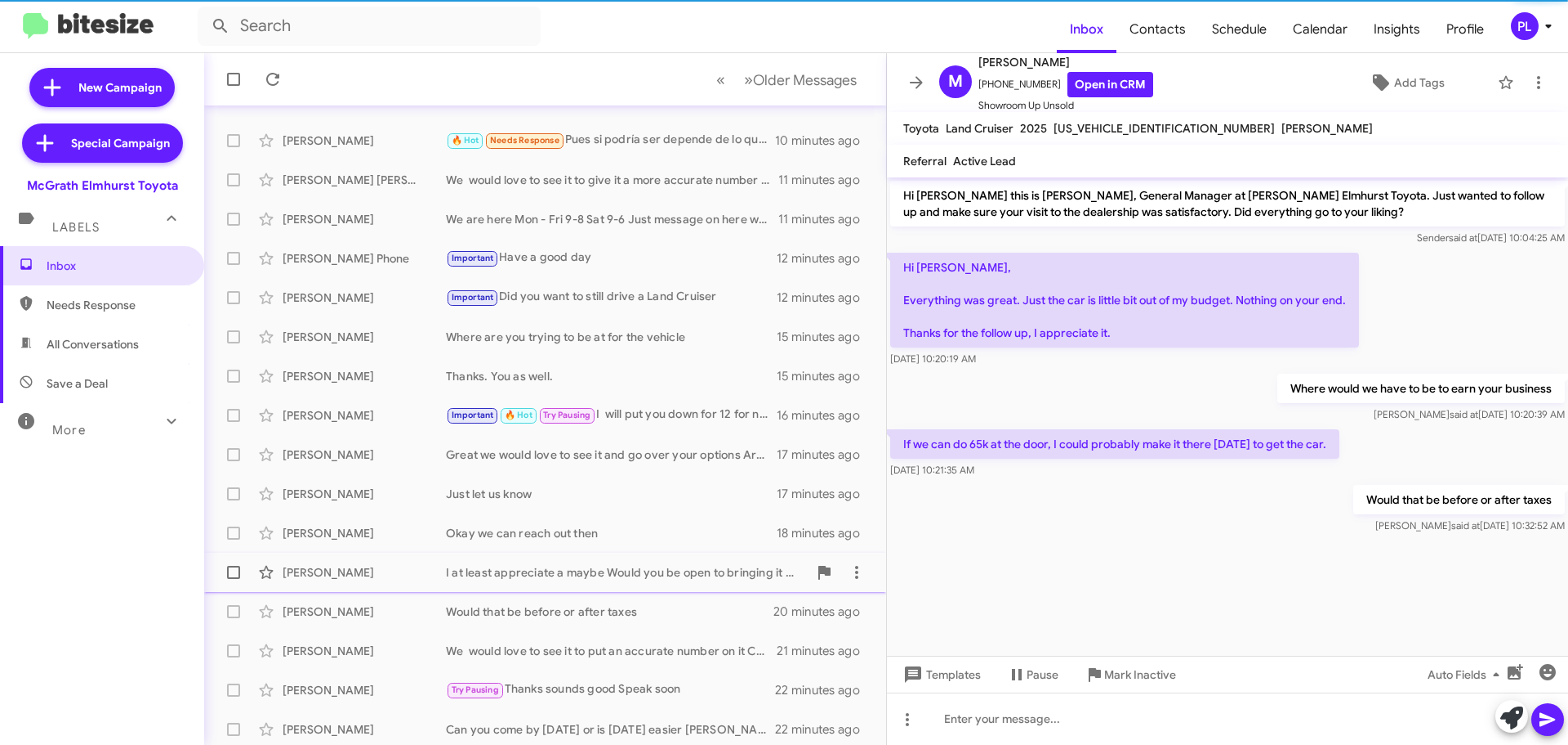
scroll to position [82, 0]
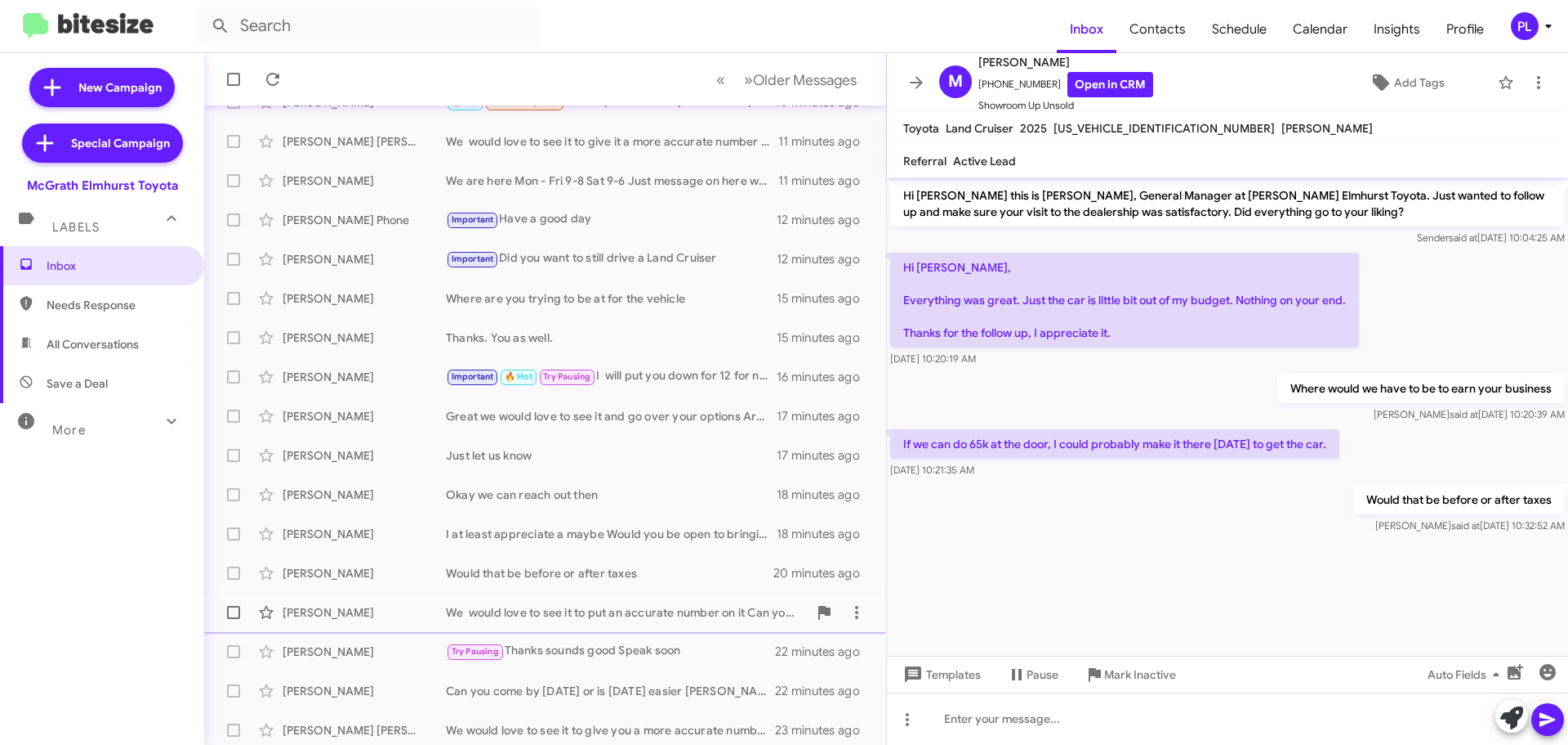
click at [560, 616] on div "We would love to see it to put an accurate number on it Can you bring it by [DA…" at bounding box center [627, 612] width 362 height 16
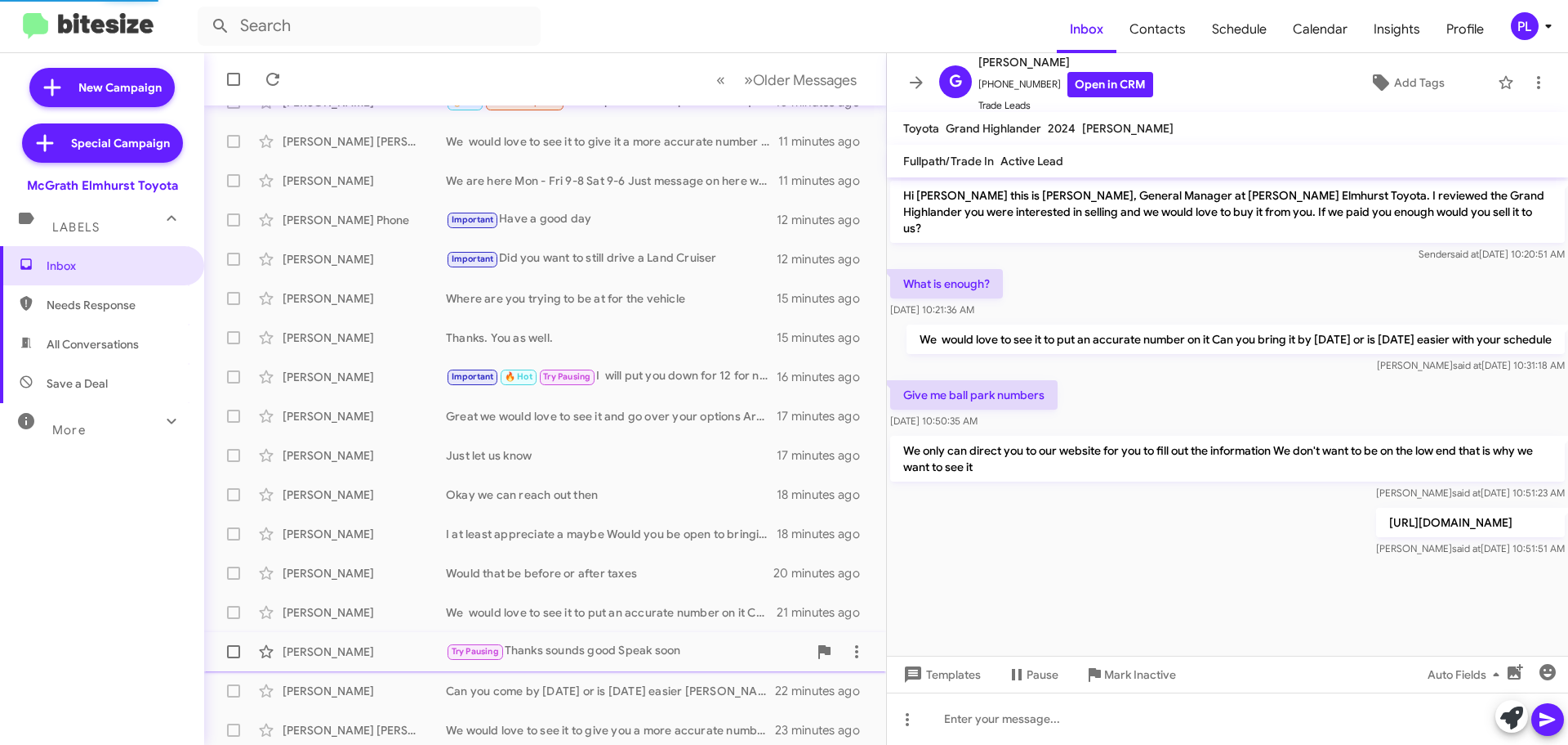
click at [561, 653] on div "Try Pausing Thanks sounds good Speak soon" at bounding box center [627, 650] width 362 height 19
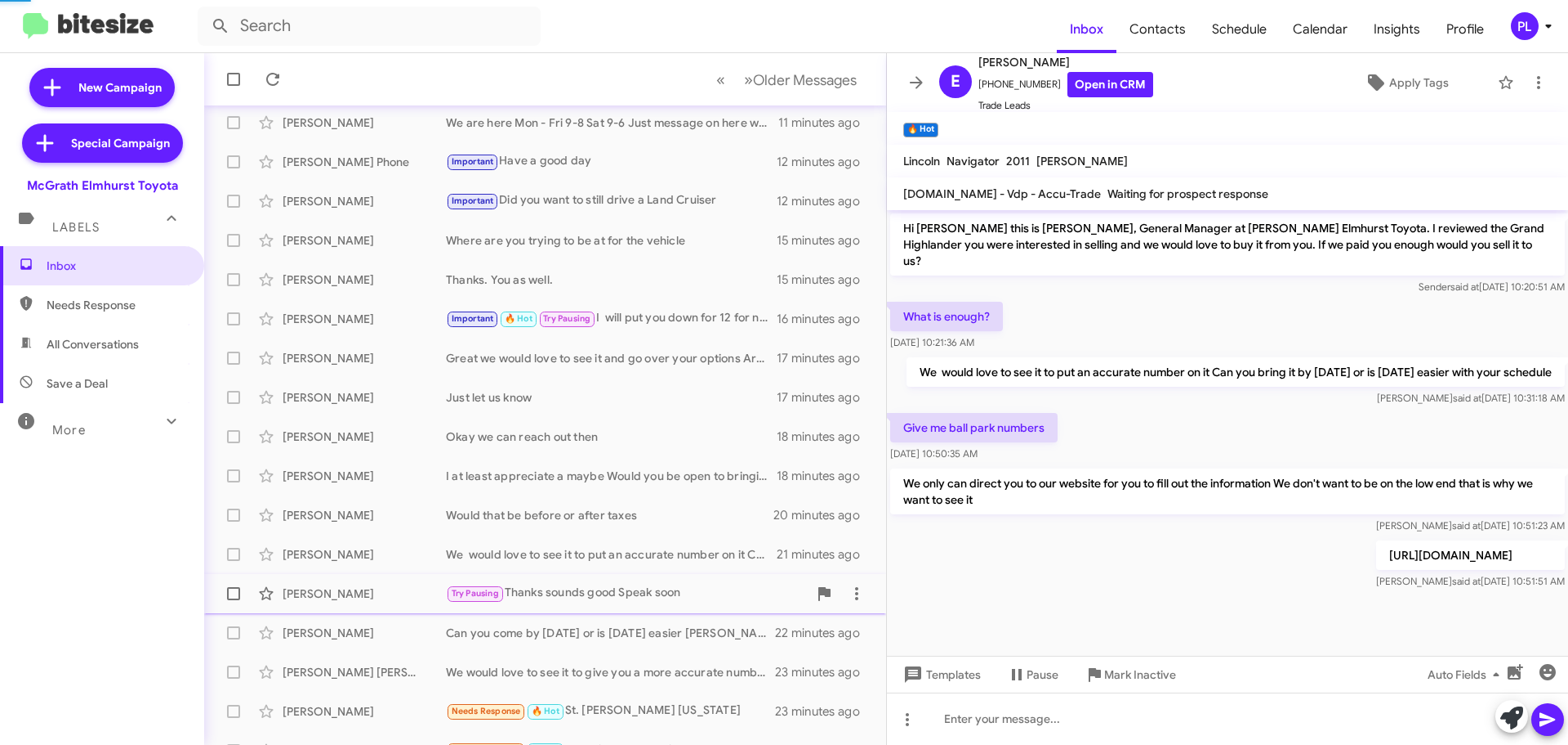
scroll to position [164, 0]
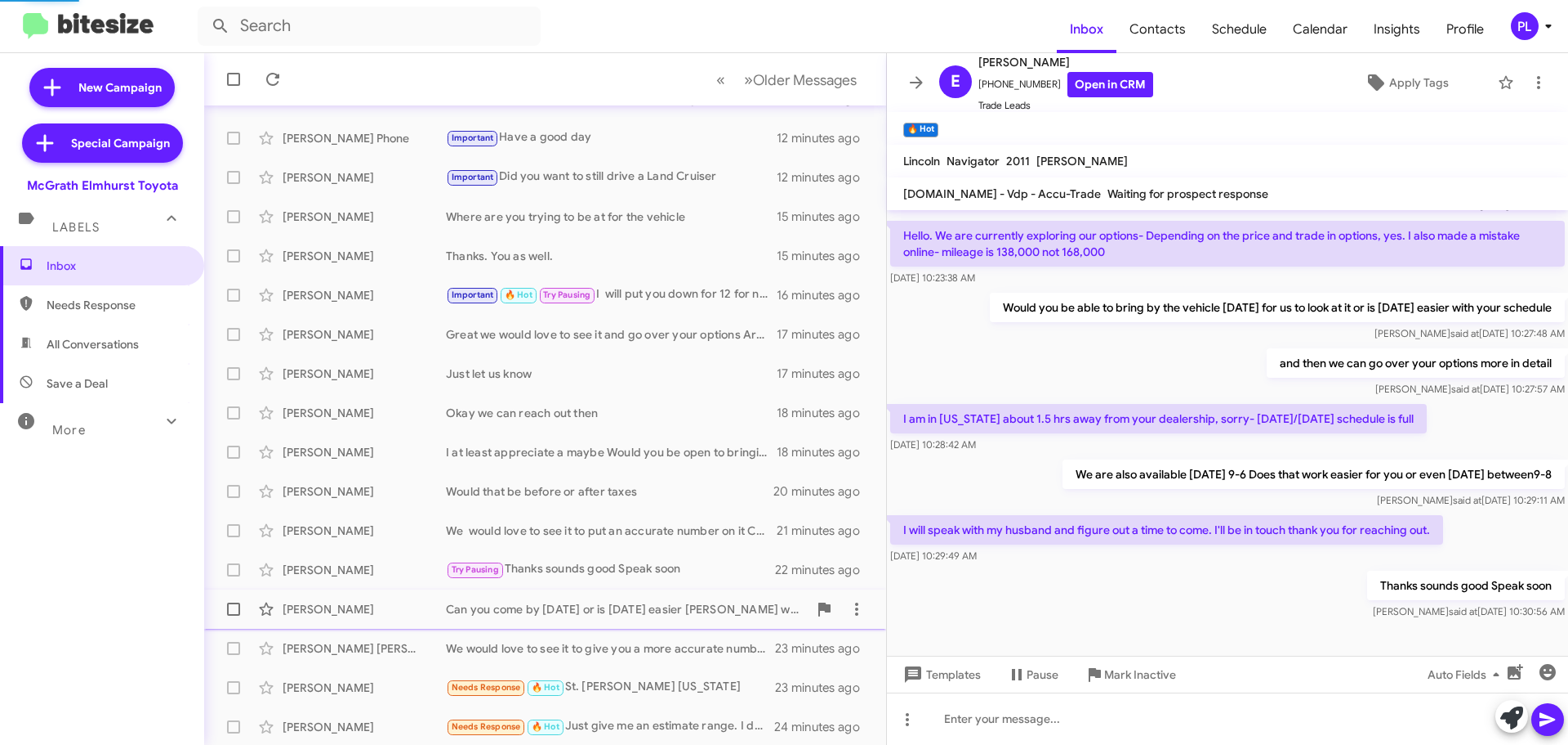
click at [566, 623] on div "[PERSON_NAME] Can you come by [DATE] or is [DATE] easier [PERSON_NAME] will ens…" at bounding box center [545, 608] width 656 height 33
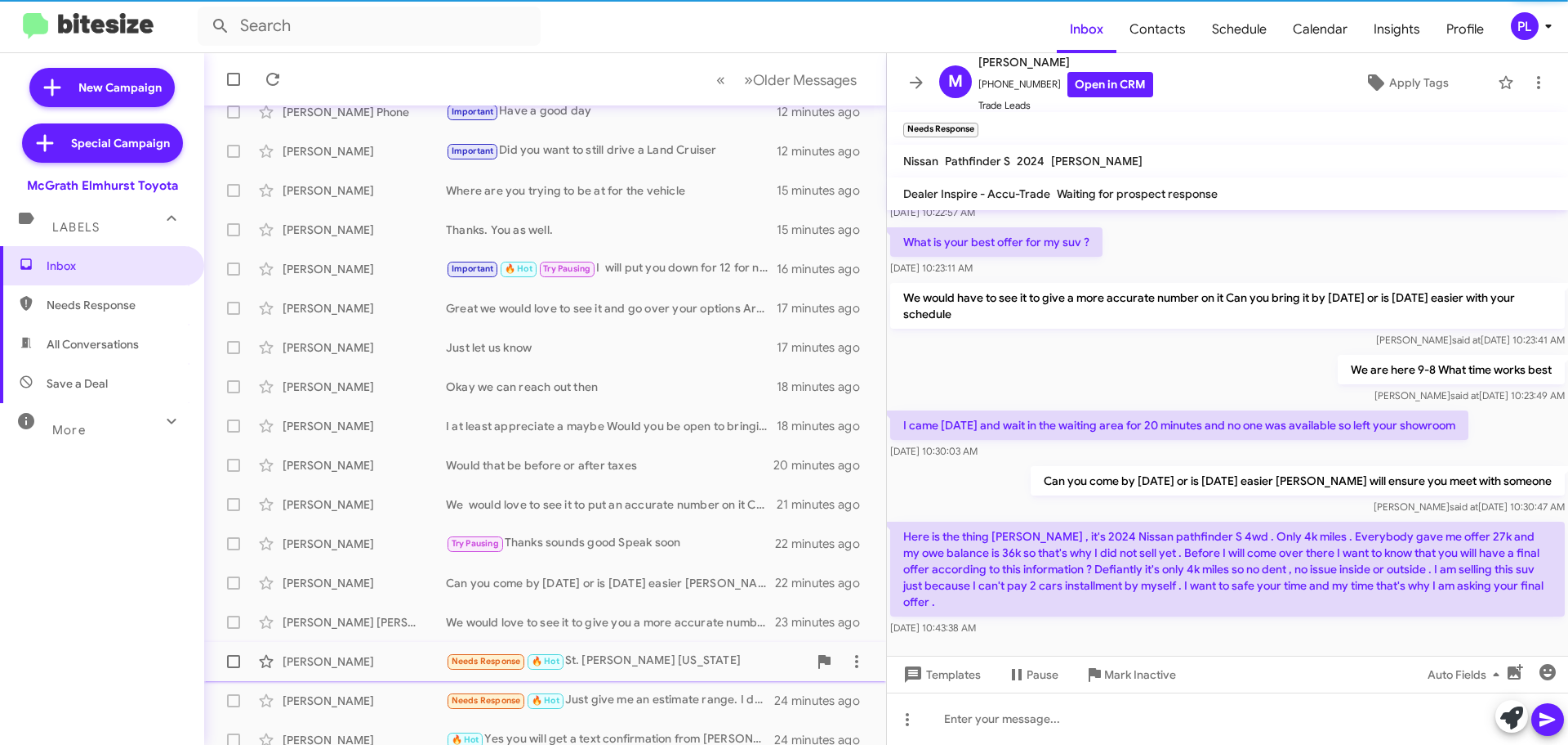
scroll to position [205, 0]
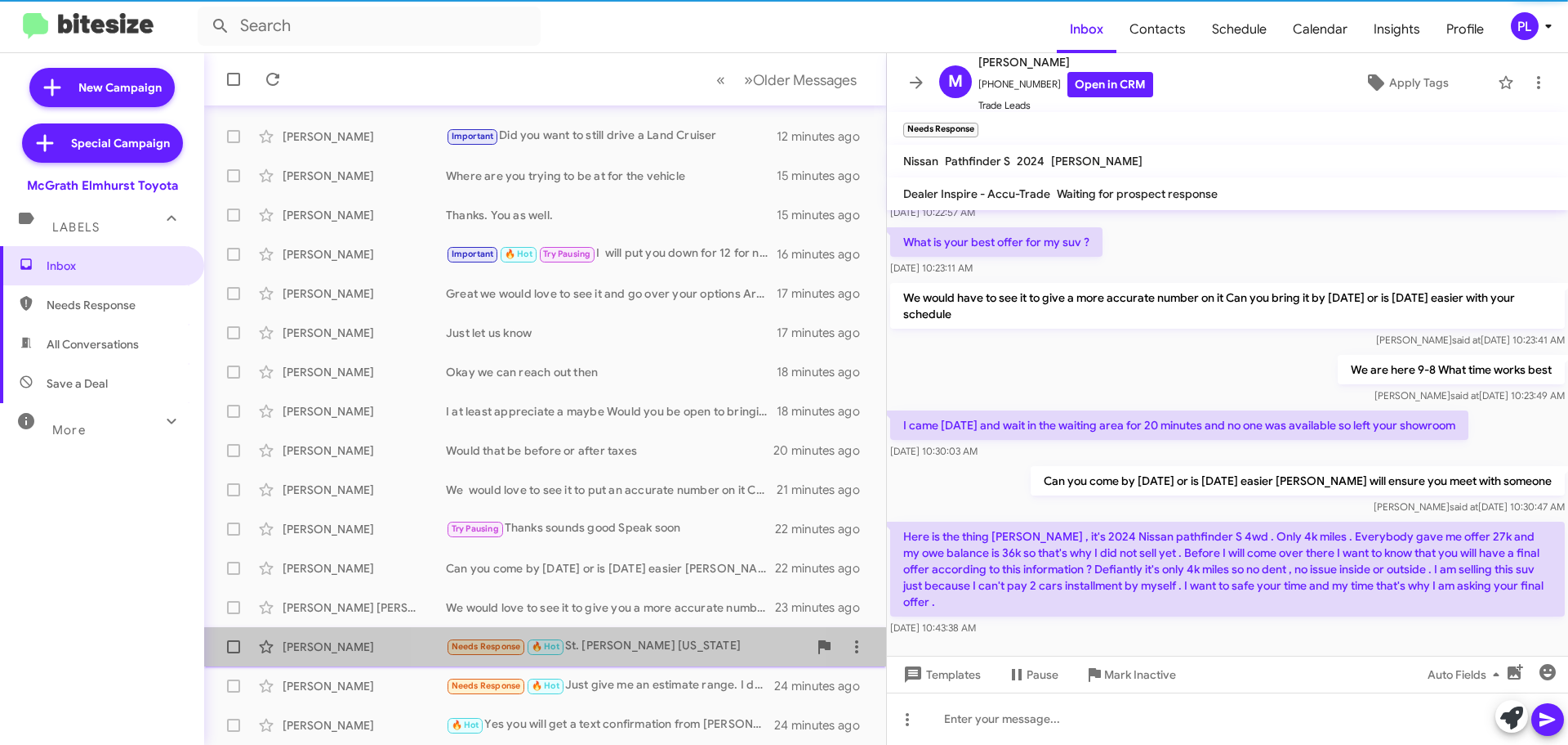
click at [578, 662] on div "[PERSON_NAME] Needs Response 🔥 Hot St. [PERSON_NAME][US_STATE] 23 minutes ago" at bounding box center [545, 646] width 656 height 33
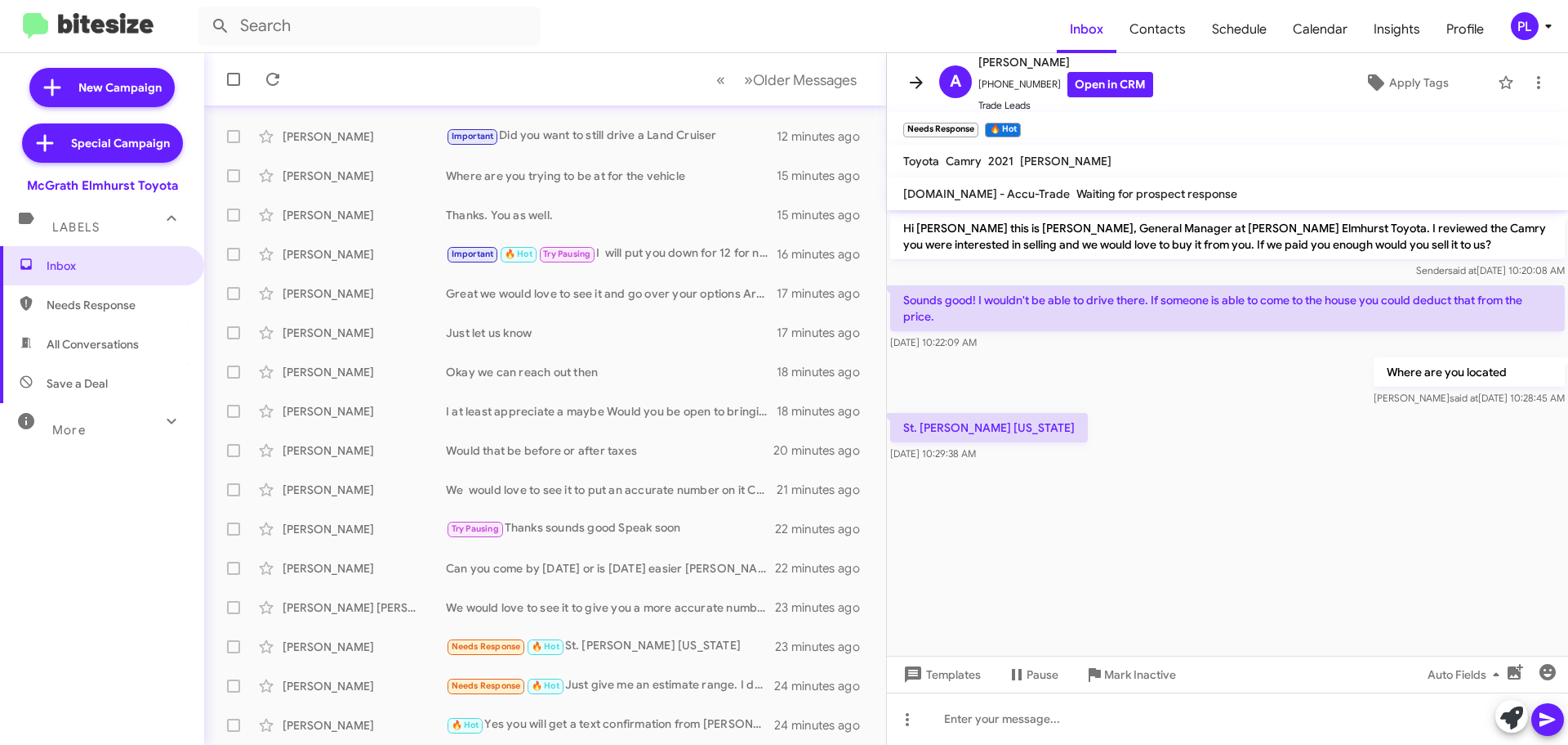
click at [911, 86] on icon at bounding box center [916, 83] width 20 height 20
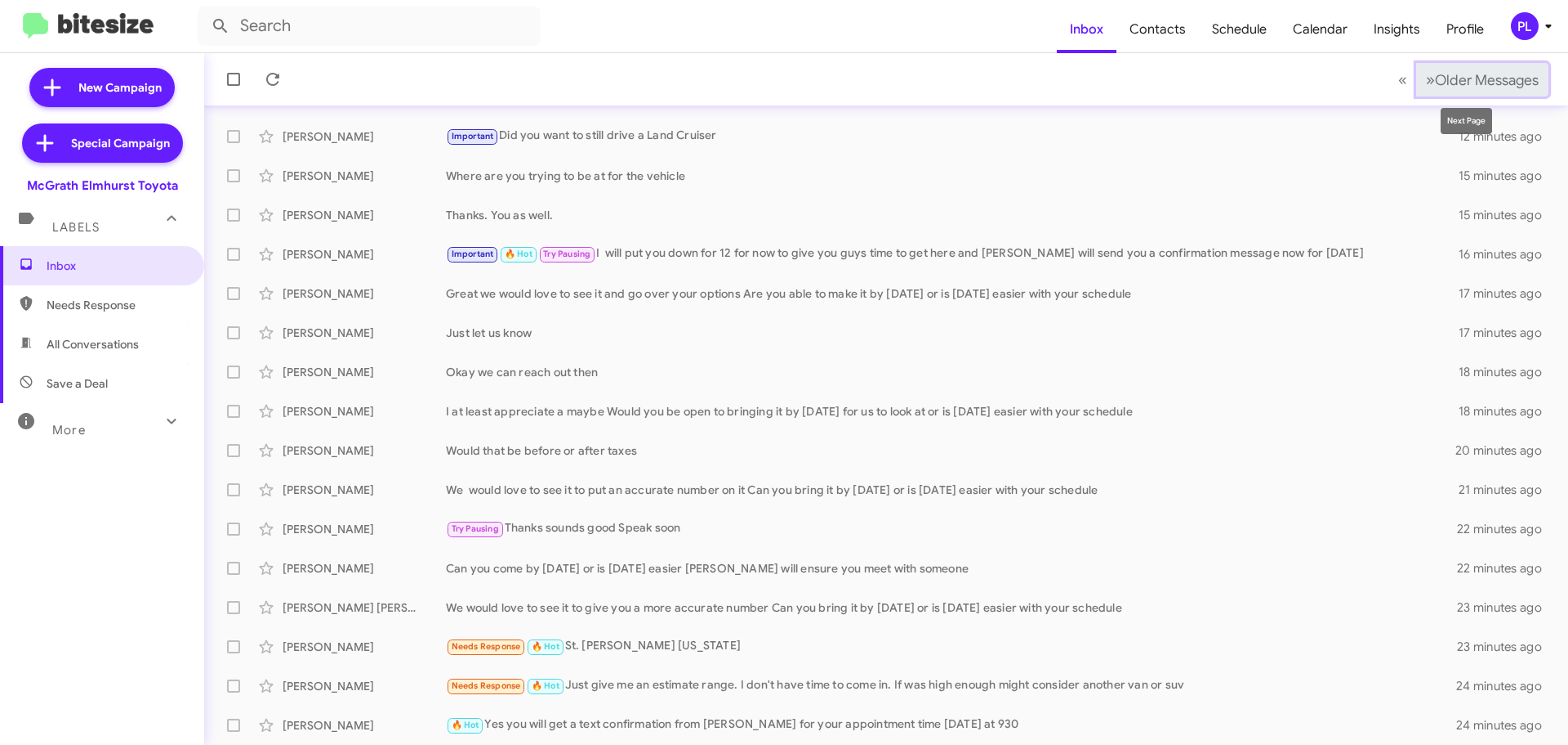
click at [1498, 63] on button "» Next Older Messages" at bounding box center [1482, 80] width 133 height 34
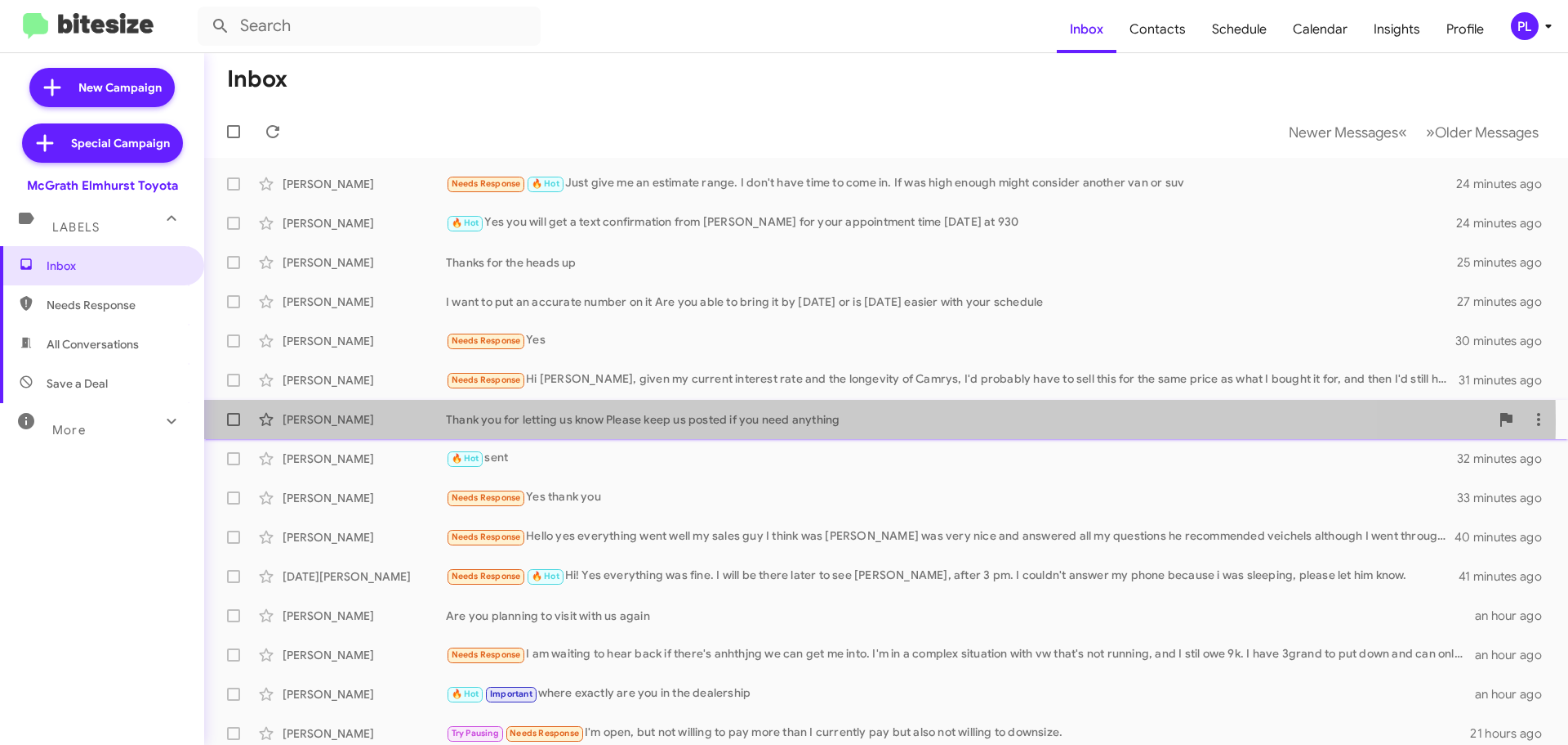
click at [740, 420] on div "Thank you for letting us know Please keep us posted if you need anything" at bounding box center [968, 419] width 1044 height 16
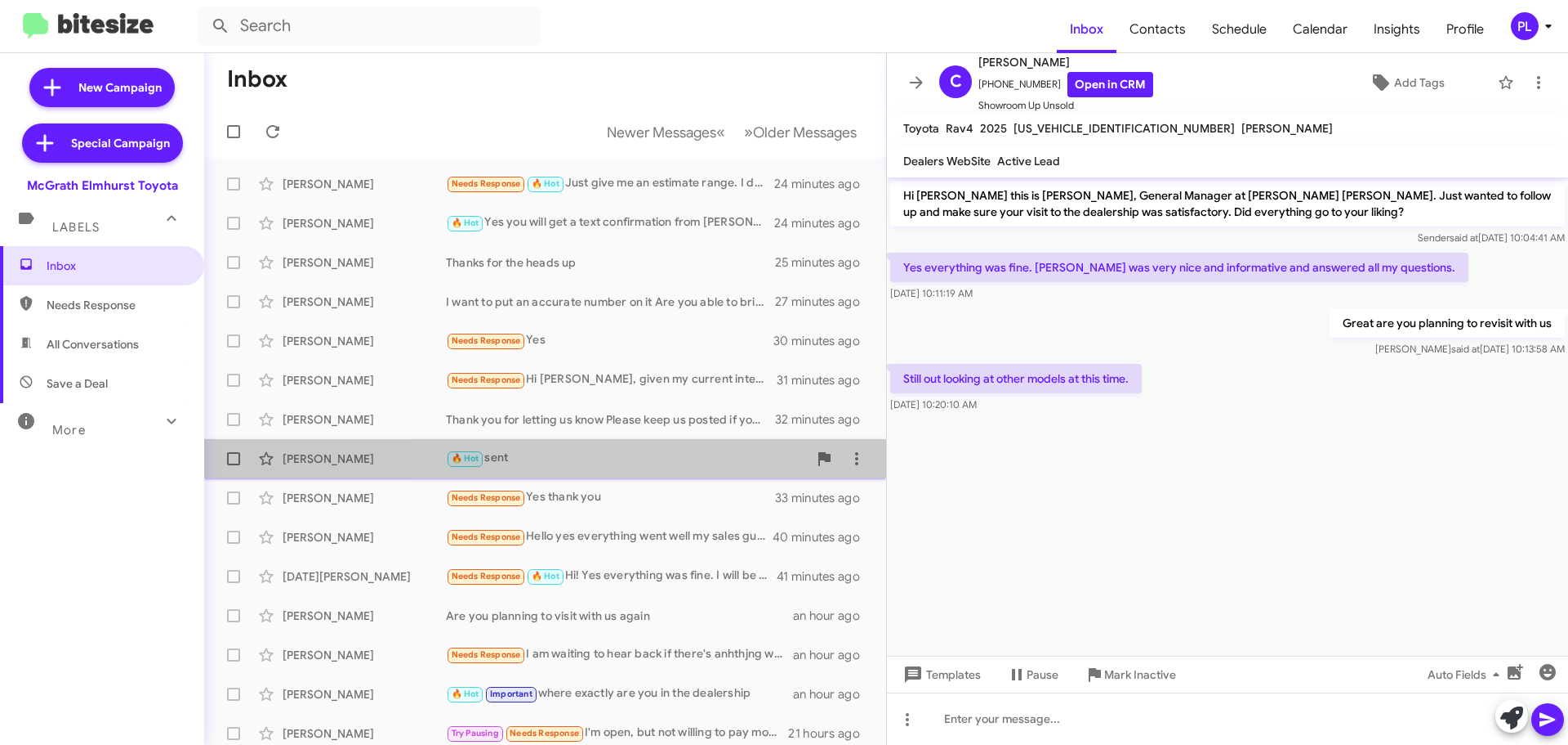
click at [710, 465] on div "🔥 Hot sent" at bounding box center [627, 457] width 362 height 19
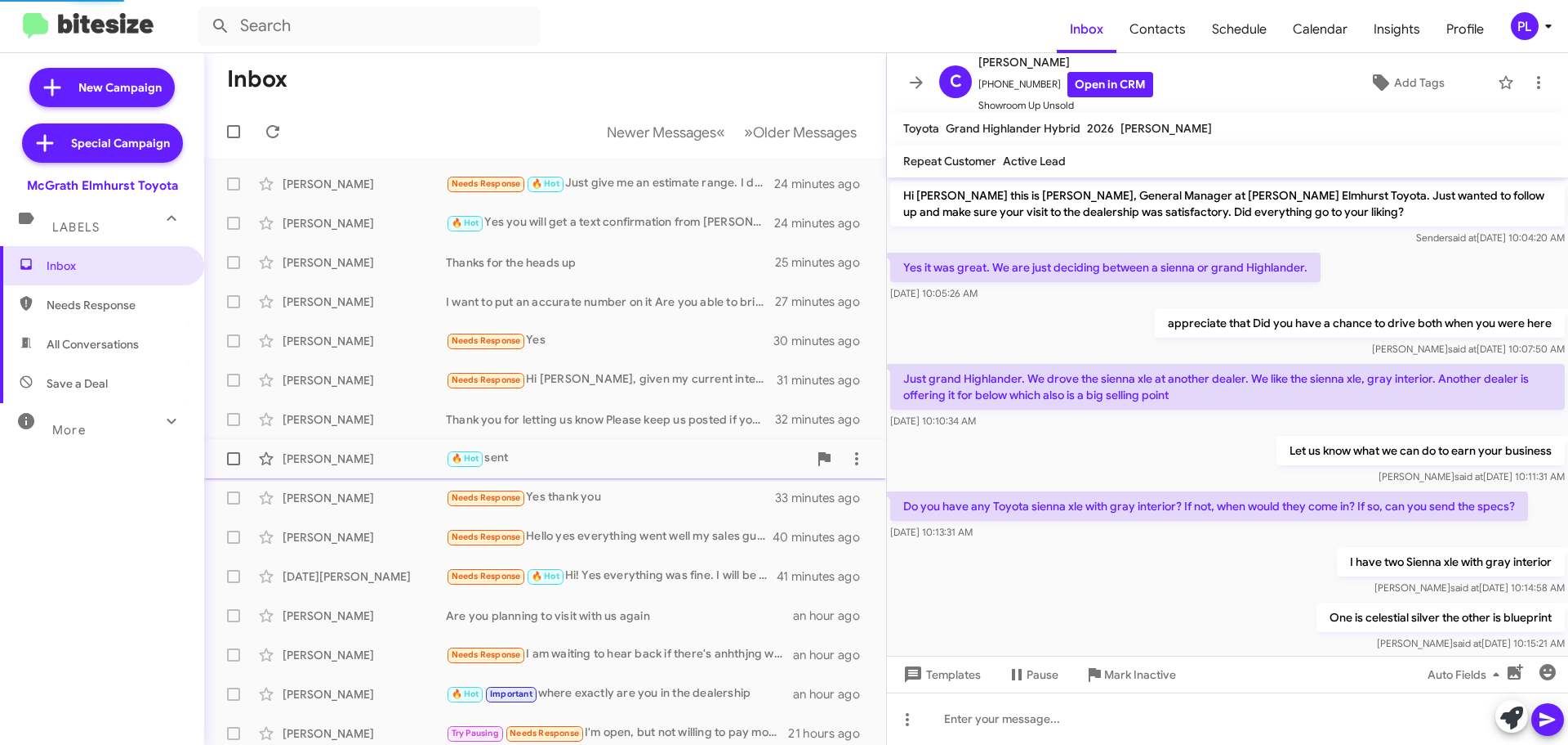
scroll to position [331, 0]
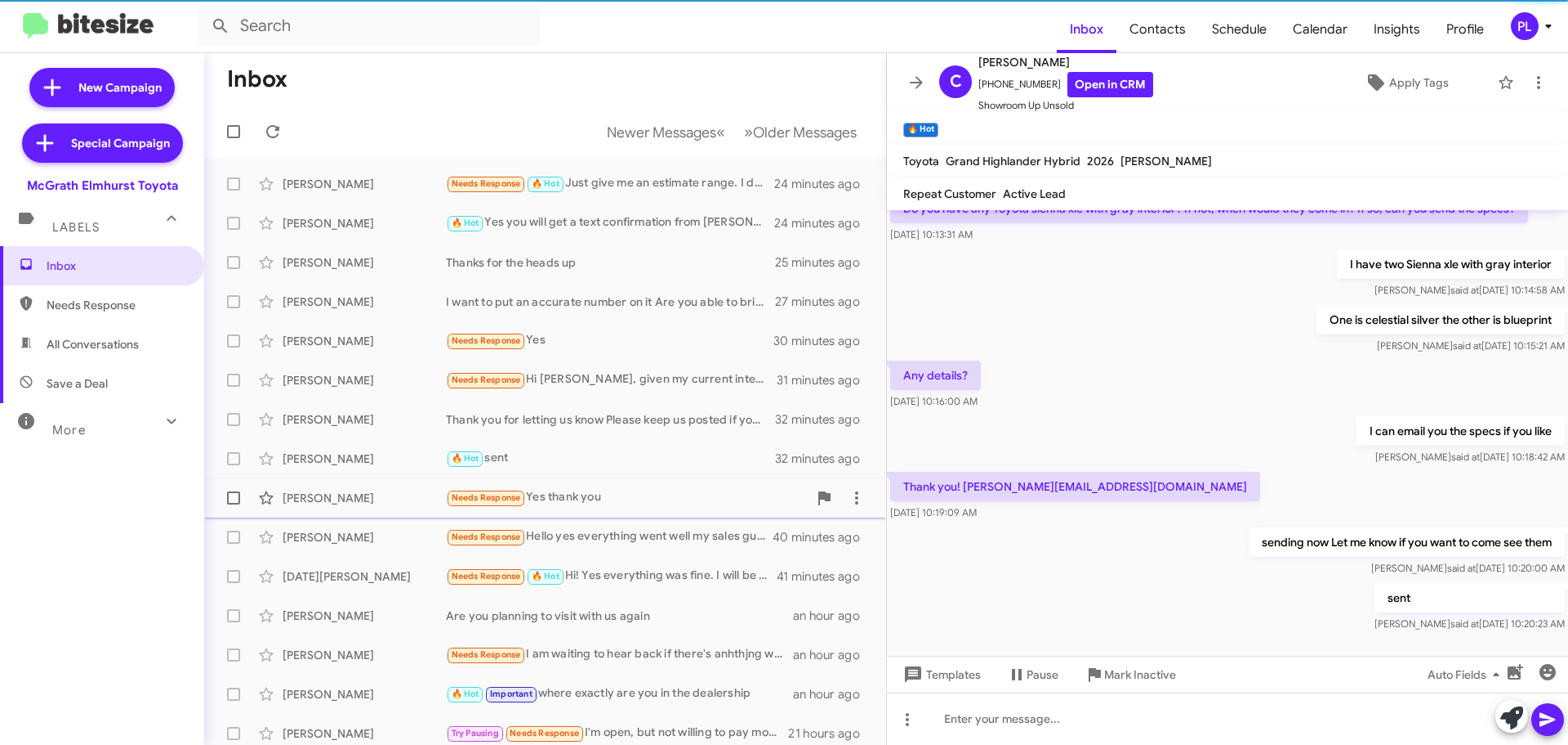
click at [700, 500] on div "Needs Response Yes thank you" at bounding box center [627, 497] width 362 height 19
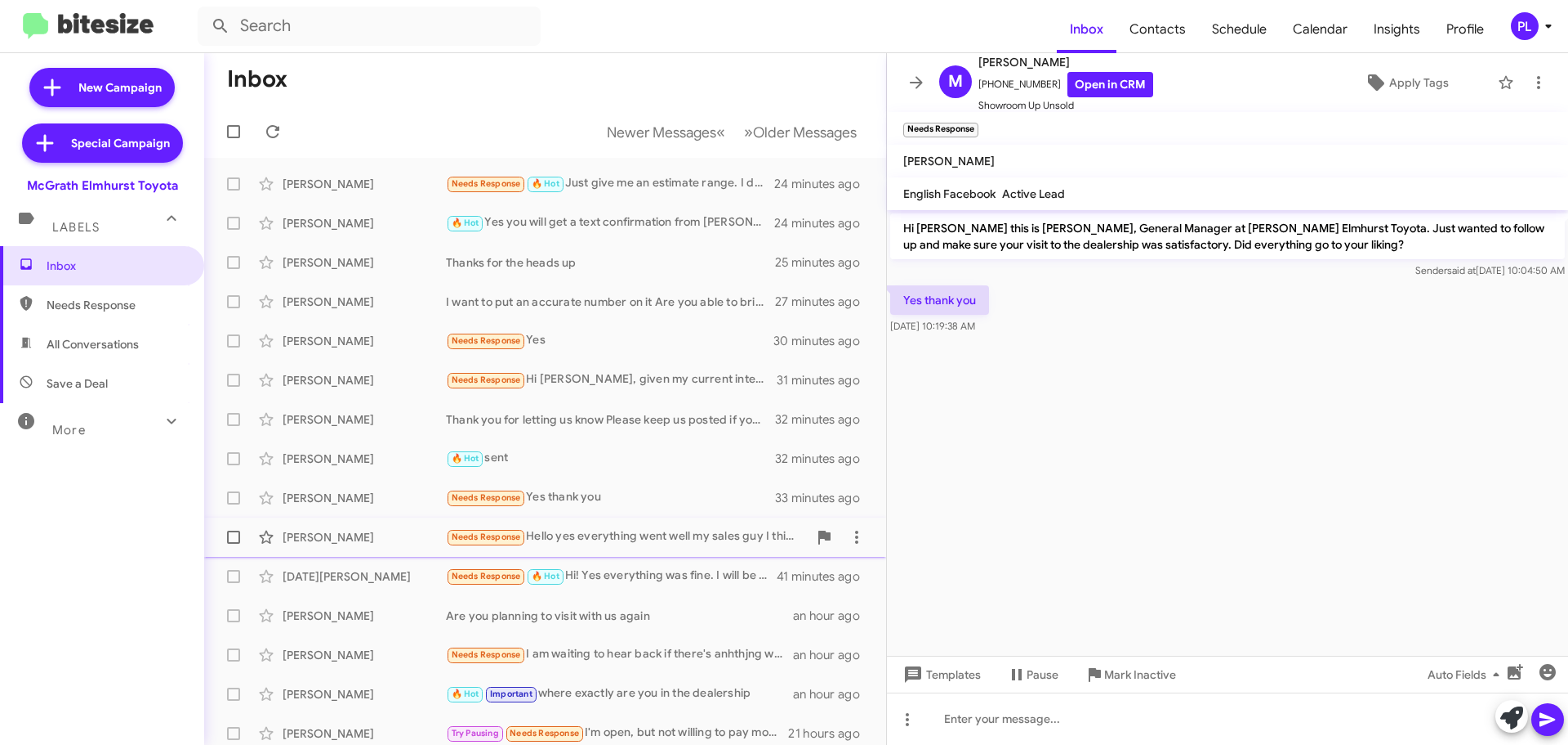
click at [694, 540] on div "Needs Response Hello yes everything went well my sales guy I think was [PERSON_…" at bounding box center [627, 536] width 362 height 19
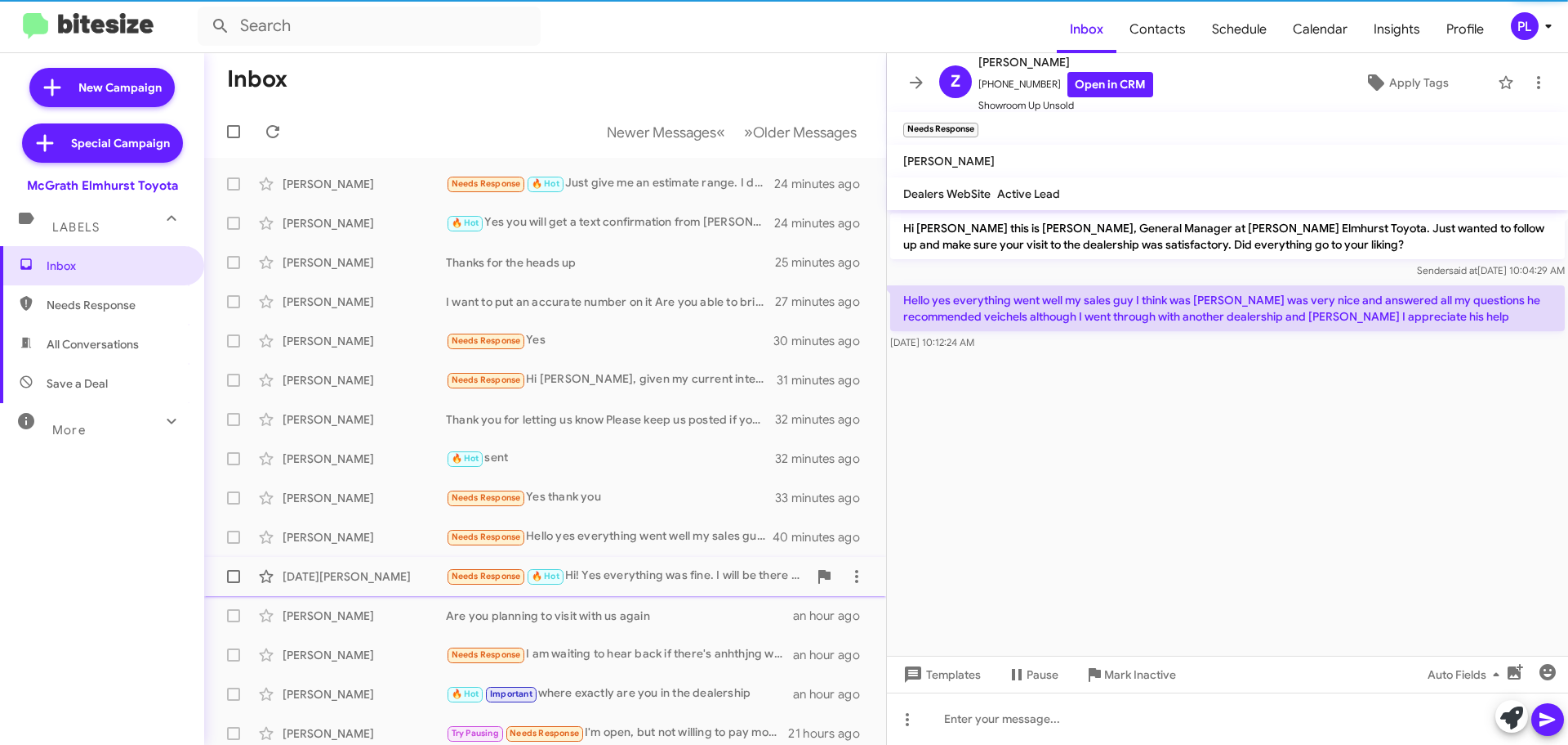
click at [689, 583] on div "Needs Response 🔥 Hot Hi! Yes everything was fine. I will be there later to see …" at bounding box center [627, 575] width 362 height 19
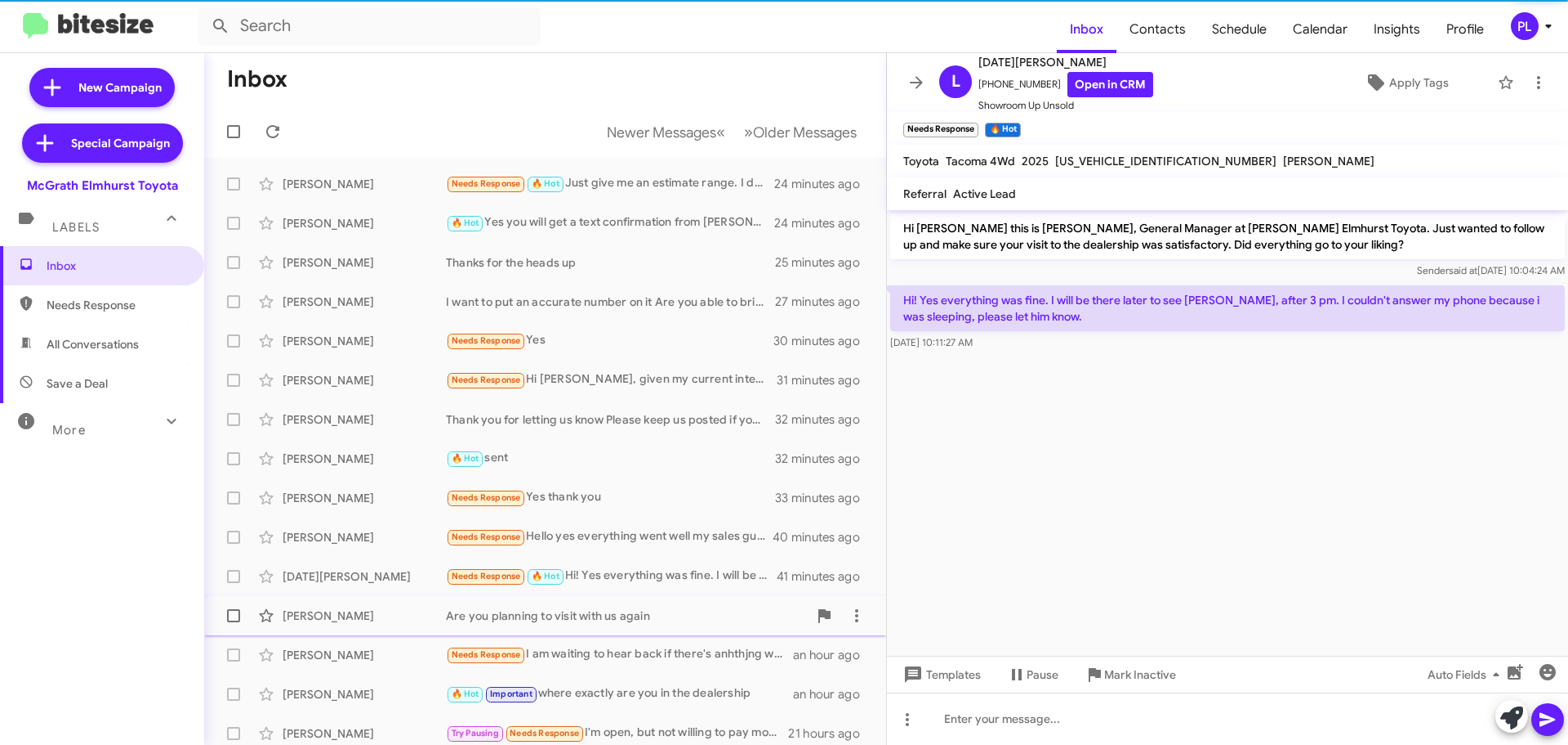
click at [652, 611] on div "Are you planning to visit with us again" at bounding box center [627, 615] width 362 height 16
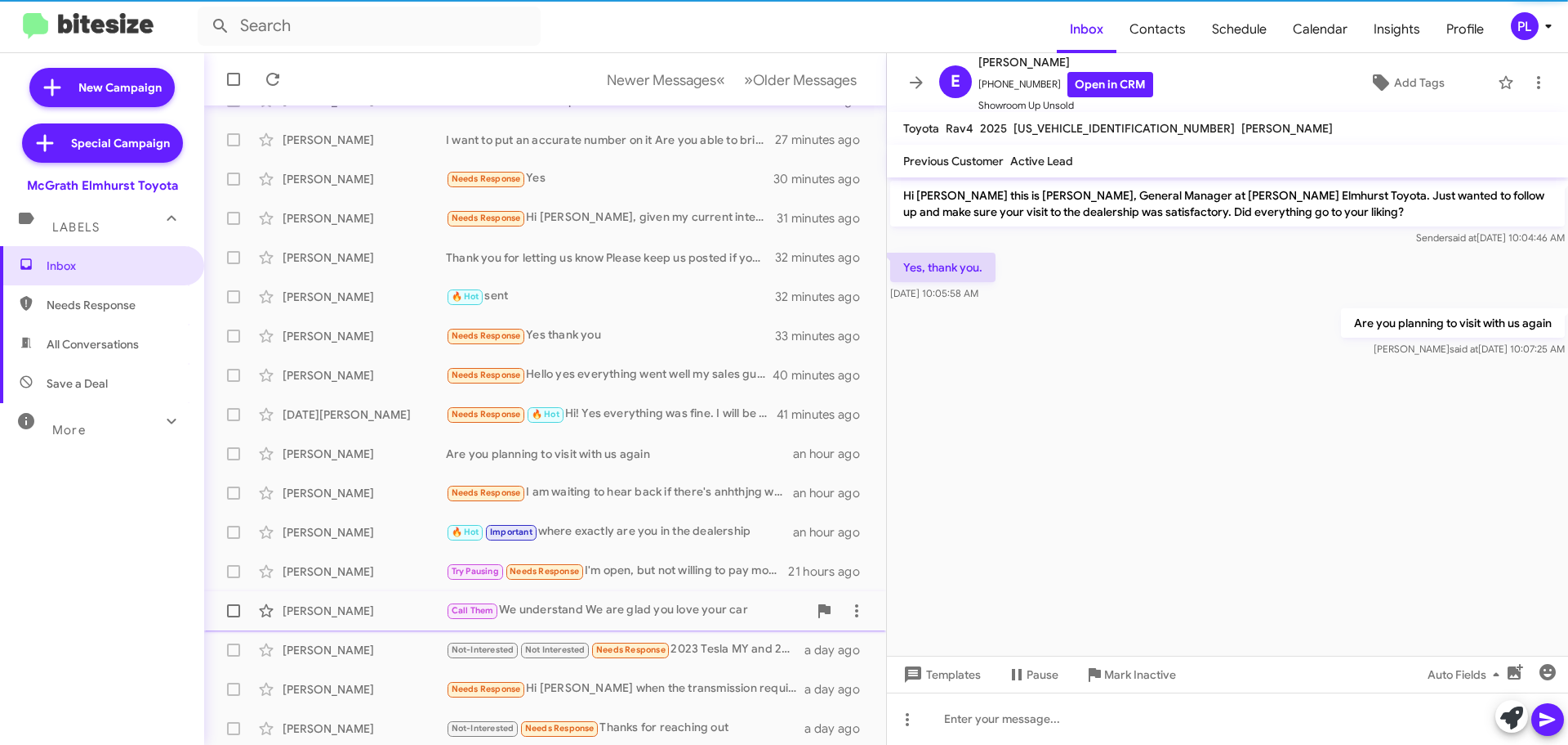
scroll to position [164, 0]
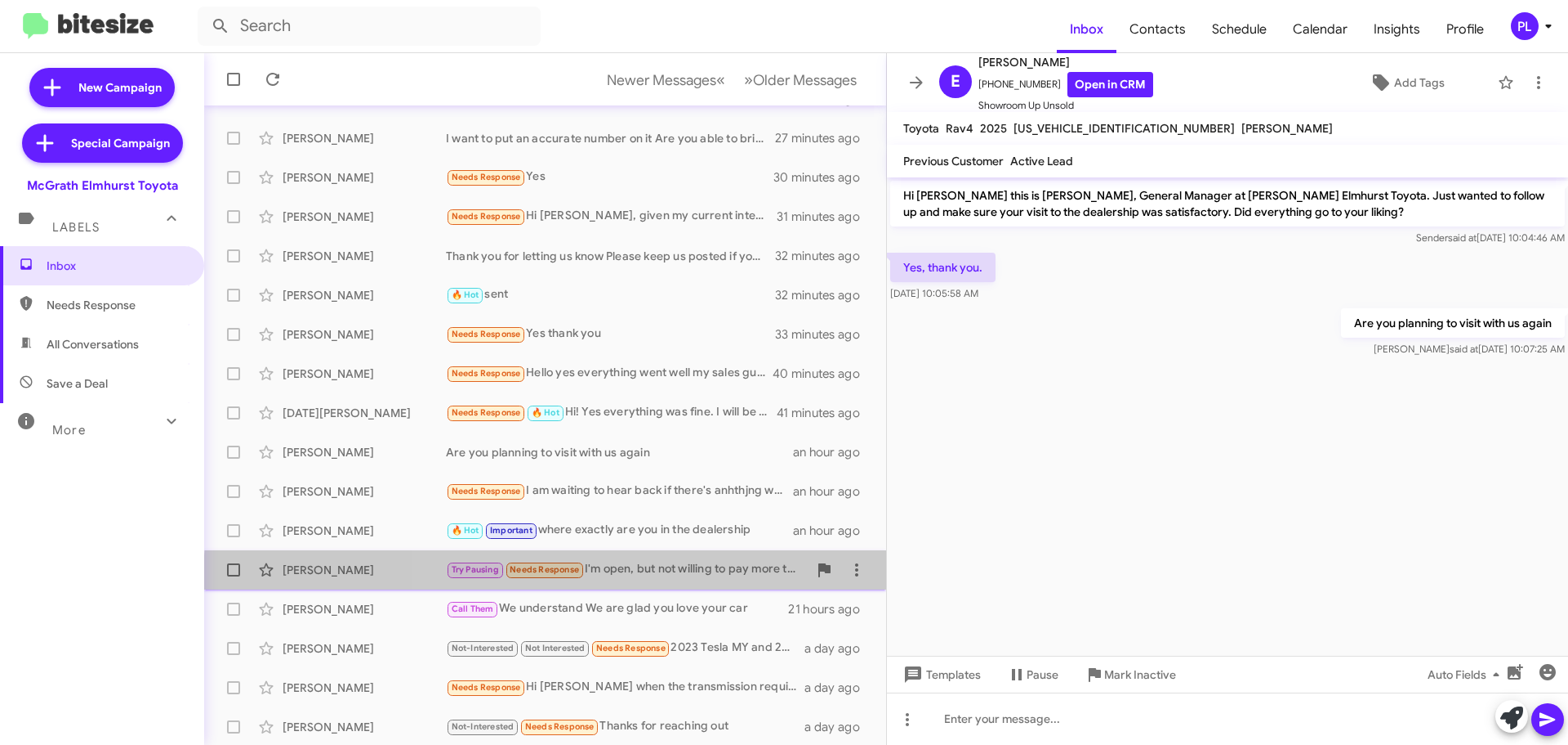
click at [654, 581] on div "[PERSON_NAME] Try Pausing Needs Response I'm open, but not willing to pay more …" at bounding box center [545, 569] width 656 height 33
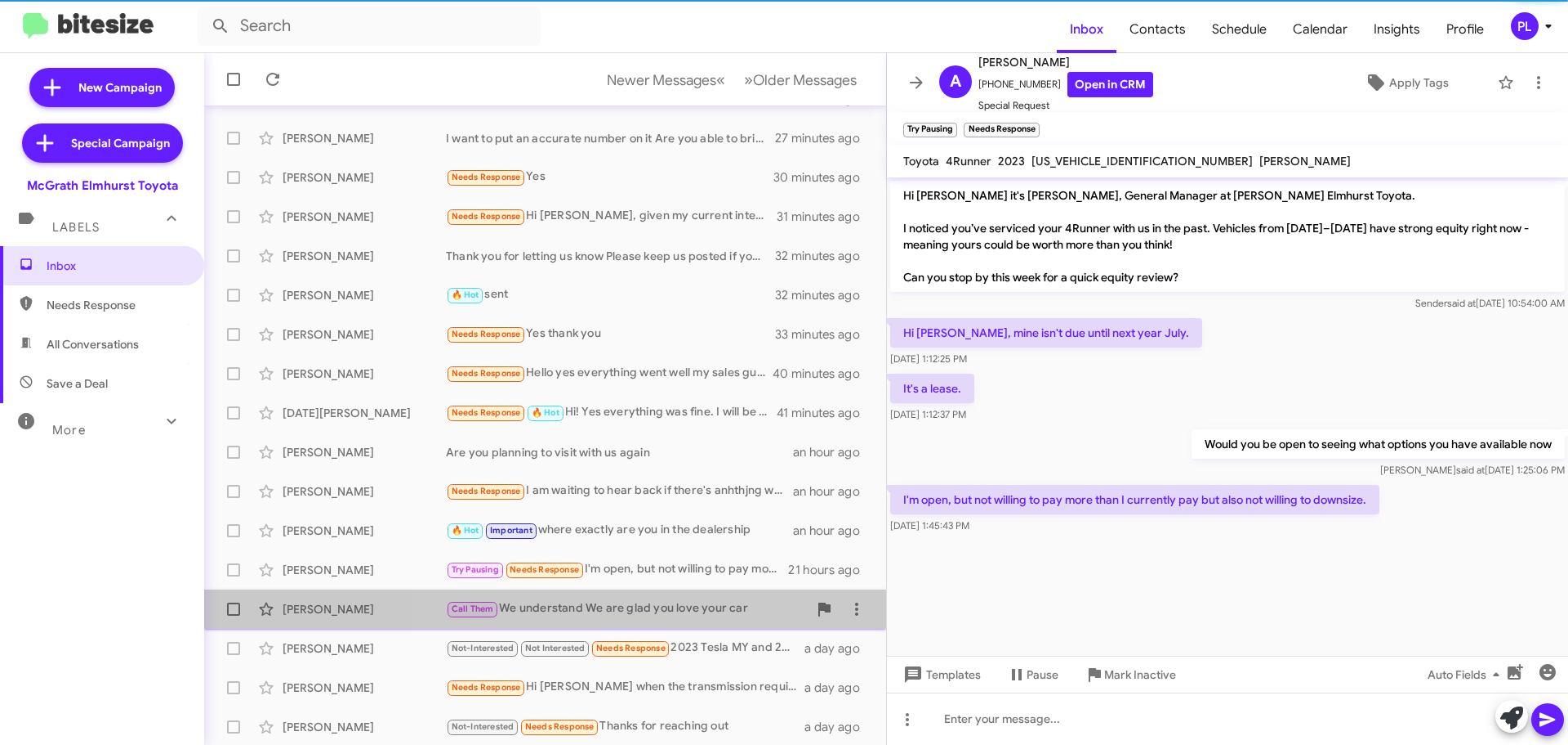
click at [650, 602] on div "Call Them We understand We are glad you love your car" at bounding box center [627, 608] width 362 height 19
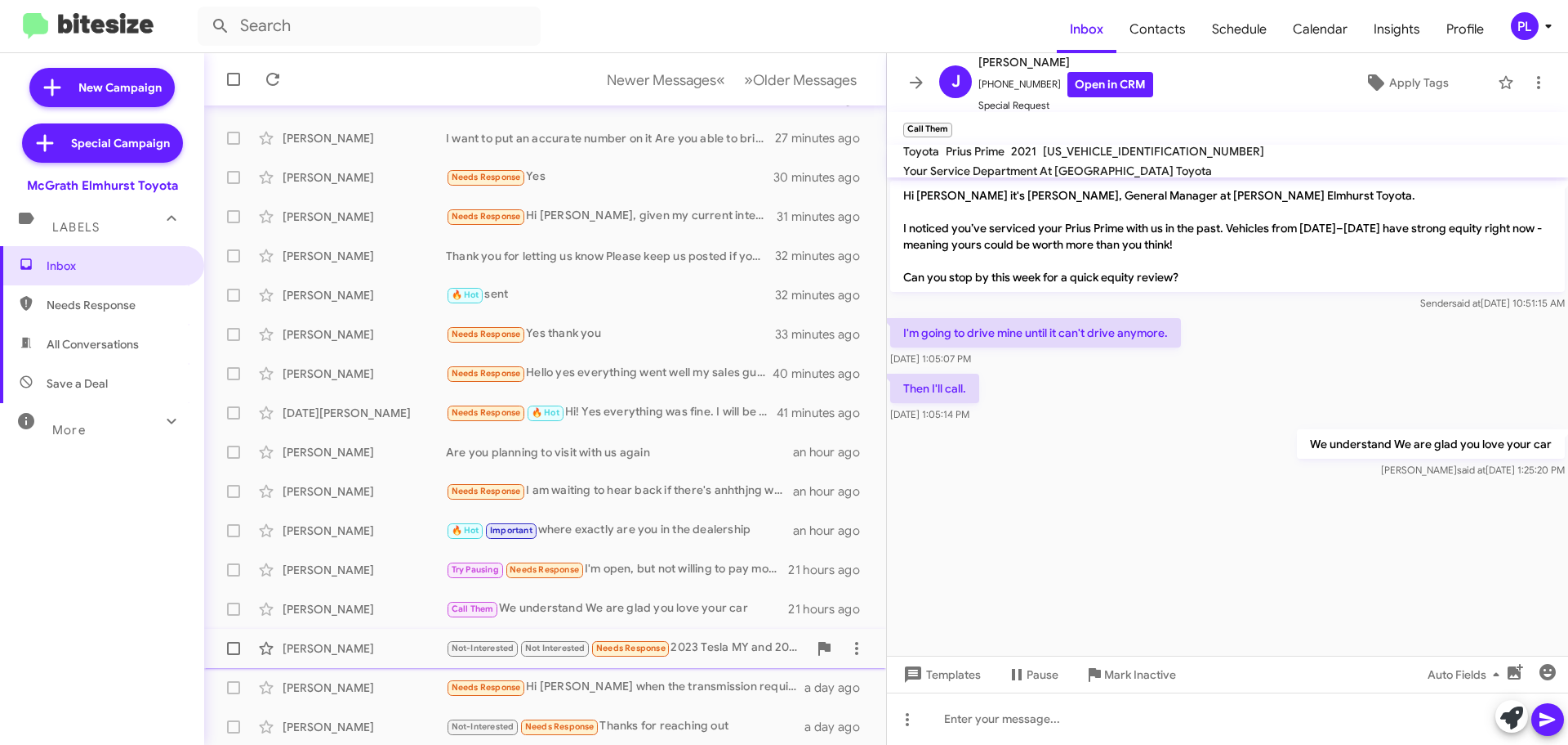
click at [719, 649] on div "Not-Interested Not Interested Needs Response 2023 Tesla MY and 2024 Sportage PH…" at bounding box center [627, 647] width 362 height 19
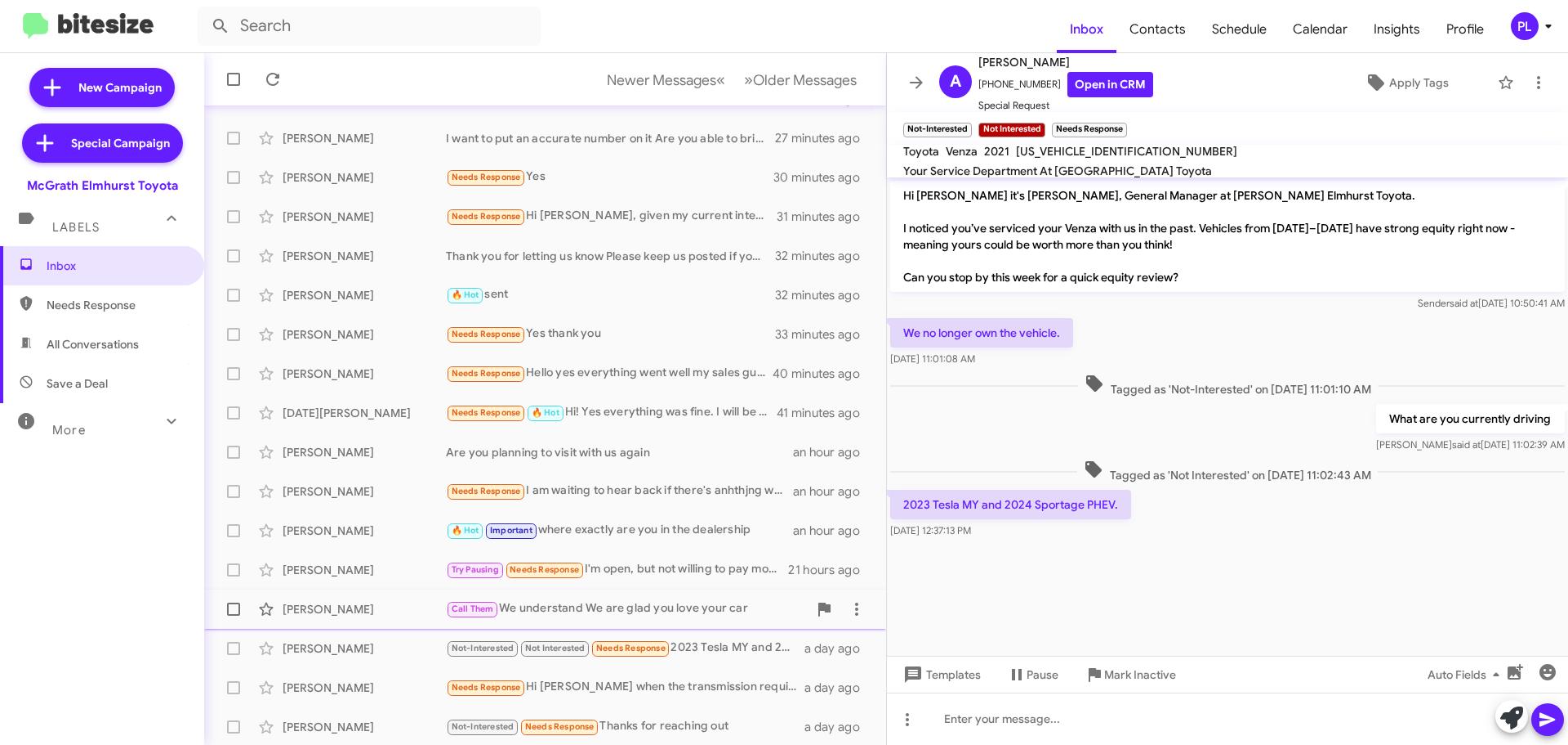
scroll to position [205, 0]
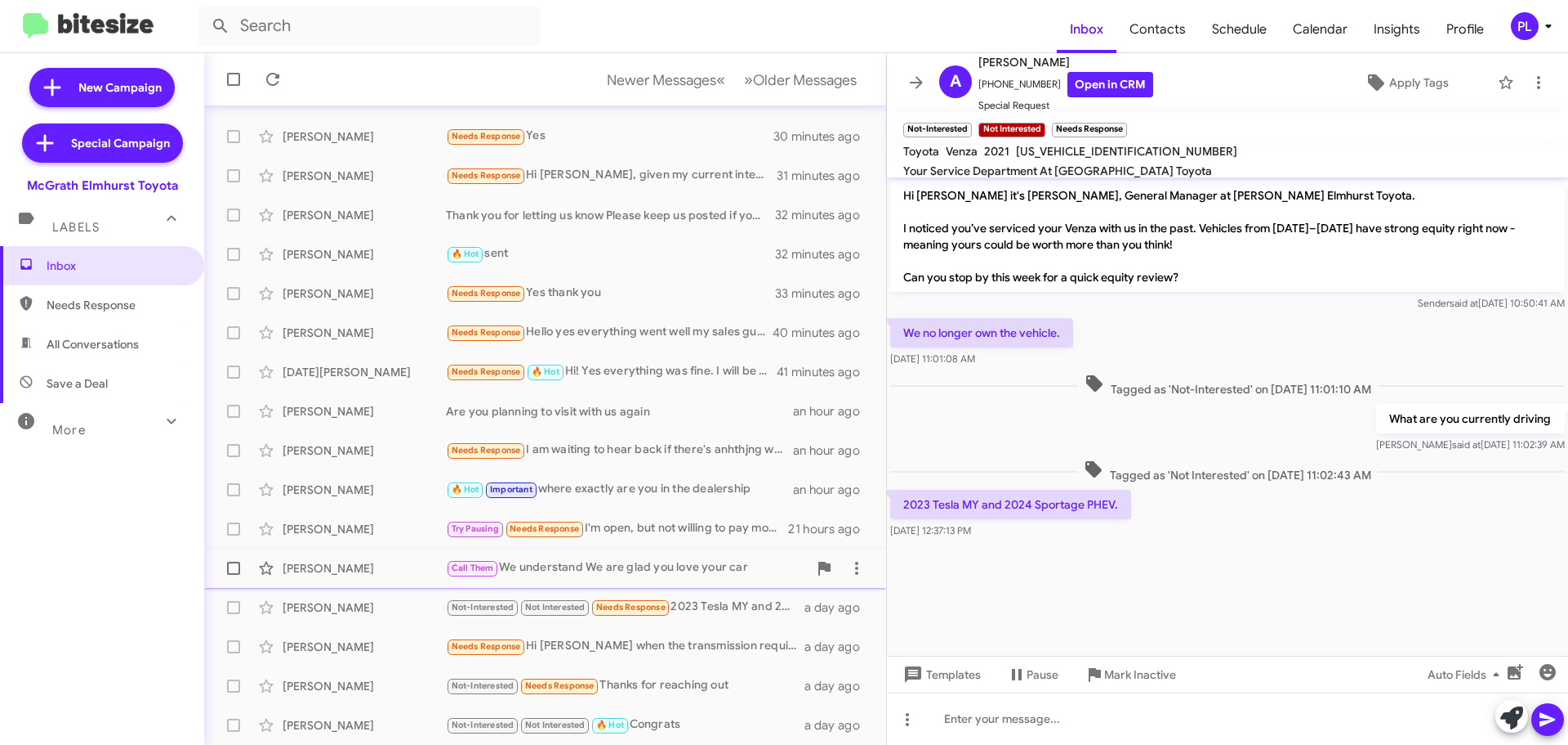
click at [718, 563] on div "Call Them We understand We are glad you love your car" at bounding box center [627, 567] width 362 height 19
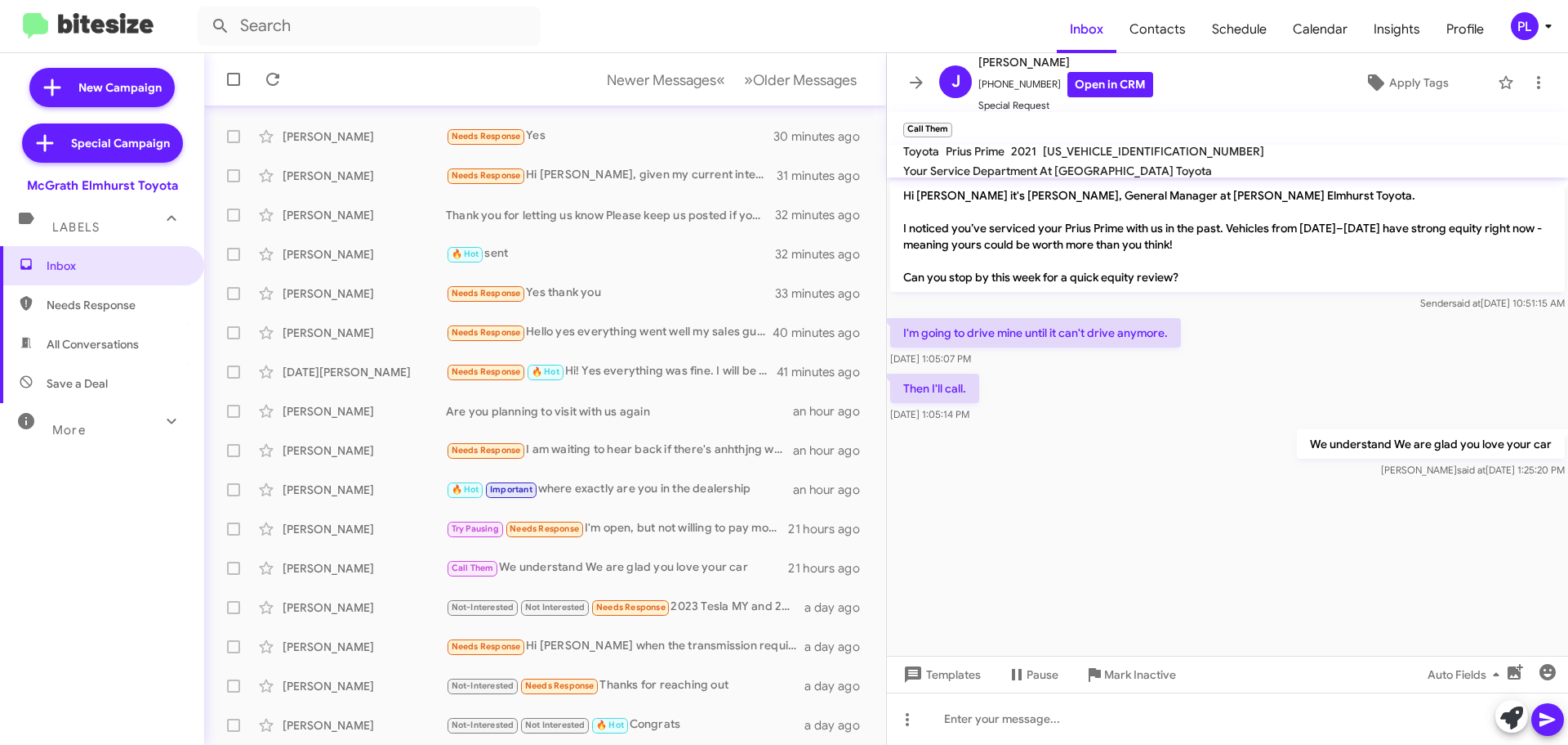
click at [88, 337] on span "All Conversations" at bounding box center [93, 344] width 92 height 16
type input "in:all-conversations"
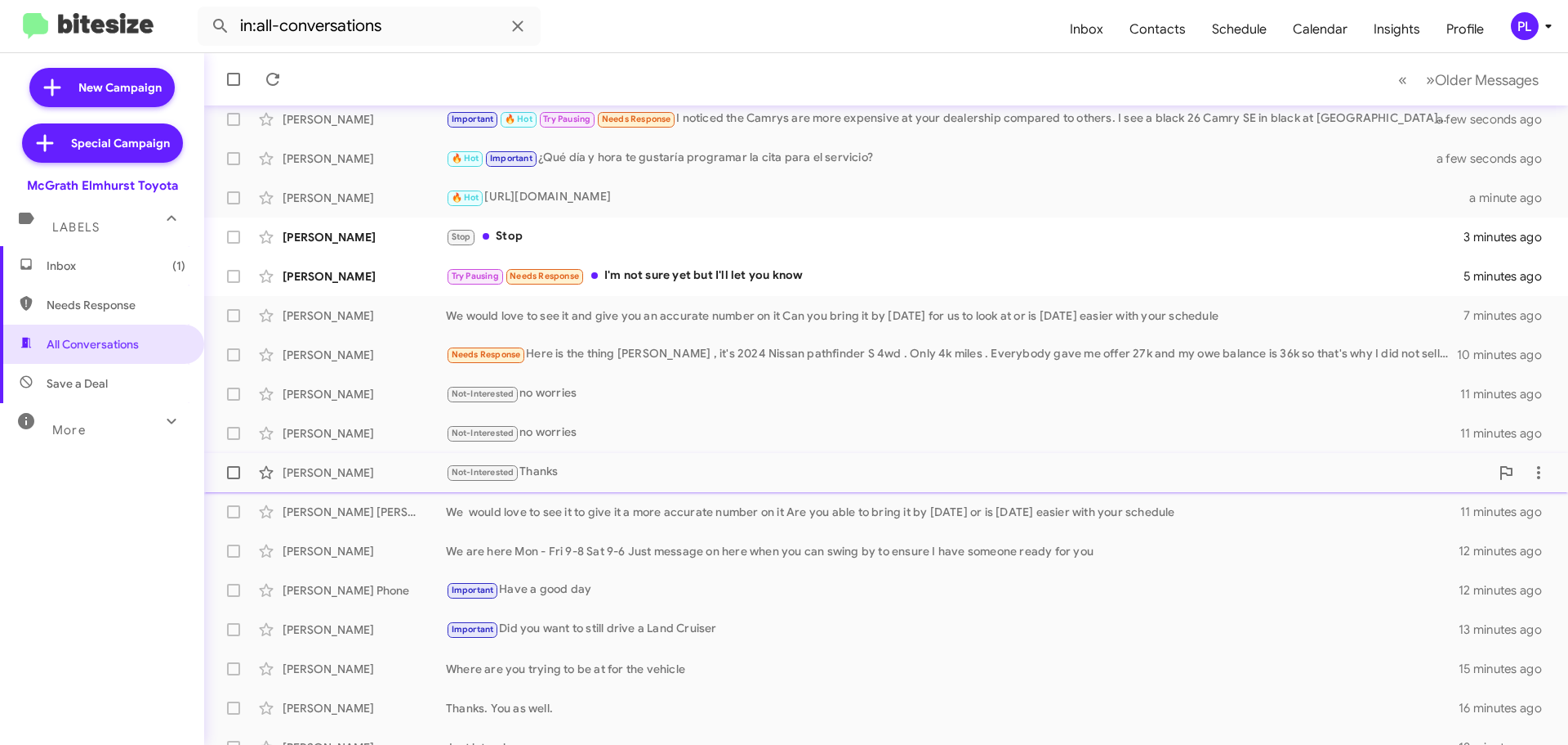
scroll to position [205, 0]
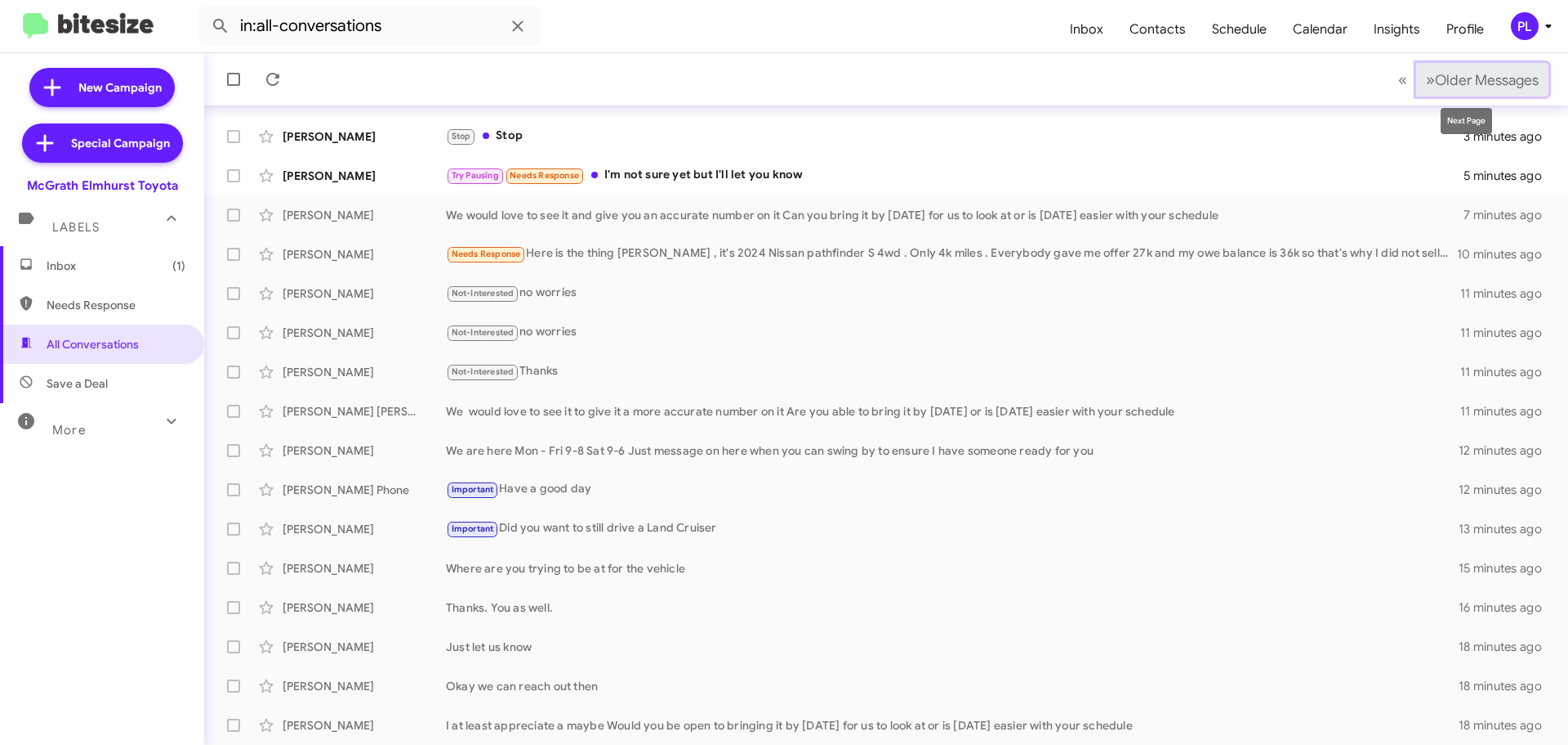
click at [1465, 92] on button "» Next Older Messages" at bounding box center [1482, 80] width 133 height 34
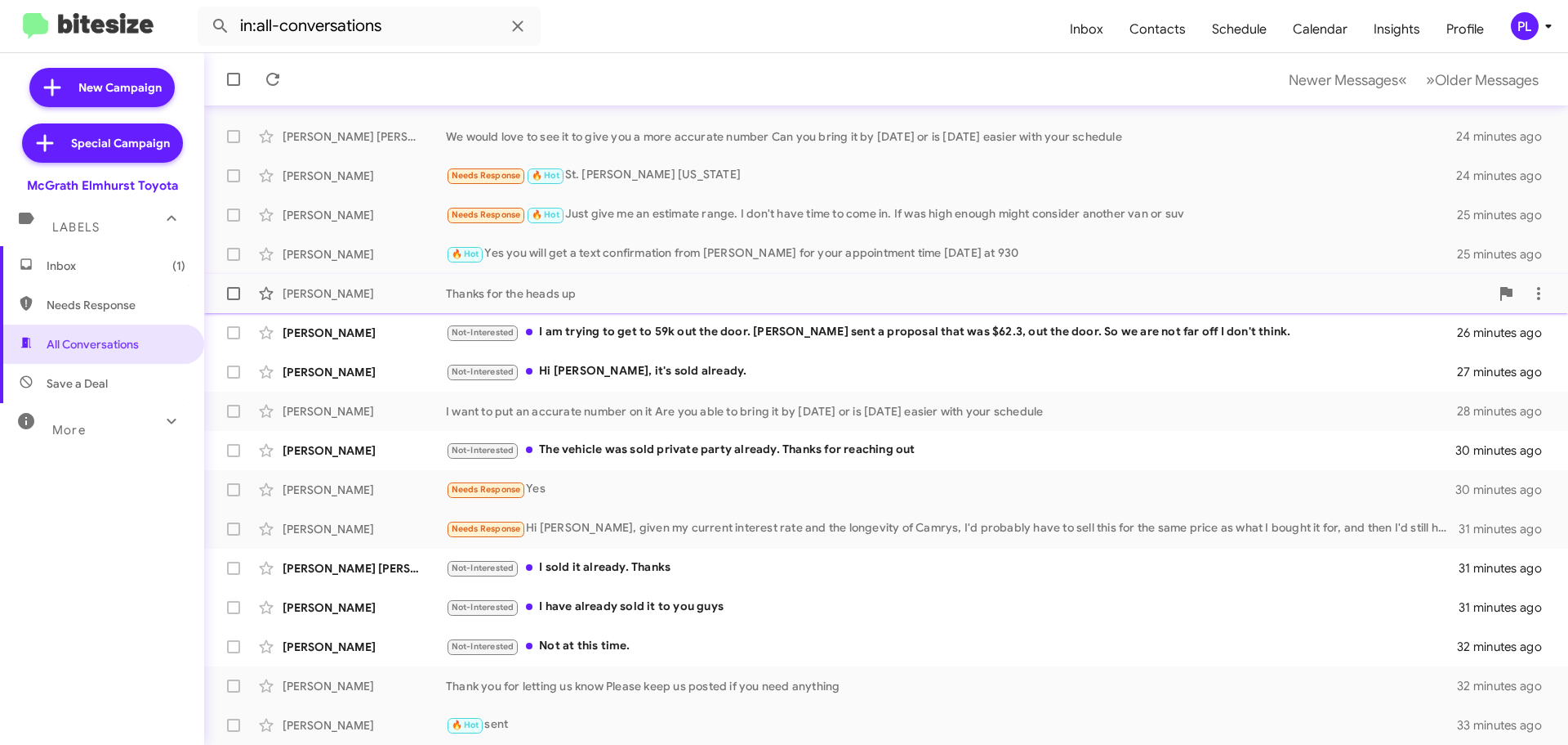
click at [681, 284] on div "[PERSON_NAME] Thanks for the heads up 25 minutes ago" at bounding box center [886, 293] width 1338 height 33
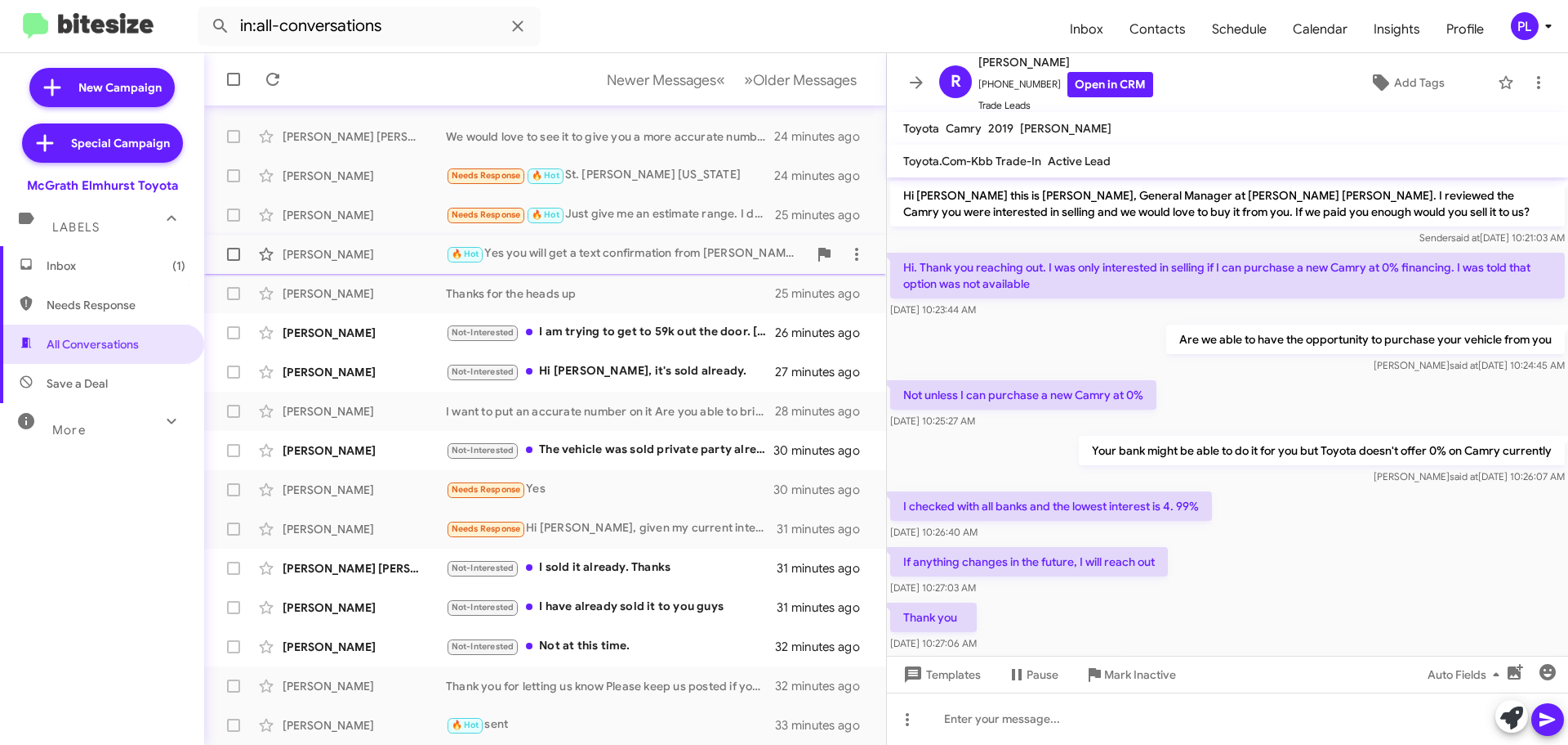
click at [673, 254] on div "🔥 Hot Yes you will get a text confirmation from [PERSON_NAME] for your appointm…" at bounding box center [627, 254] width 362 height 19
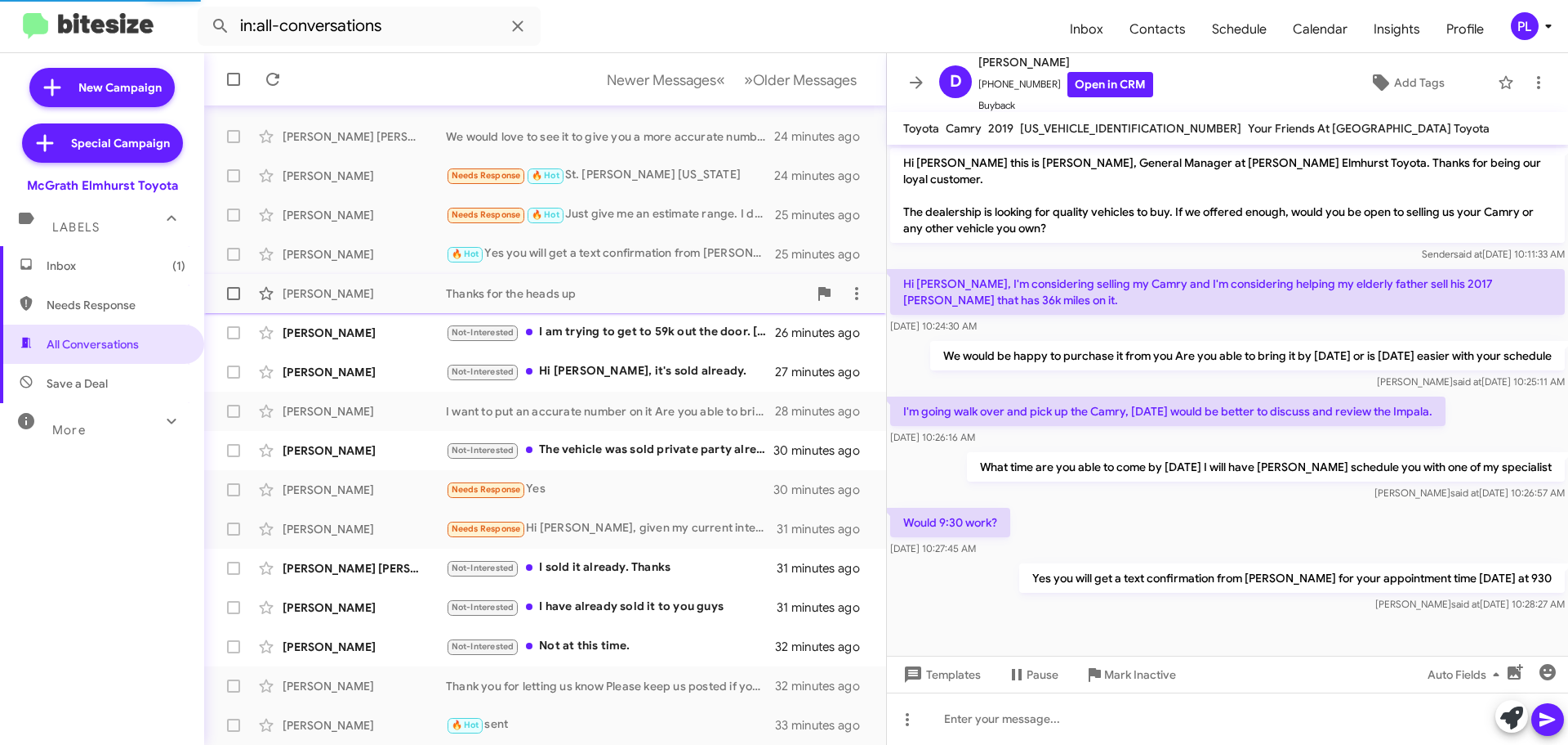
click at [658, 280] on div "[PERSON_NAME] Thanks for the heads up 25 minutes ago" at bounding box center [545, 293] width 656 height 33
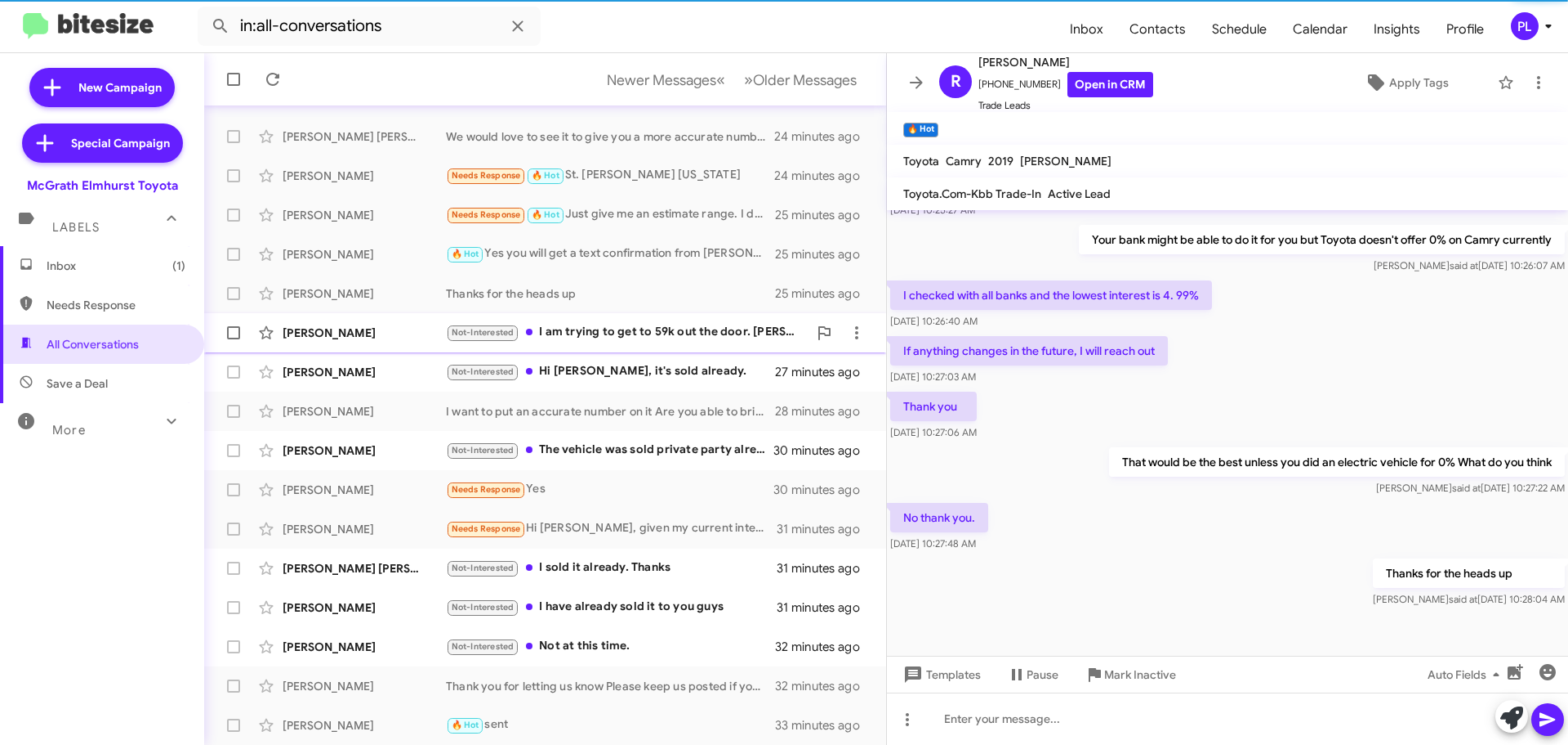
scroll to position [211, 0]
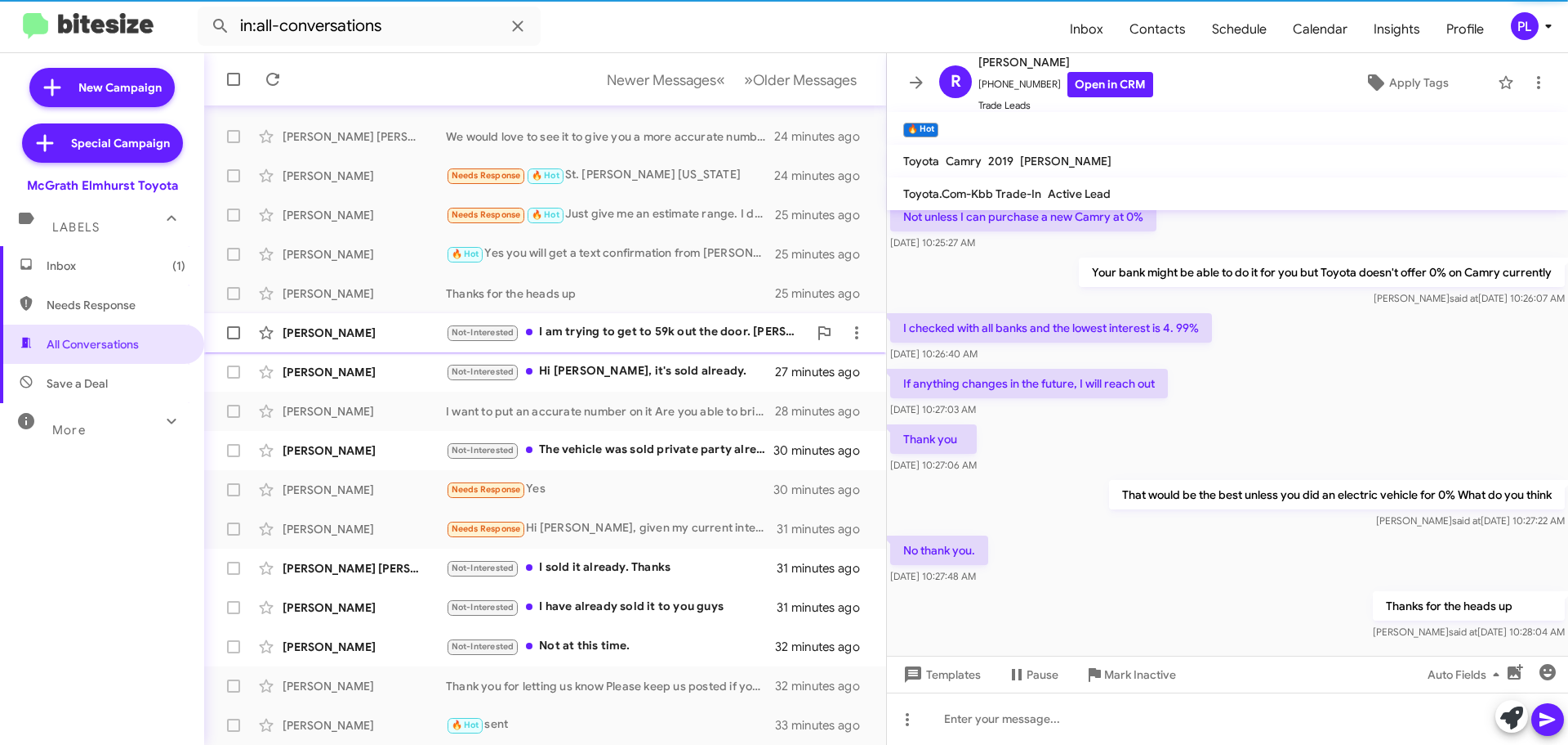
click at [652, 322] on div "[PERSON_NAME] Not-Interested I am trying to get to 59k out the door. [PERSON_NA…" at bounding box center [545, 333] width 656 height 33
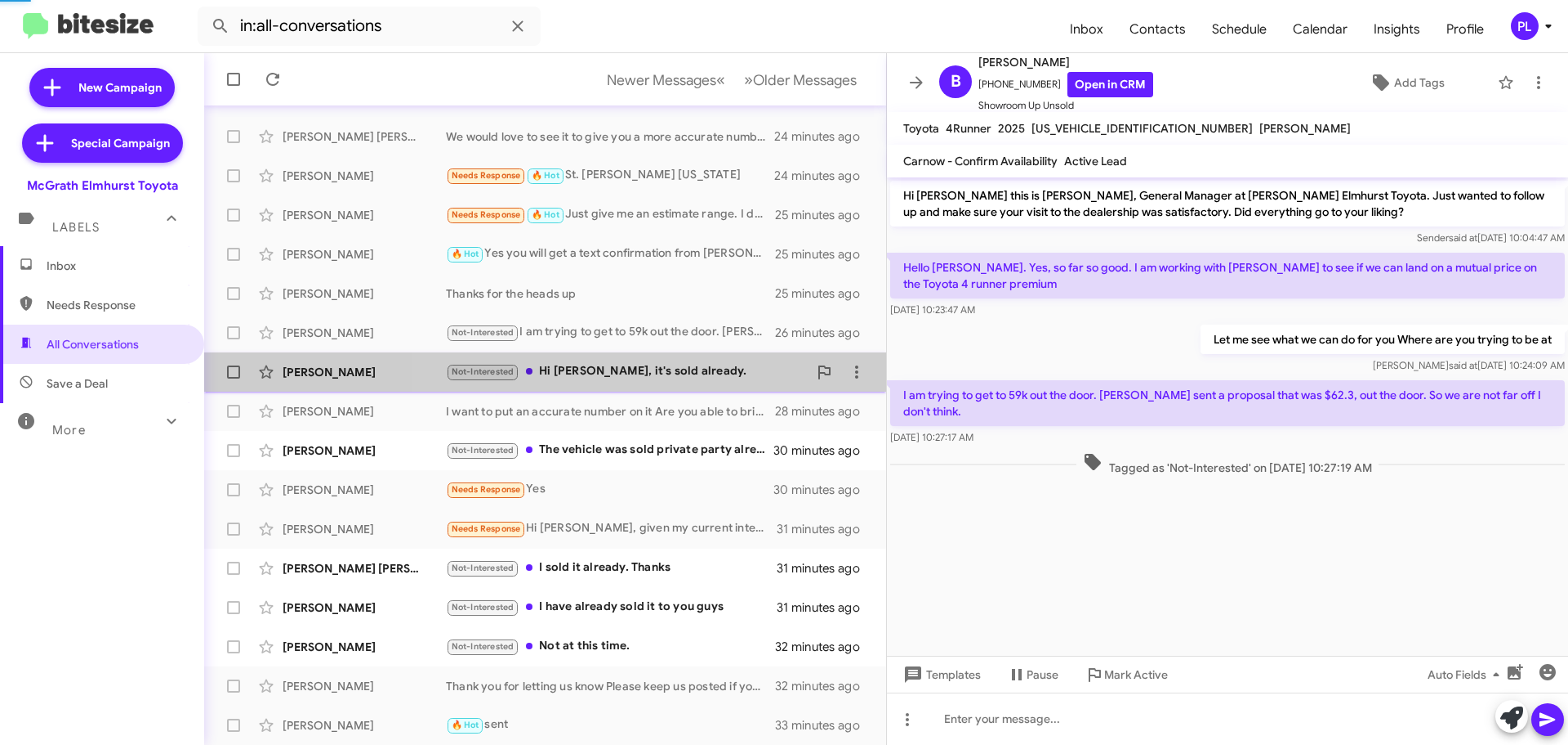
click at [653, 375] on div "Not-Interested Hi [PERSON_NAME], it's sold already." at bounding box center [627, 372] width 362 height 19
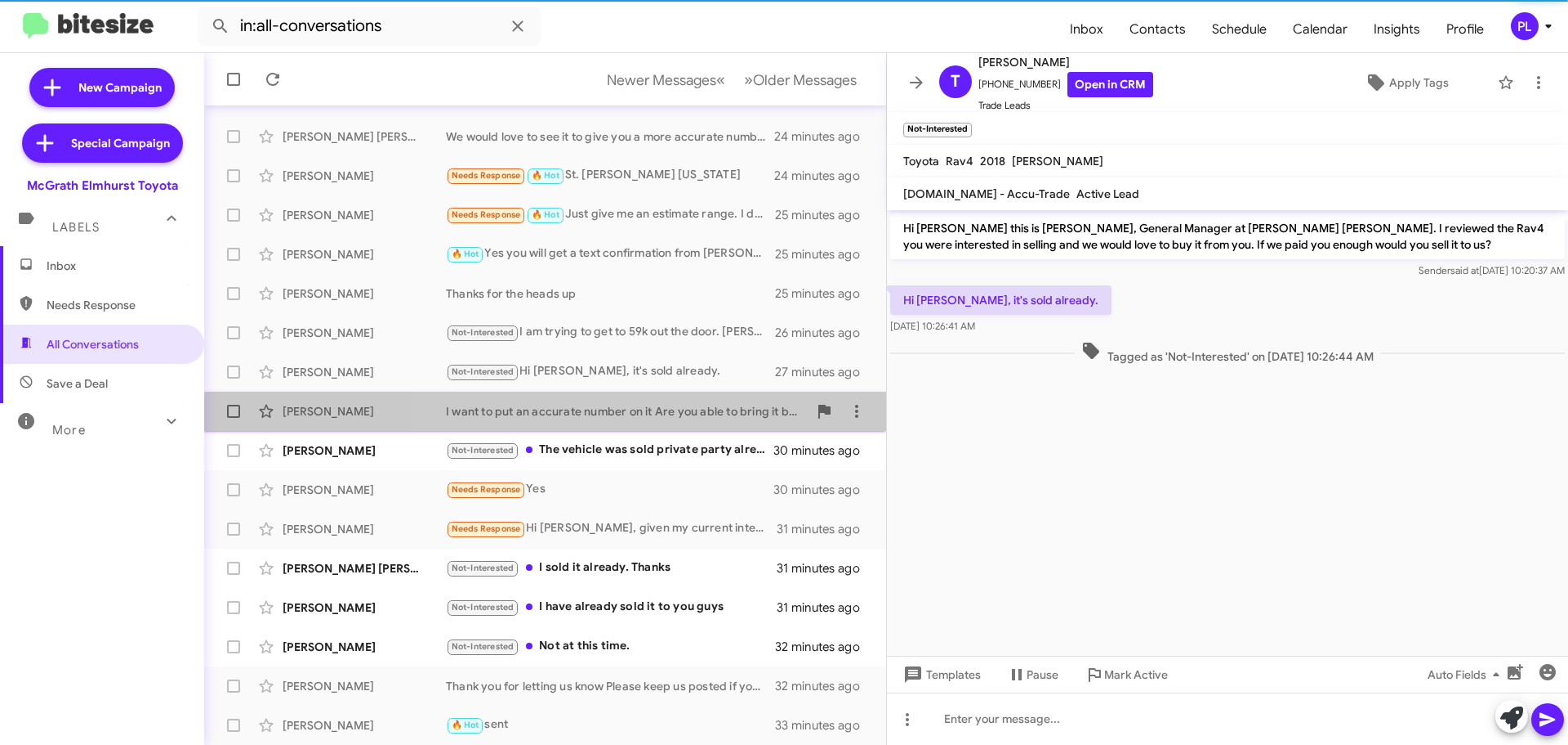
click at [657, 423] on div "[PERSON_NAME] I want to put an accurate number on it Are you able to bring it b…" at bounding box center [545, 410] width 656 height 33
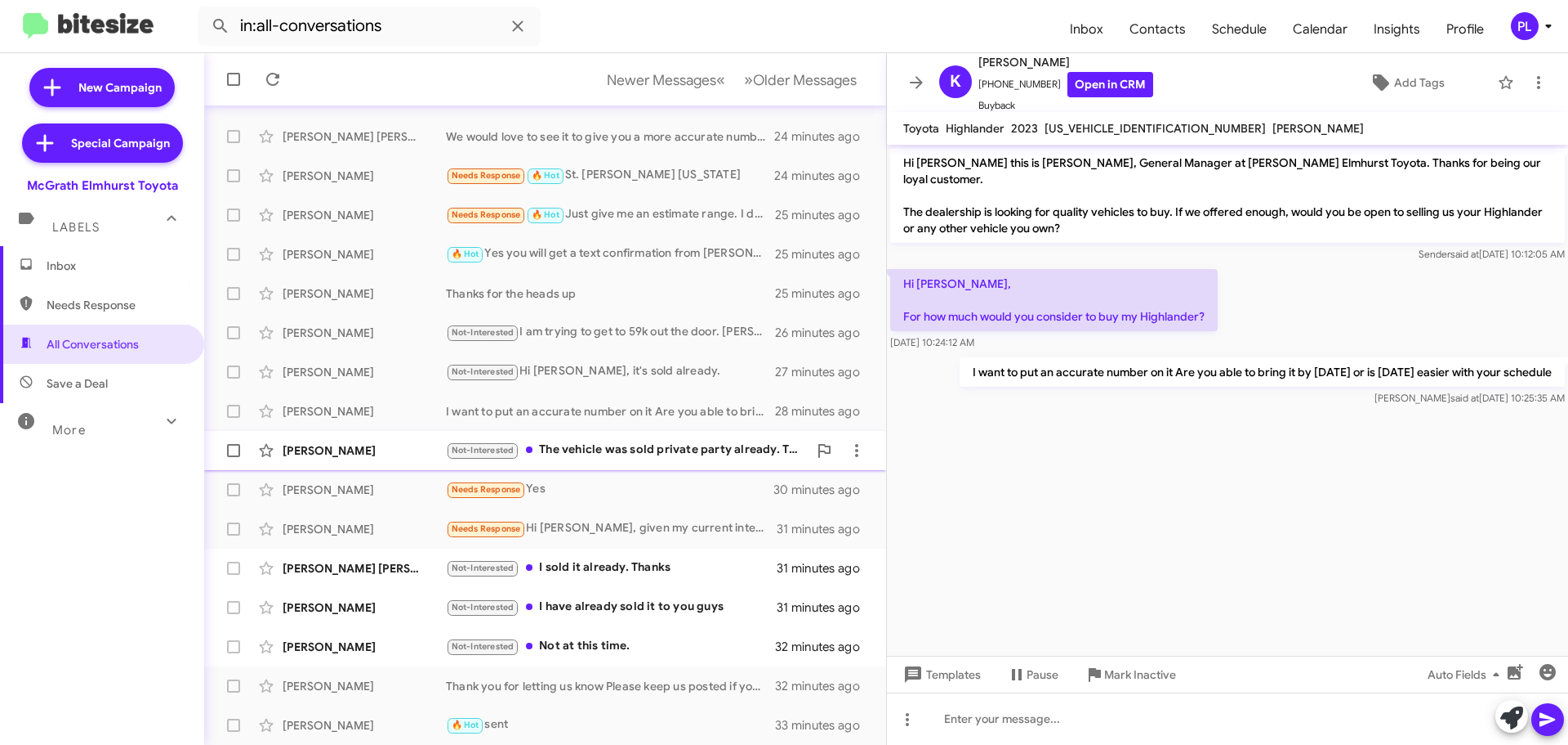
click at [657, 461] on div "[PERSON_NAME] Not-Interested The vehicle was sold private party already. Thanks…" at bounding box center [545, 450] width 656 height 33
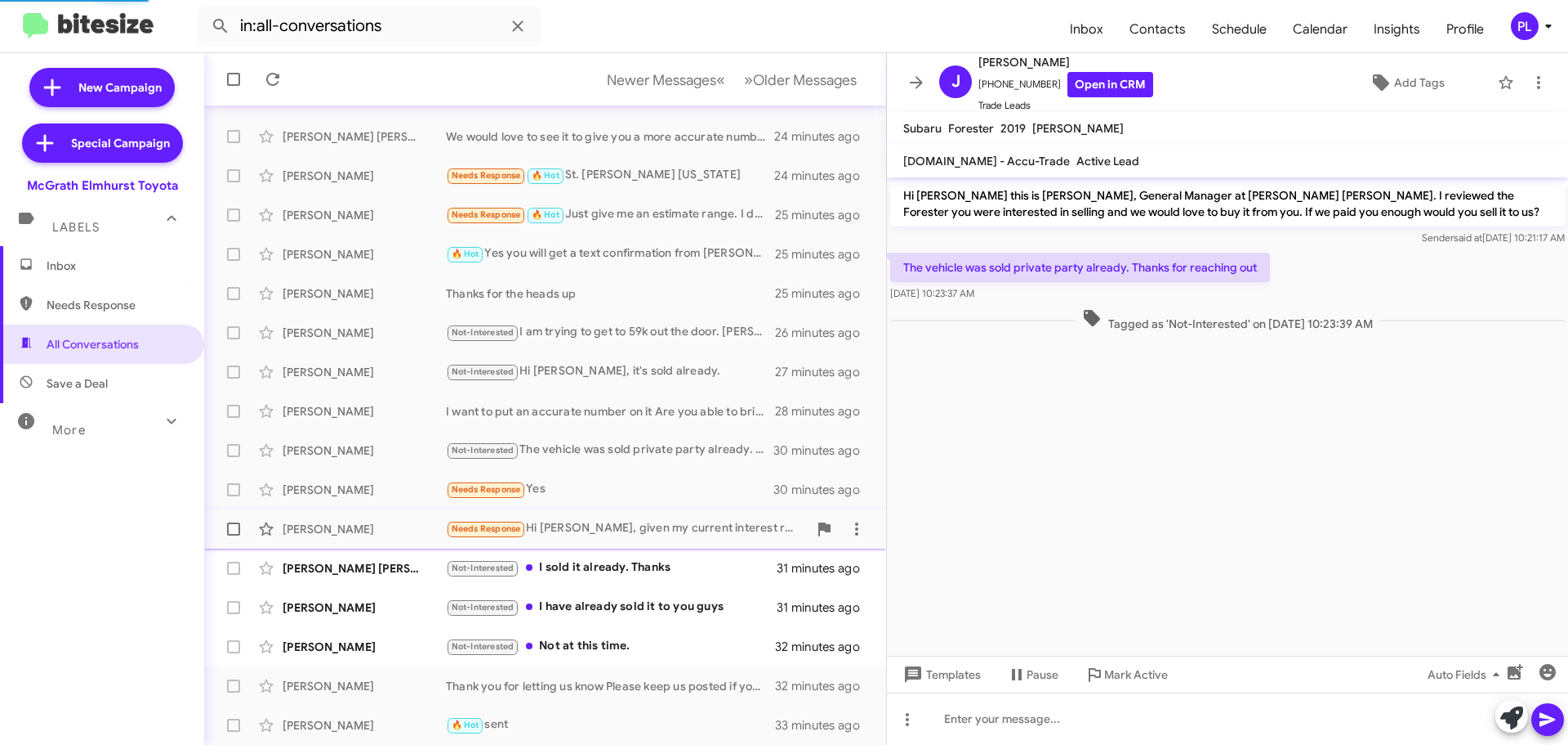
click at [655, 512] on div "[PERSON_NAME] Needs Response Hi [PERSON_NAME], given my current interest rate a…" at bounding box center [545, 528] width 656 height 33
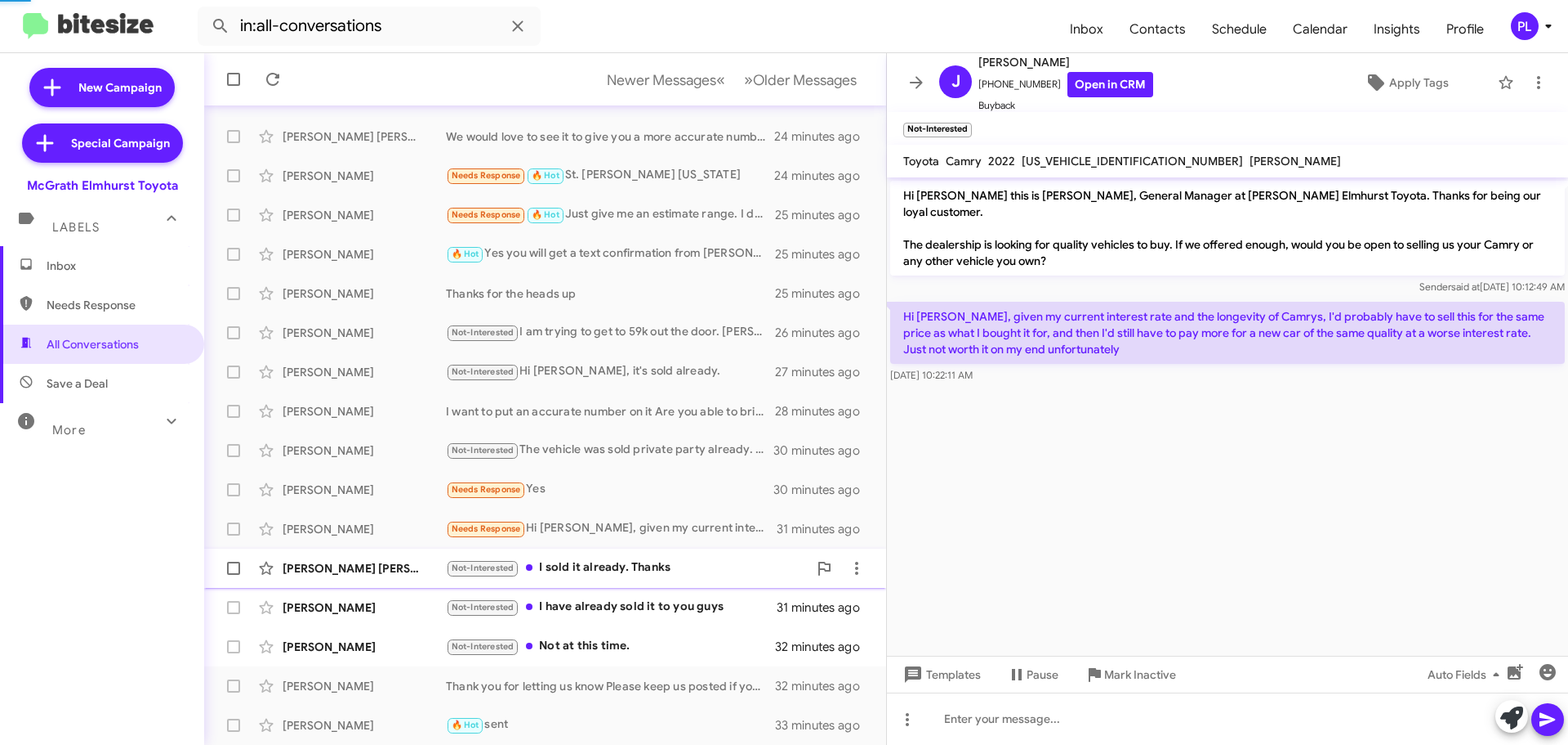
click at [653, 552] on div "[PERSON_NAME] [PERSON_NAME] Not-Interested I sold it already. Thanks 31 minutes…" at bounding box center [545, 567] width 656 height 33
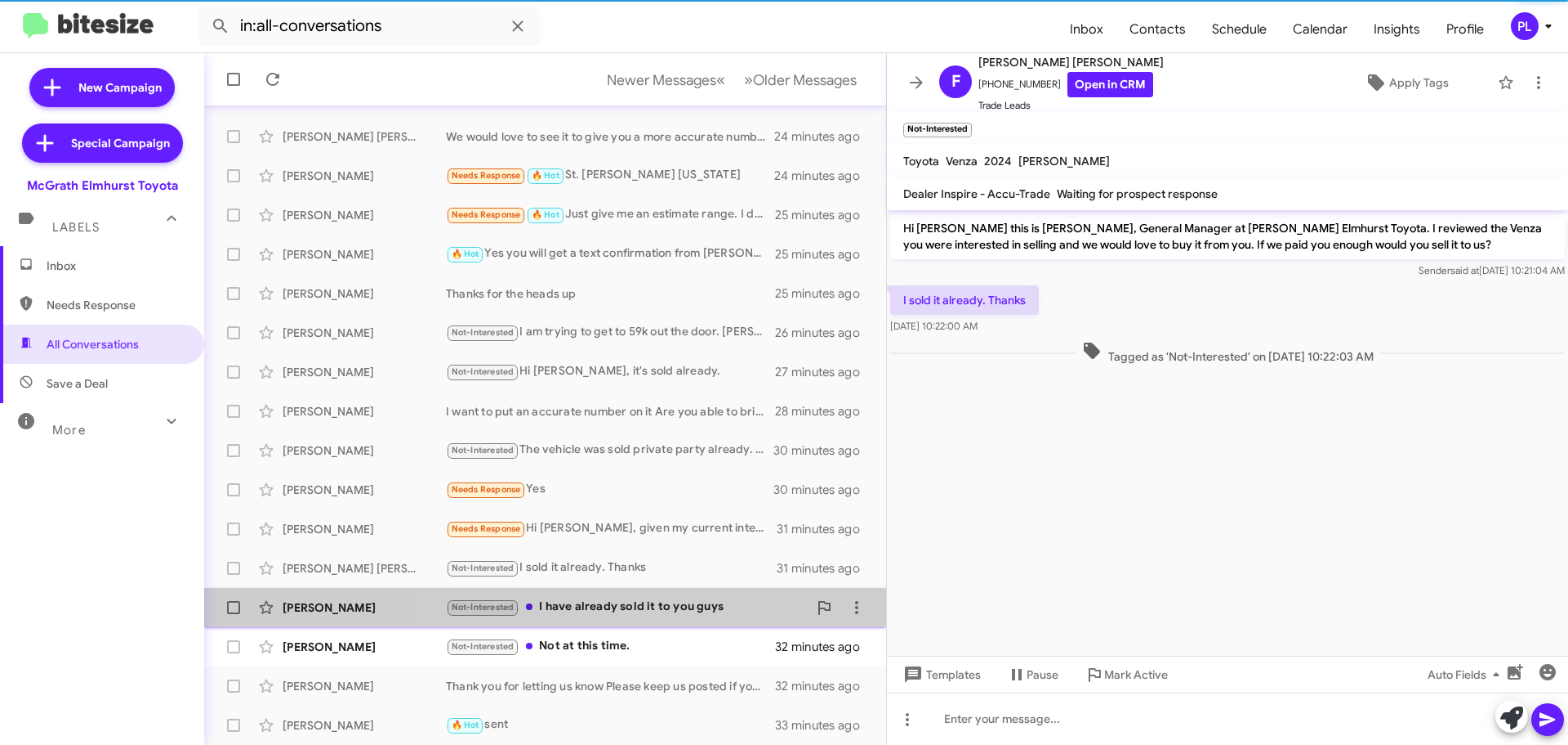
click at [649, 601] on div "Not-Interested I have already sold it to you guys" at bounding box center [627, 606] width 362 height 19
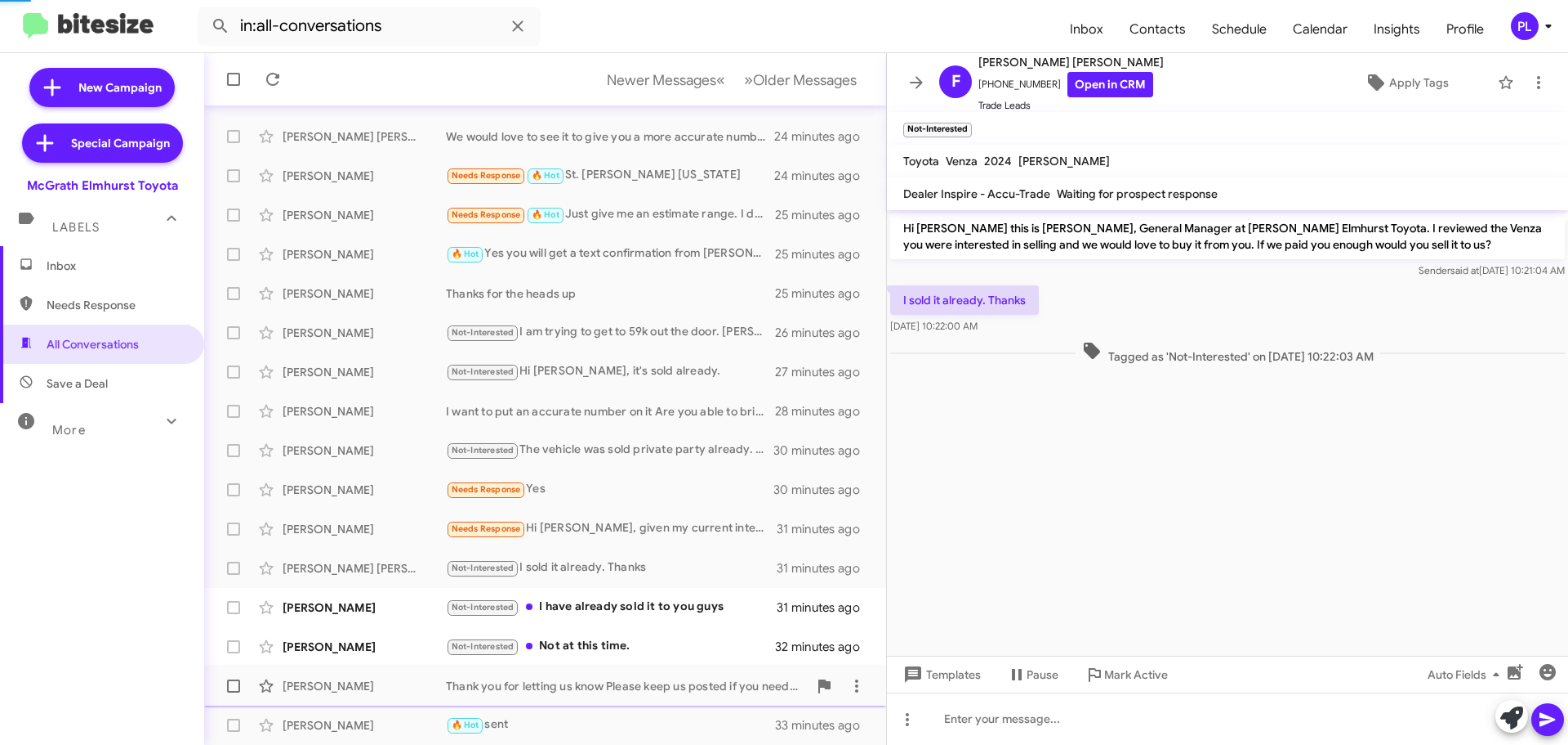
click at [621, 675] on div "[PERSON_NAME] Thank you for letting us know Please keep us posted if you need a…" at bounding box center [545, 685] width 656 height 33
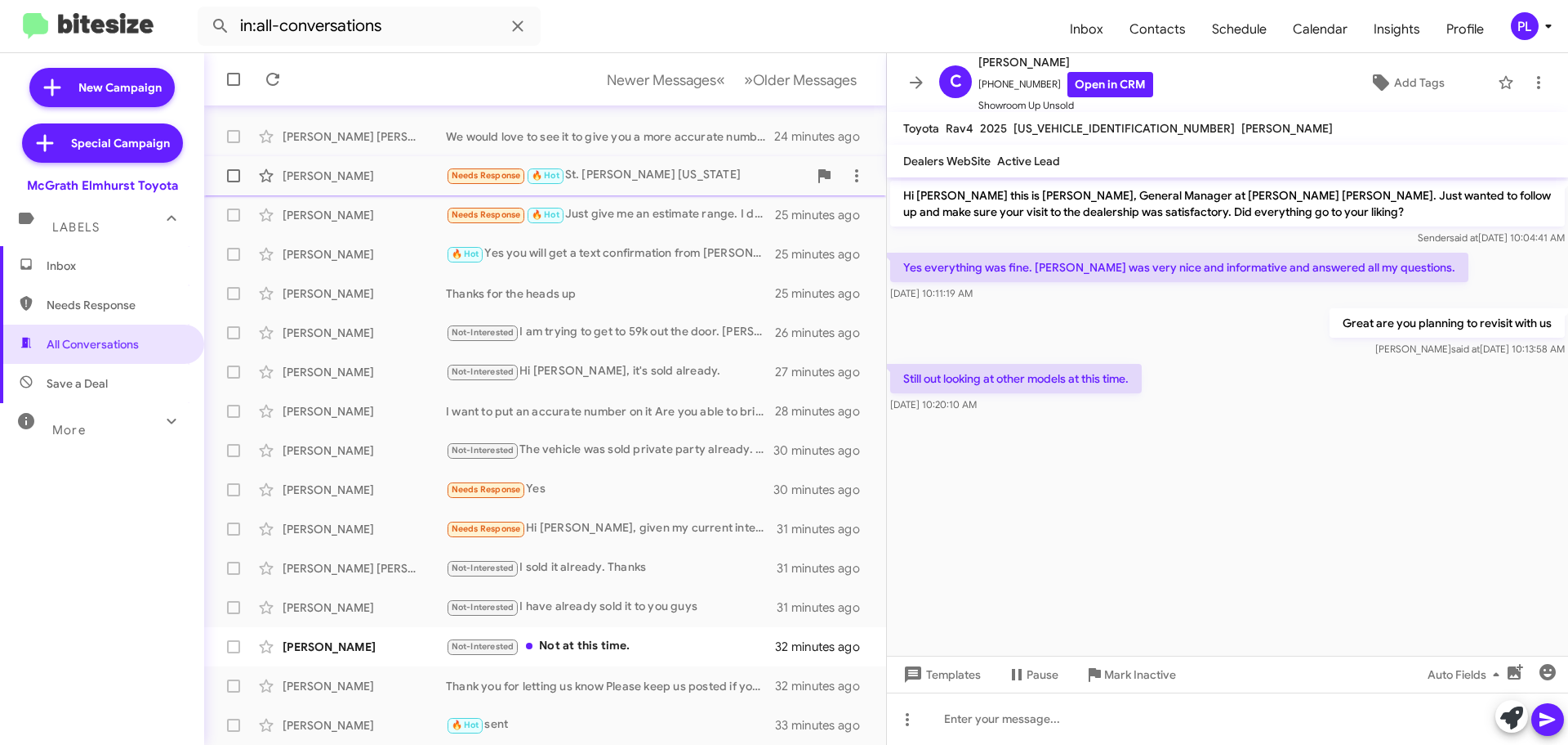
click at [684, 169] on div "Needs Response 🔥 Hot St. [PERSON_NAME] [US_STATE]" at bounding box center [627, 175] width 362 height 19
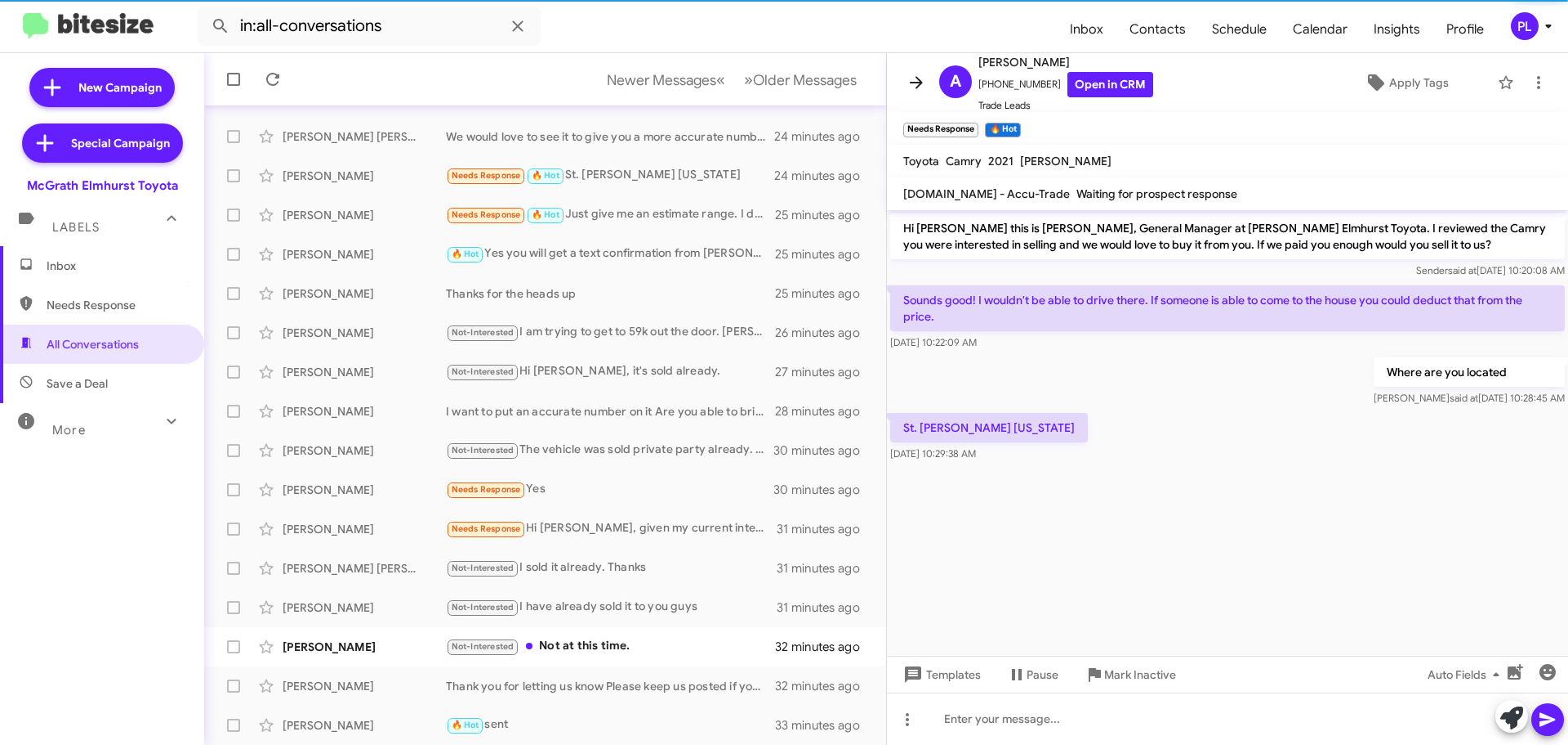
click at [917, 88] on icon at bounding box center [916, 82] width 13 height 12
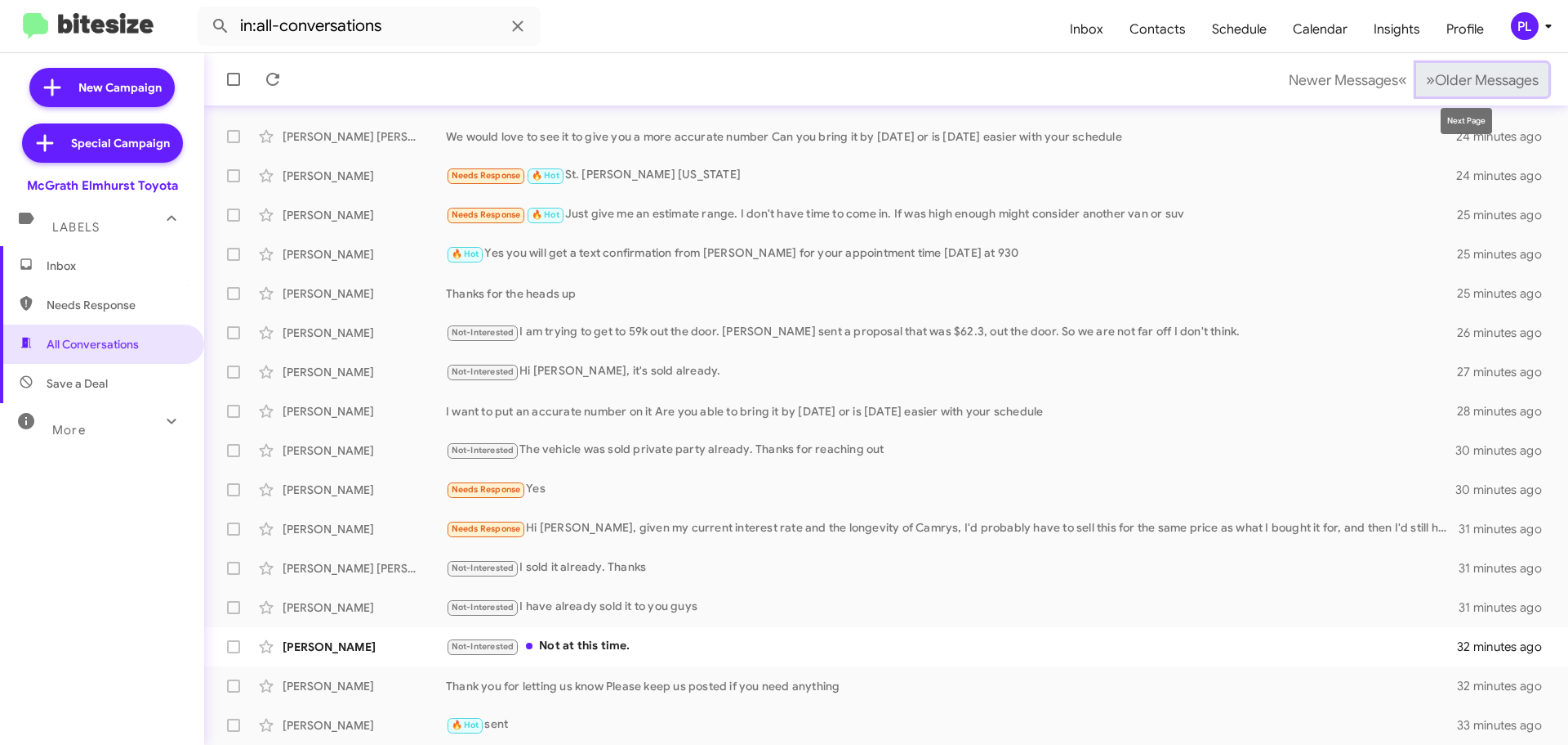
click at [1467, 71] on span "Older Messages" at bounding box center [1487, 80] width 104 height 18
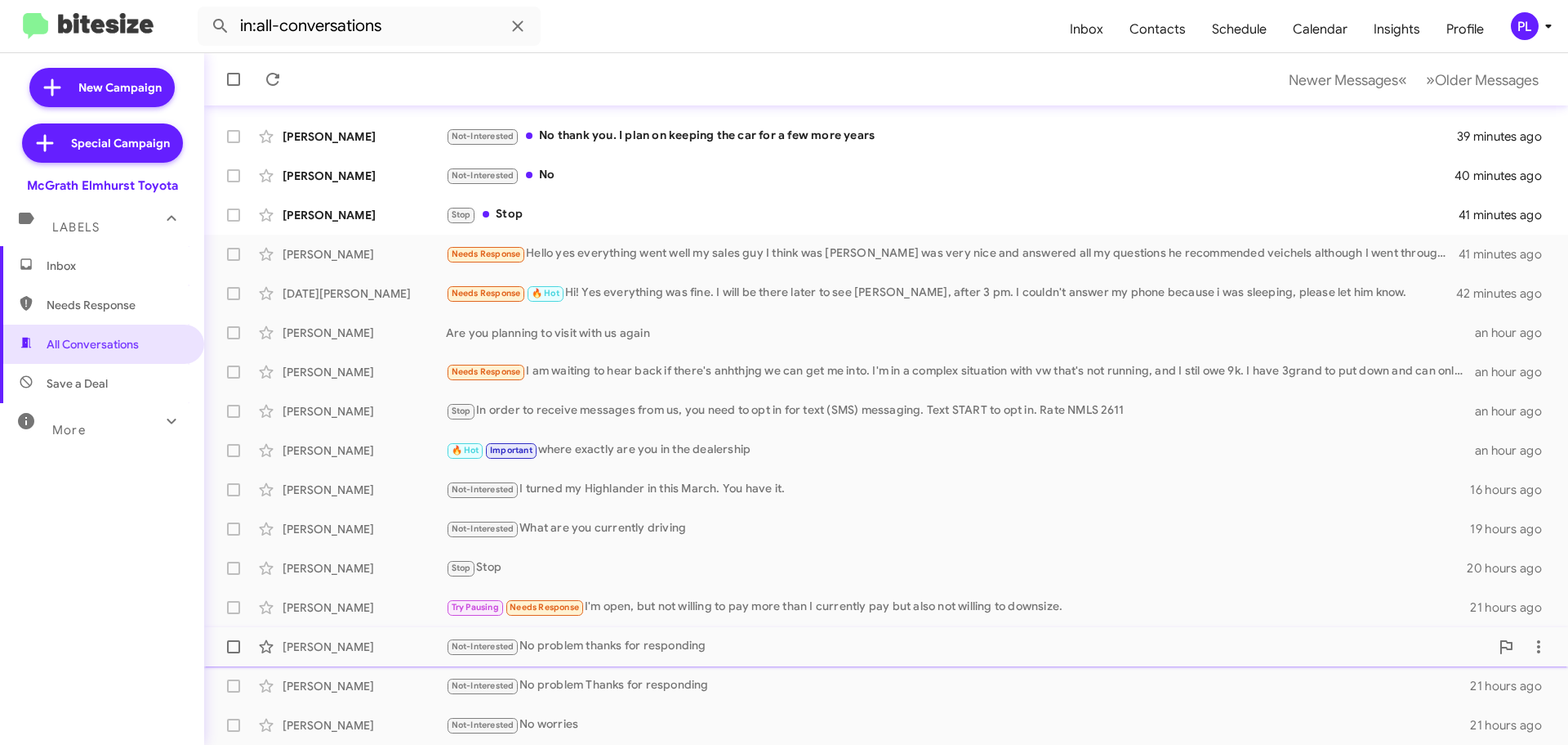
click at [626, 648] on div "Not-Interested No problem thanks for responding" at bounding box center [968, 646] width 1044 height 19
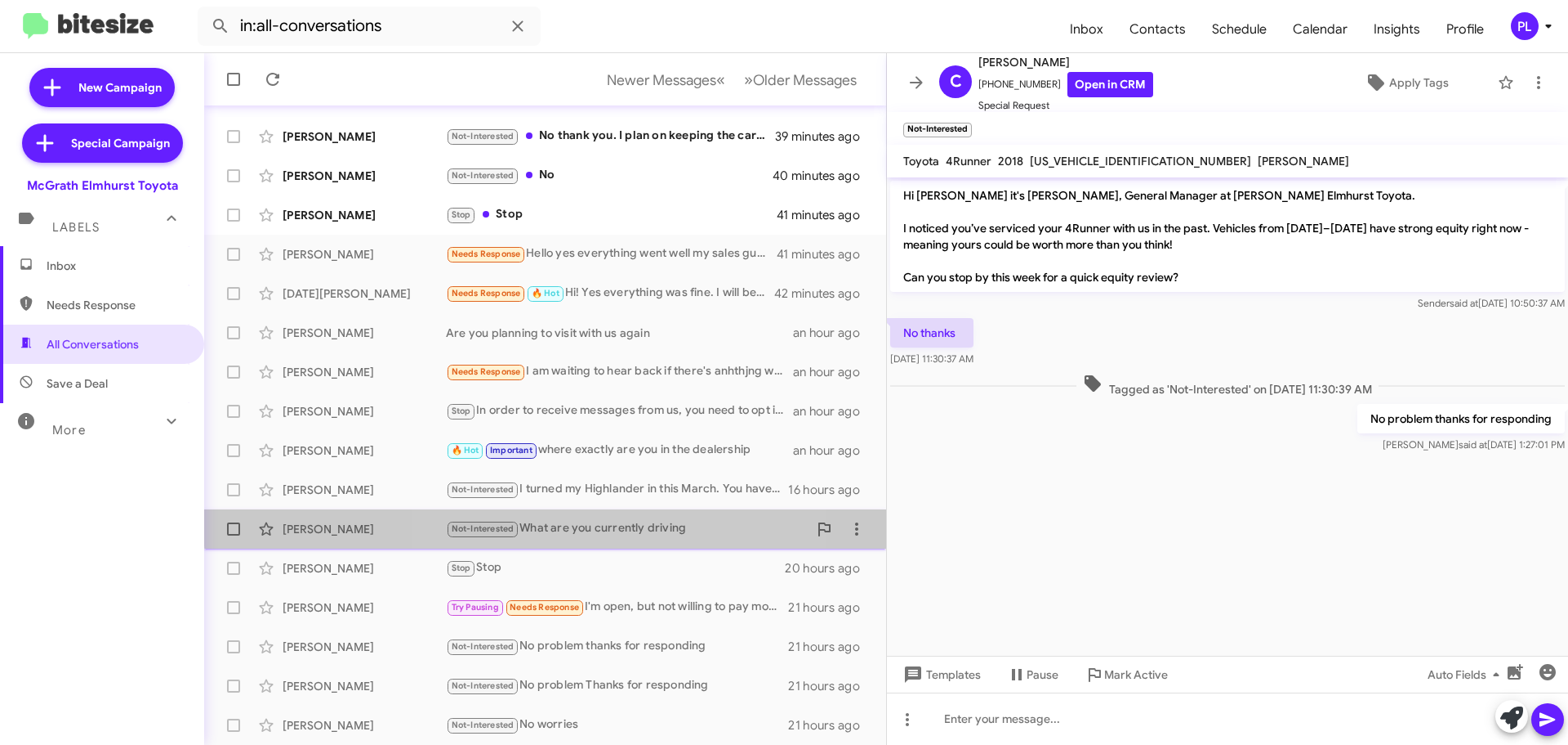
click at [623, 520] on div "Not-Interested What are you currently driving" at bounding box center [627, 528] width 362 height 19
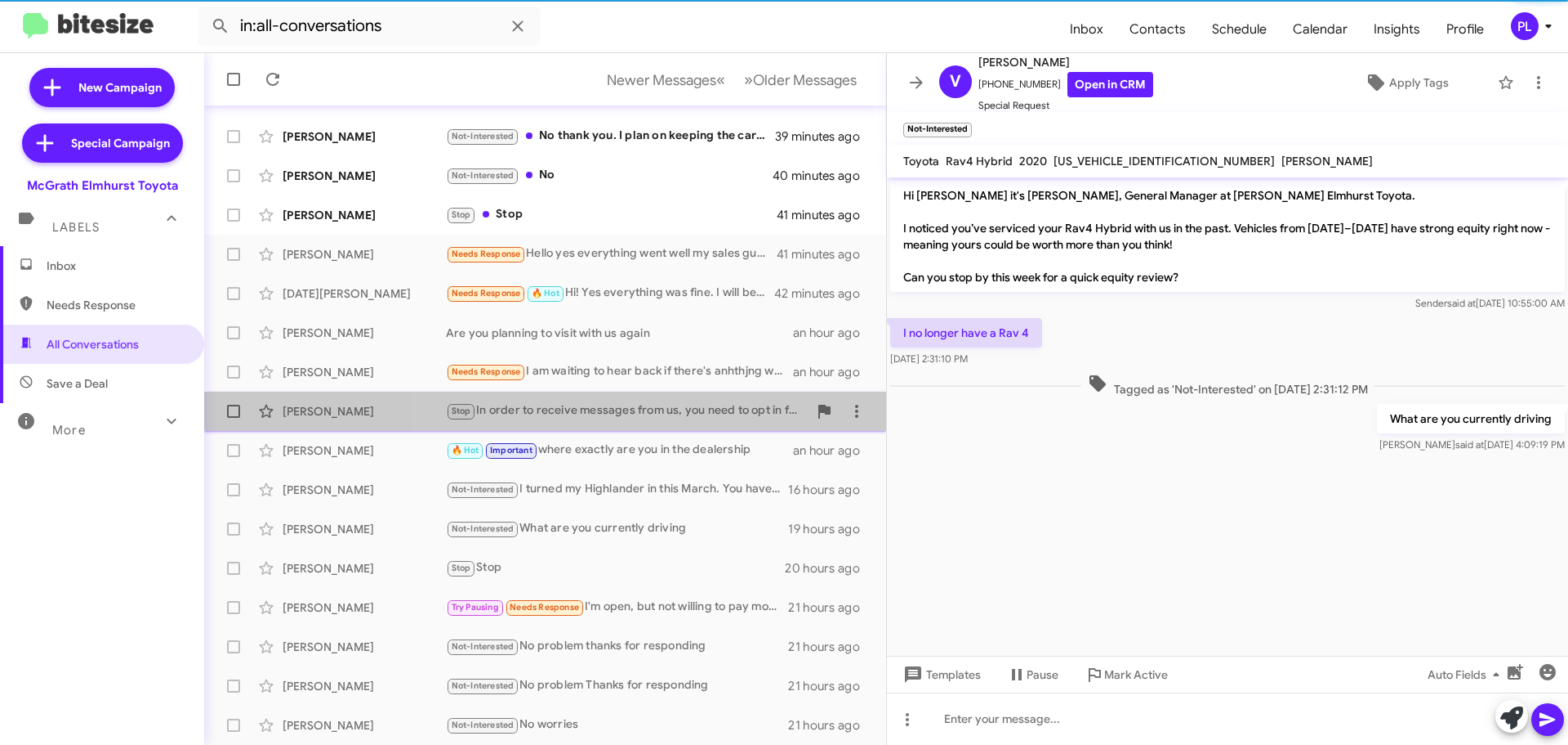
click at [664, 400] on div "[PERSON_NAME] Stop In order to receive messages from us, you need to opt in for…" at bounding box center [545, 410] width 656 height 33
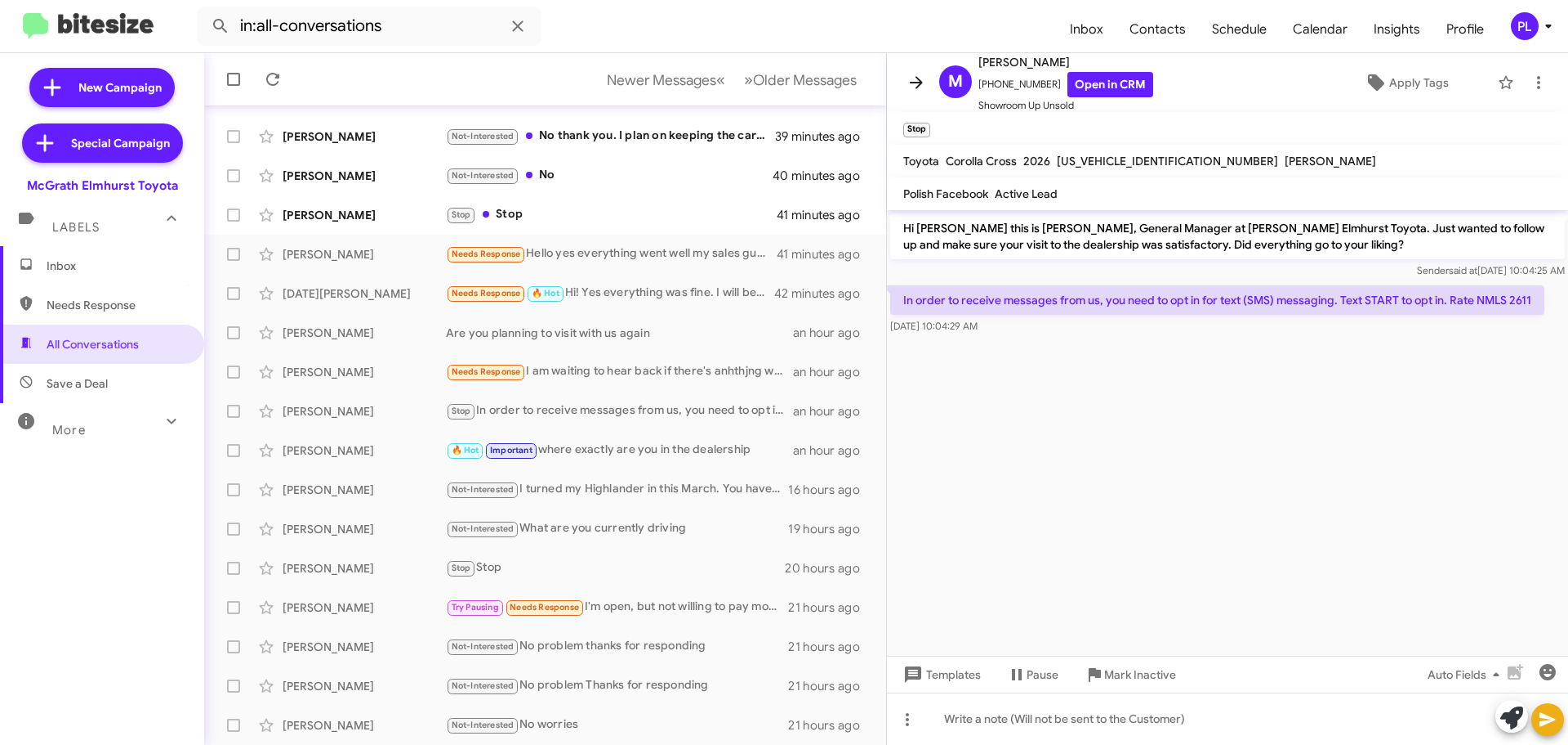
click at [914, 87] on icon at bounding box center [916, 83] width 20 height 20
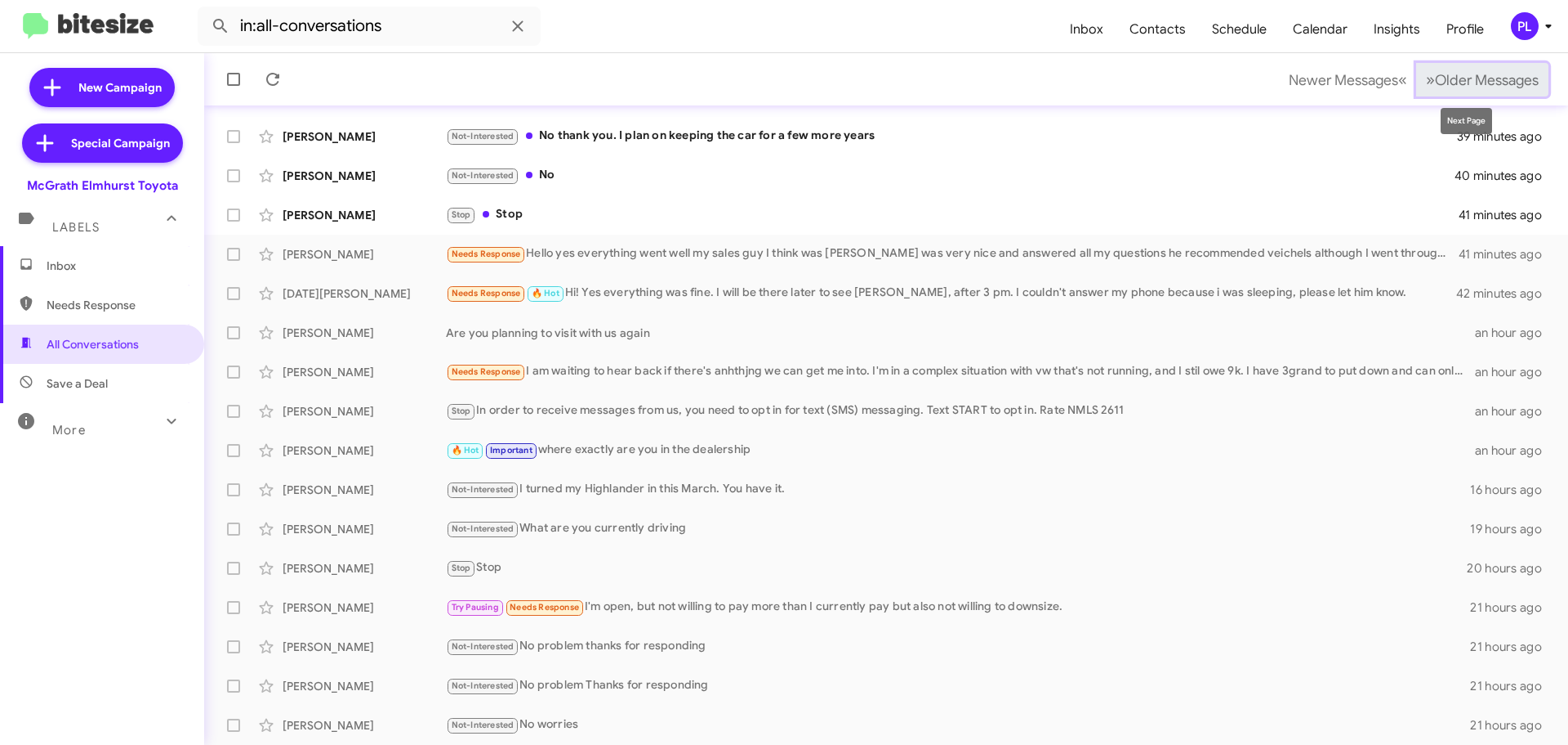
click at [1467, 80] on span "Older Messages" at bounding box center [1487, 80] width 104 height 18
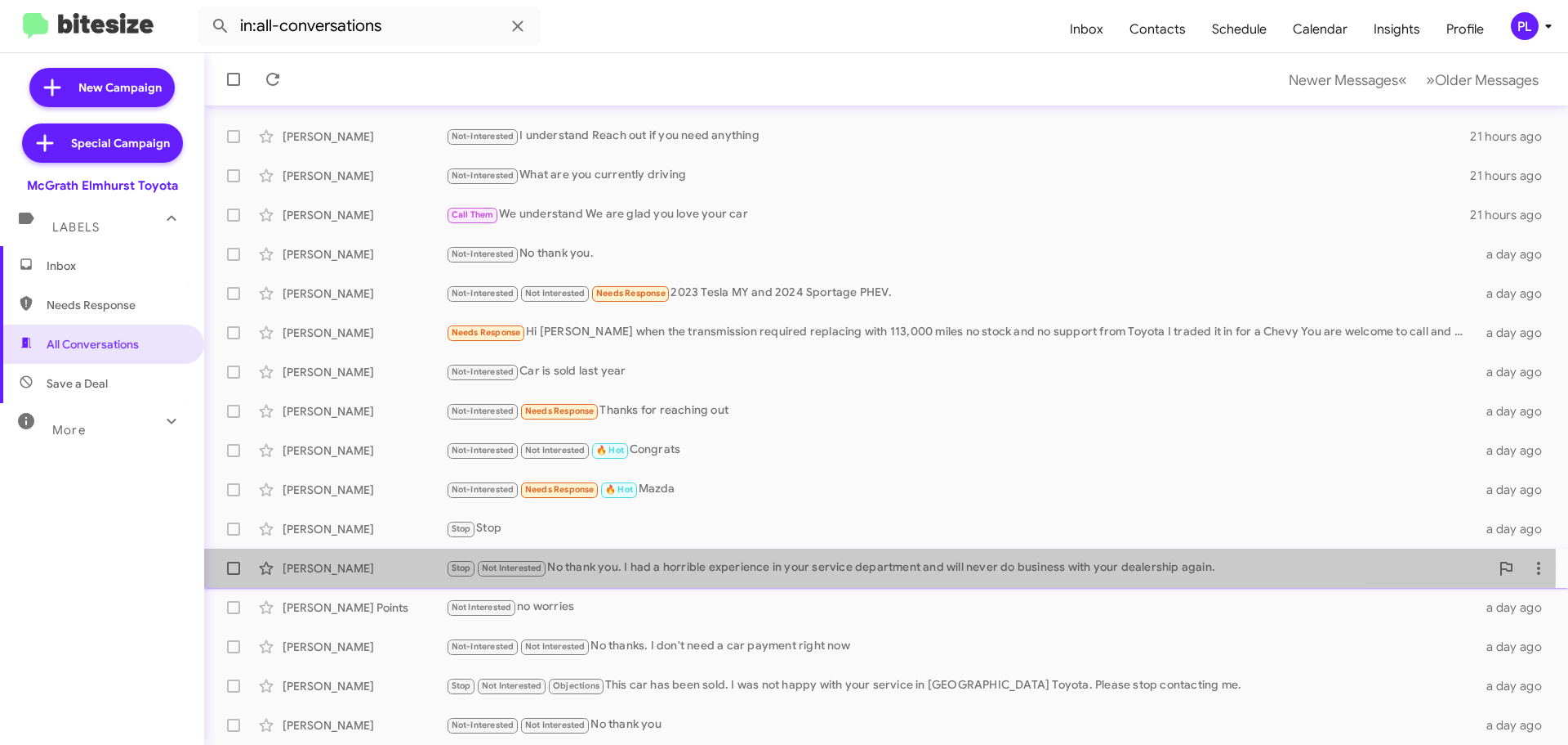
click at [632, 565] on div "Stop Not Interested No thank you. I had a horrible experience in your service d…" at bounding box center [968, 567] width 1044 height 19
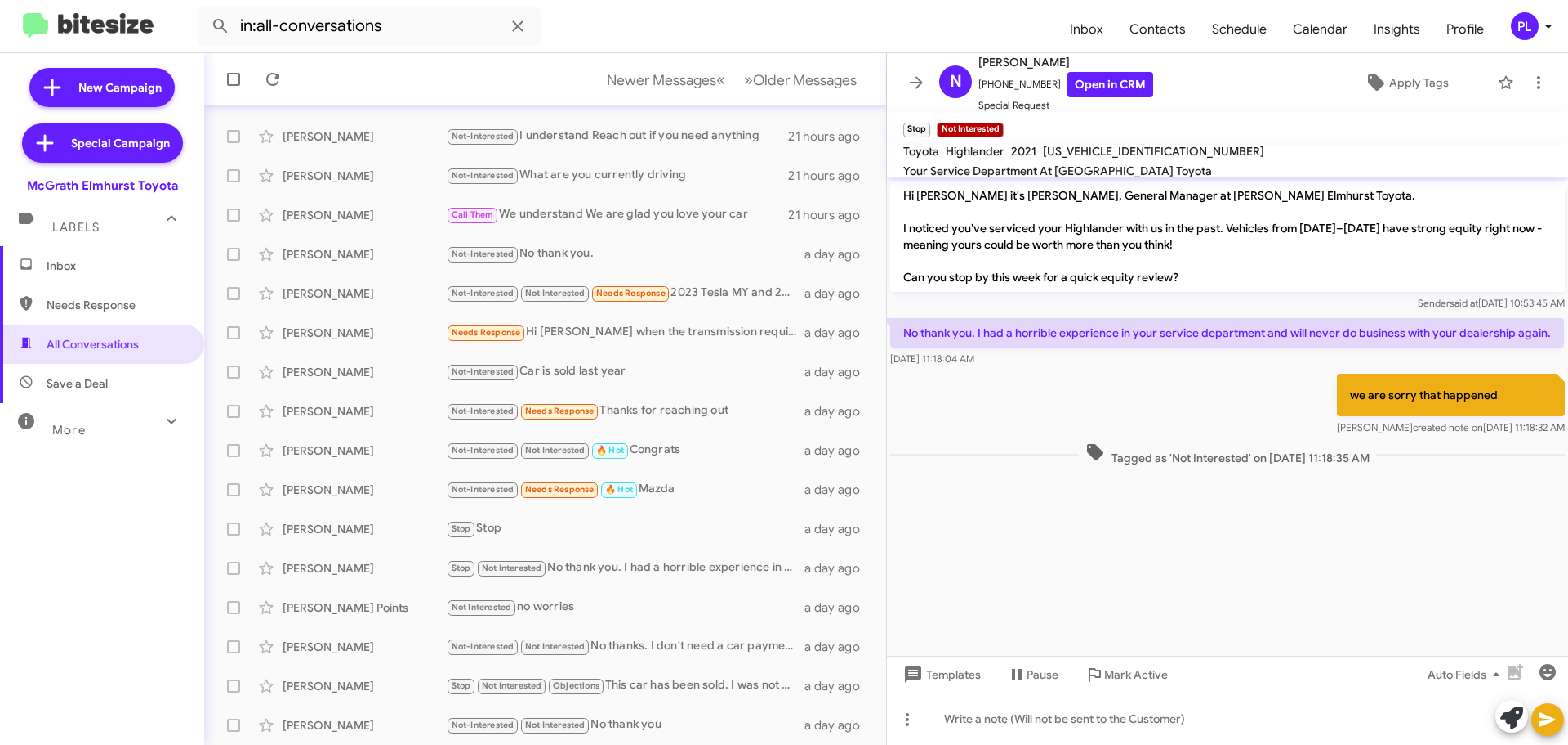
click at [101, 264] on span "Inbox" at bounding box center [116, 266] width 139 height 16
